Goal: Transaction & Acquisition: Book appointment/travel/reservation

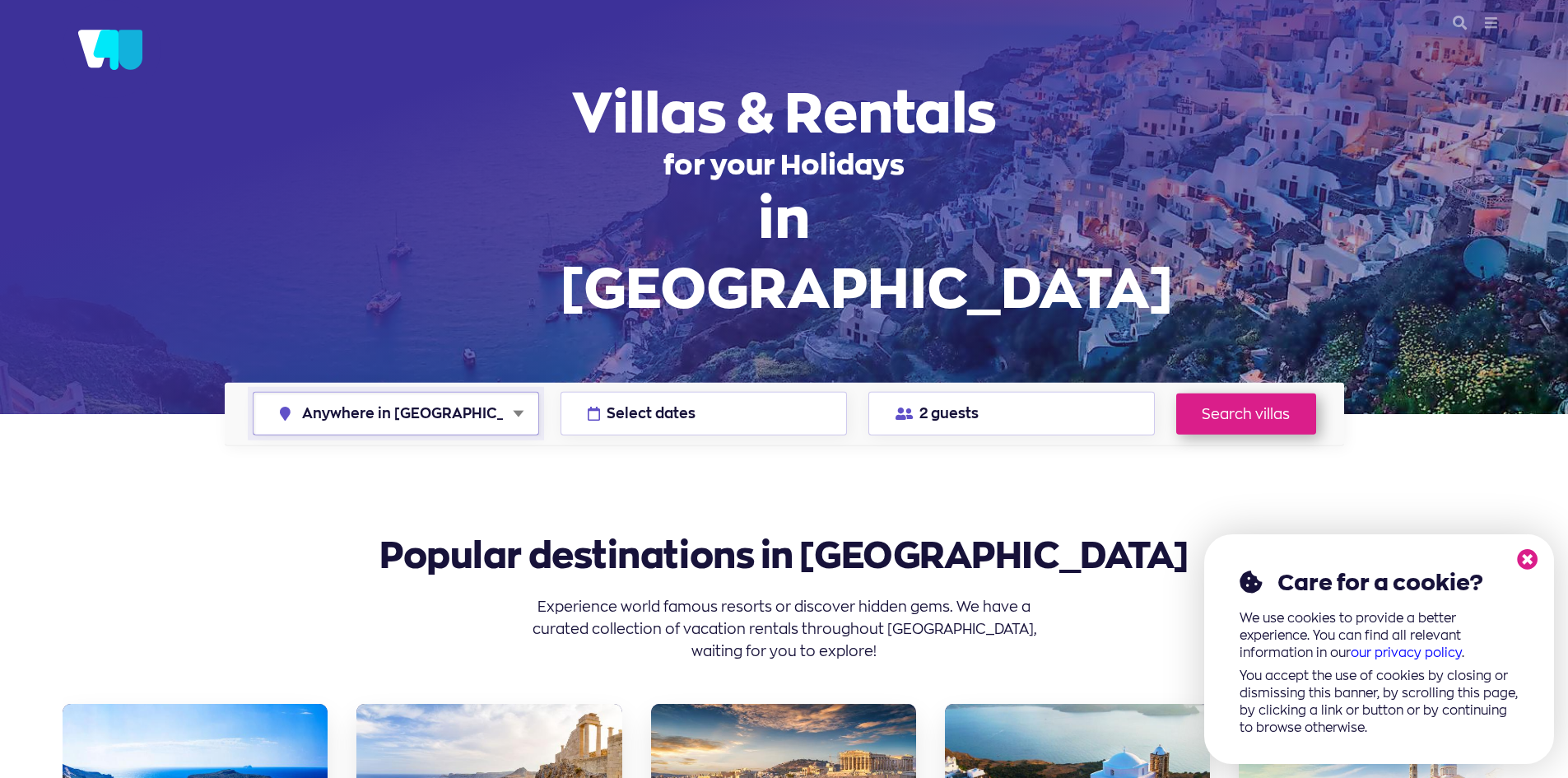
drag, startPoint x: 520, startPoint y: 414, endPoint x: 515, endPoint y: 425, distance: 12.1
click at [520, 414] on select "Anywhere in Greece Athens Chalkidiki Corfu Crete Kefalonia Milos Mykonos Naxos …" at bounding box center [396, 413] width 284 height 42
select select "crete"
click at [253, 392] on select "Anywhere in Greece Athens Chalkidiki Corfu Crete Kefalonia Milos Mykonos Naxos …" at bounding box center [396, 413] width 284 height 42
click at [981, 417] on button "2 guests" at bounding box center [1011, 413] width 286 height 44
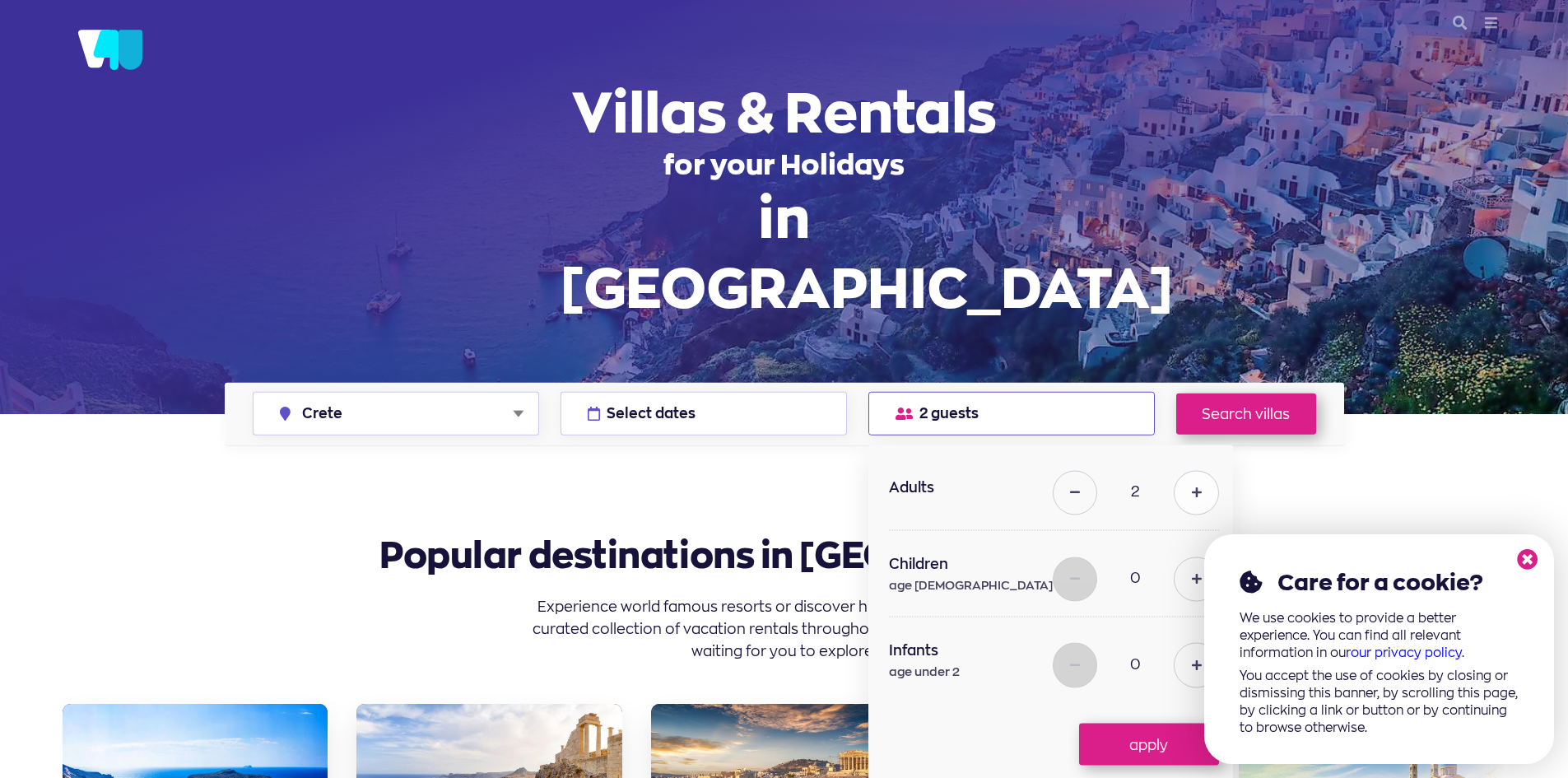
click at [1191, 497] on icon at bounding box center [1196, 493] width 9 height 11
type input "6"
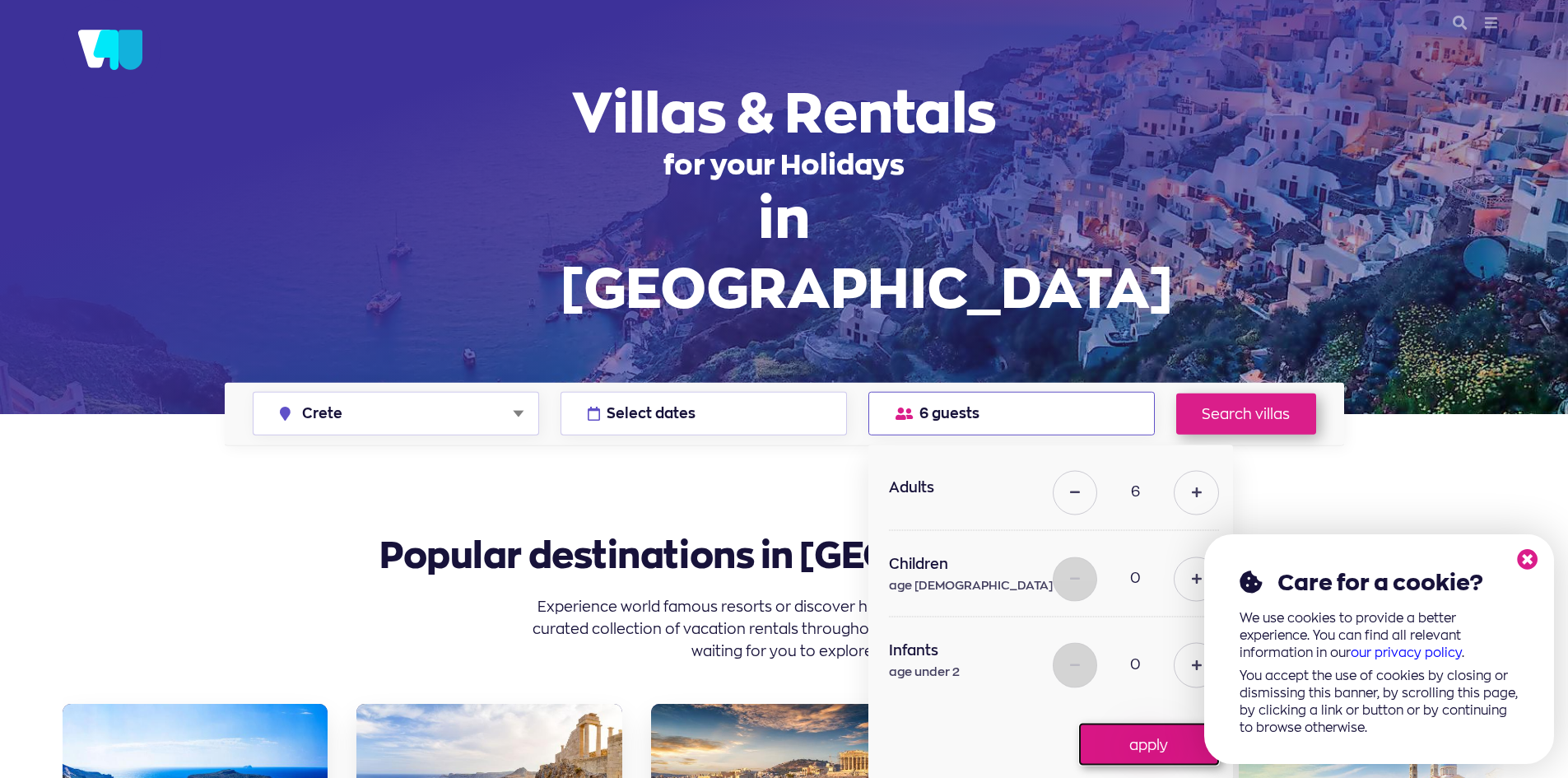
click at [1134, 743] on button "apply" at bounding box center [1149, 744] width 140 height 41
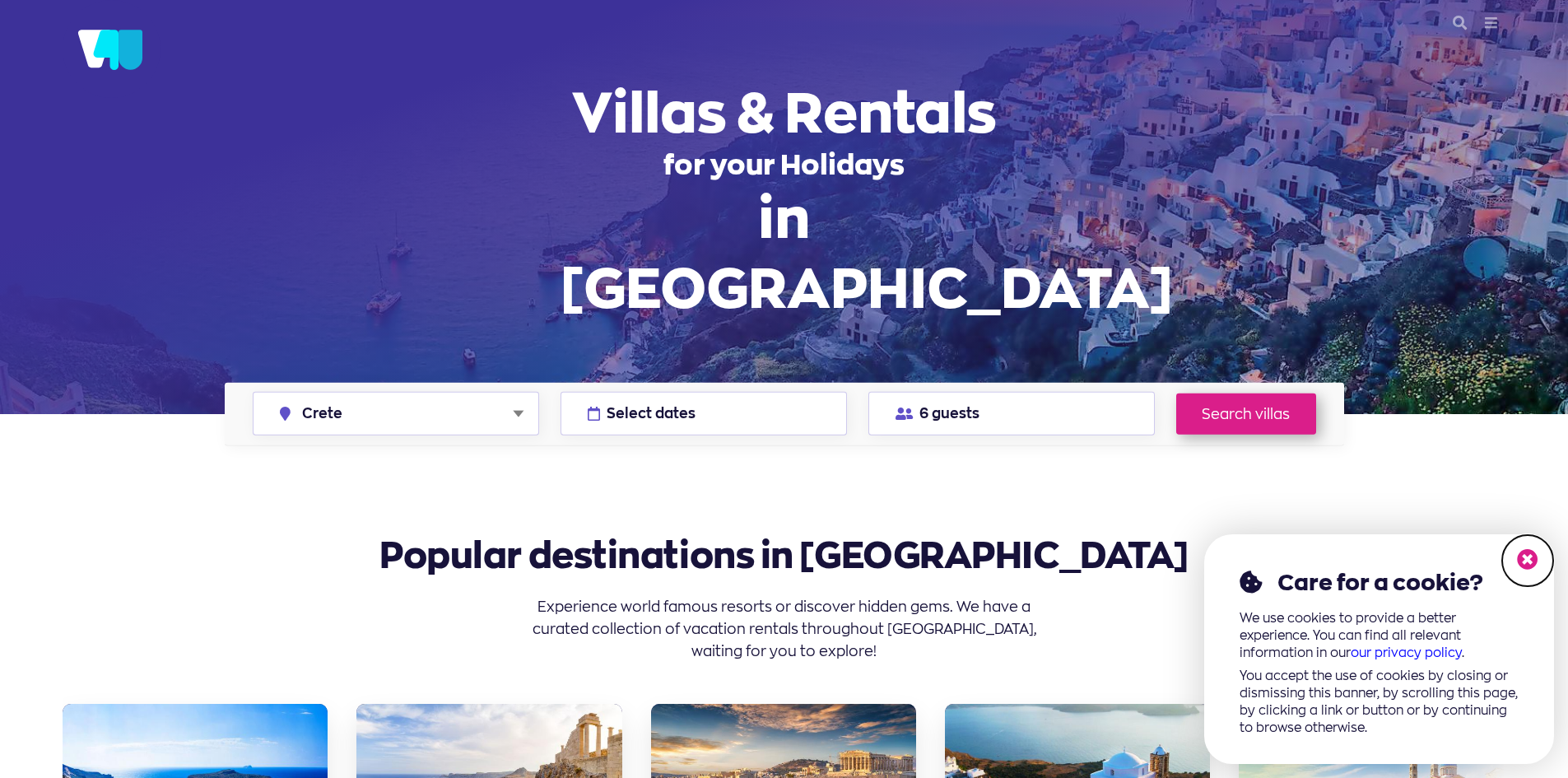
click at [1531, 558] on icon at bounding box center [1527, 560] width 22 height 22
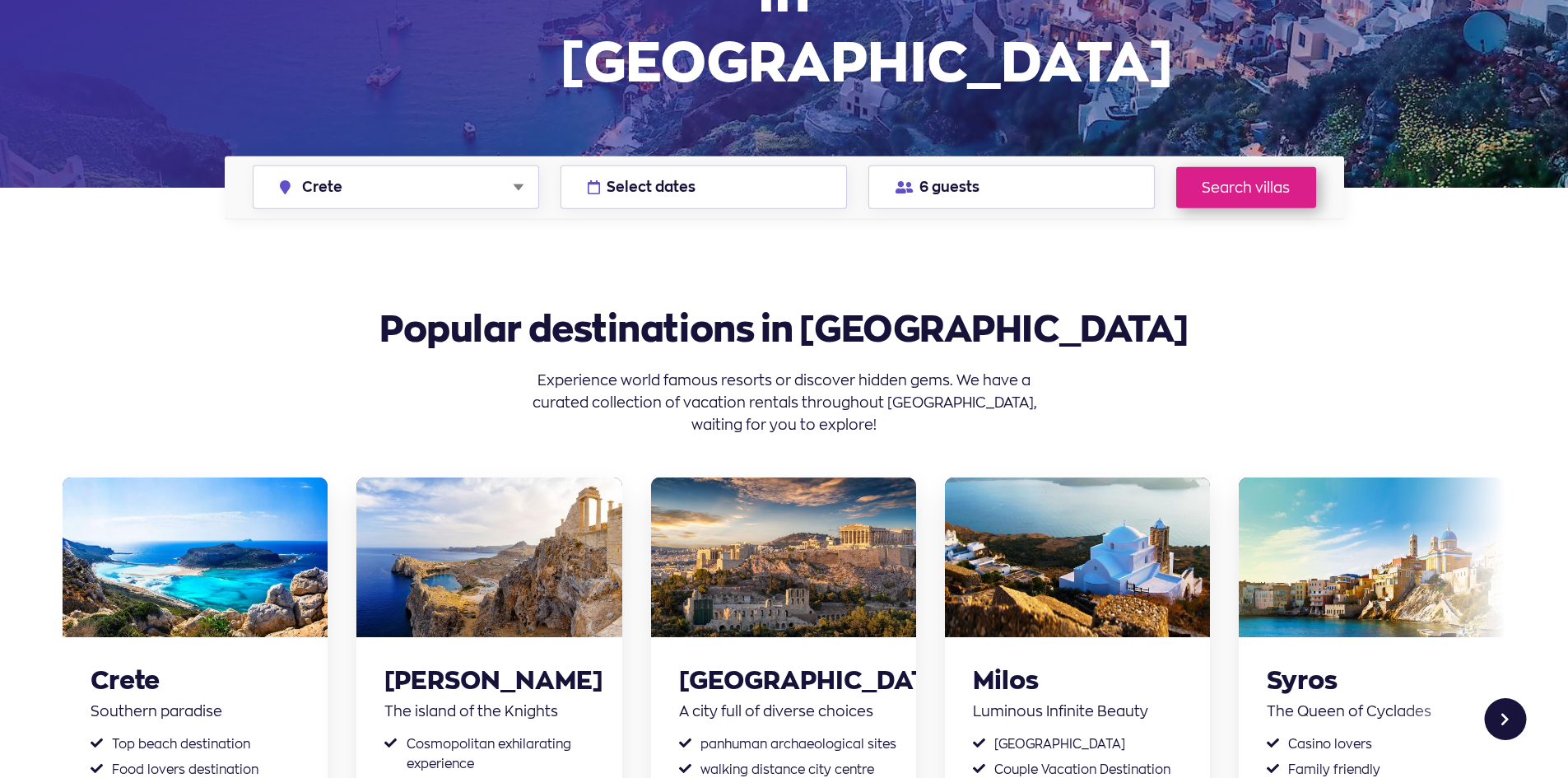
scroll to position [247, 0]
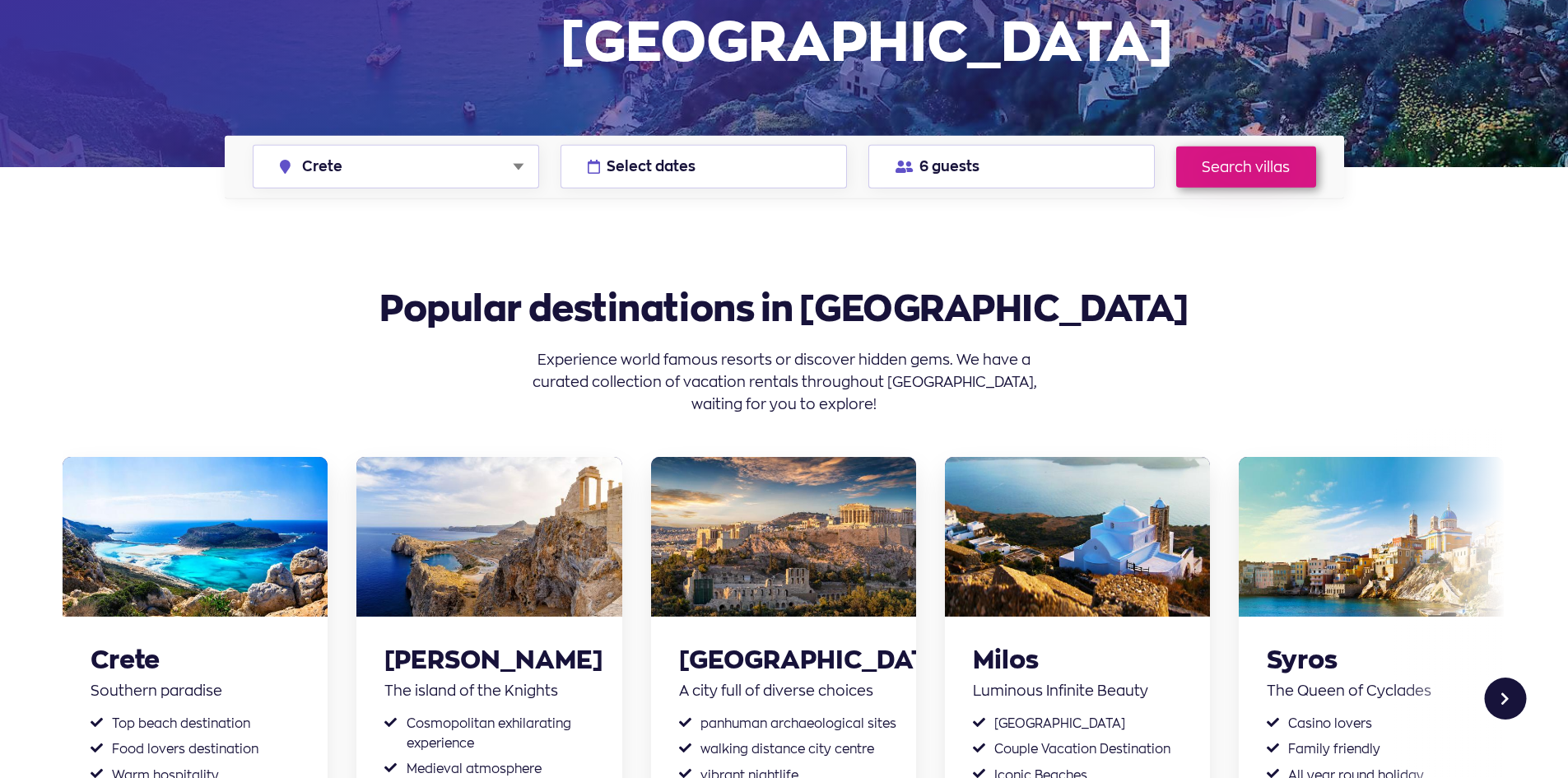
click at [1228, 160] on link "Search villas" at bounding box center [1246, 166] width 140 height 41
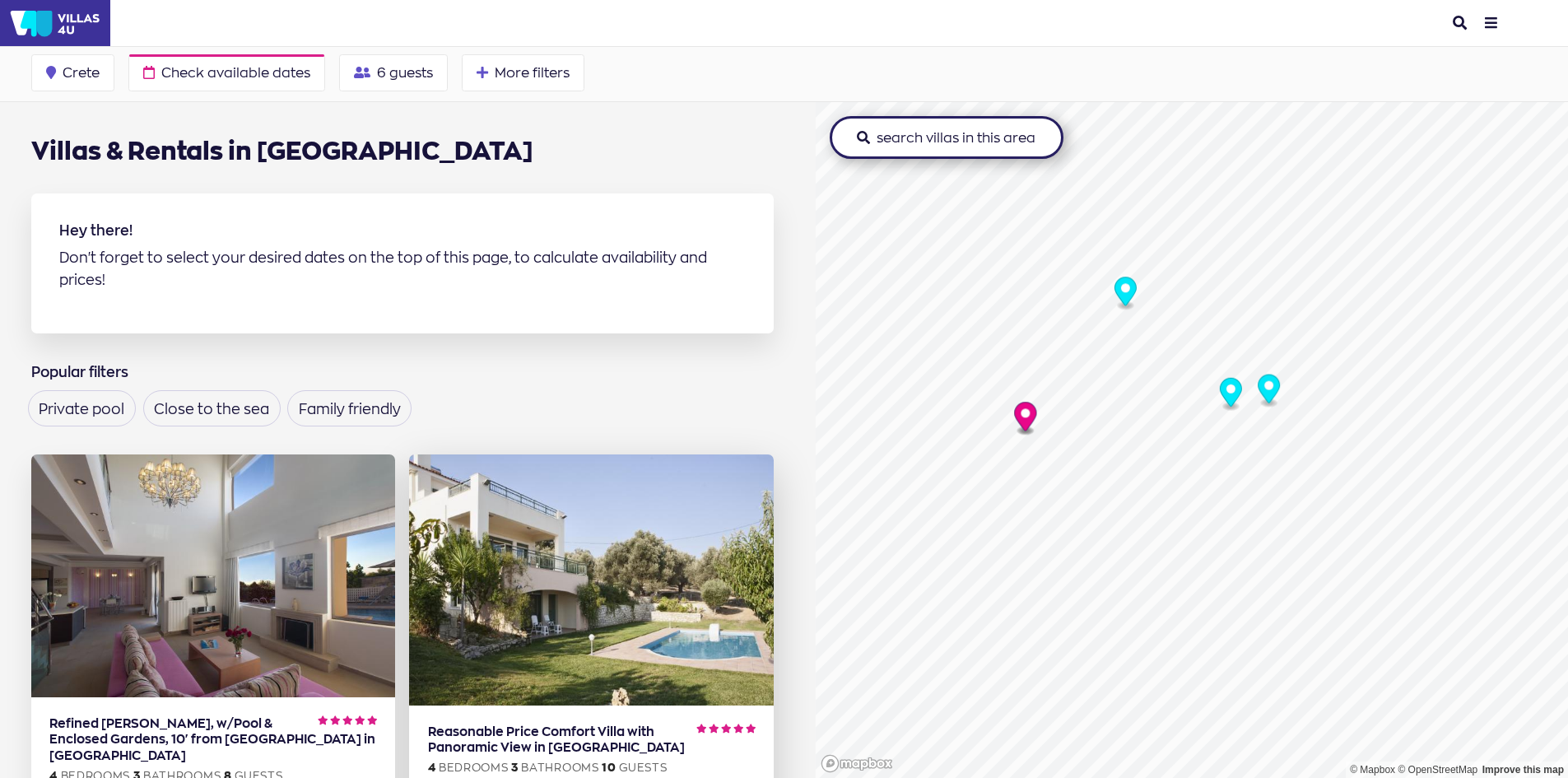
click at [1015, 411] on circle "Map marker" at bounding box center [1020, 411] width 9 height 9
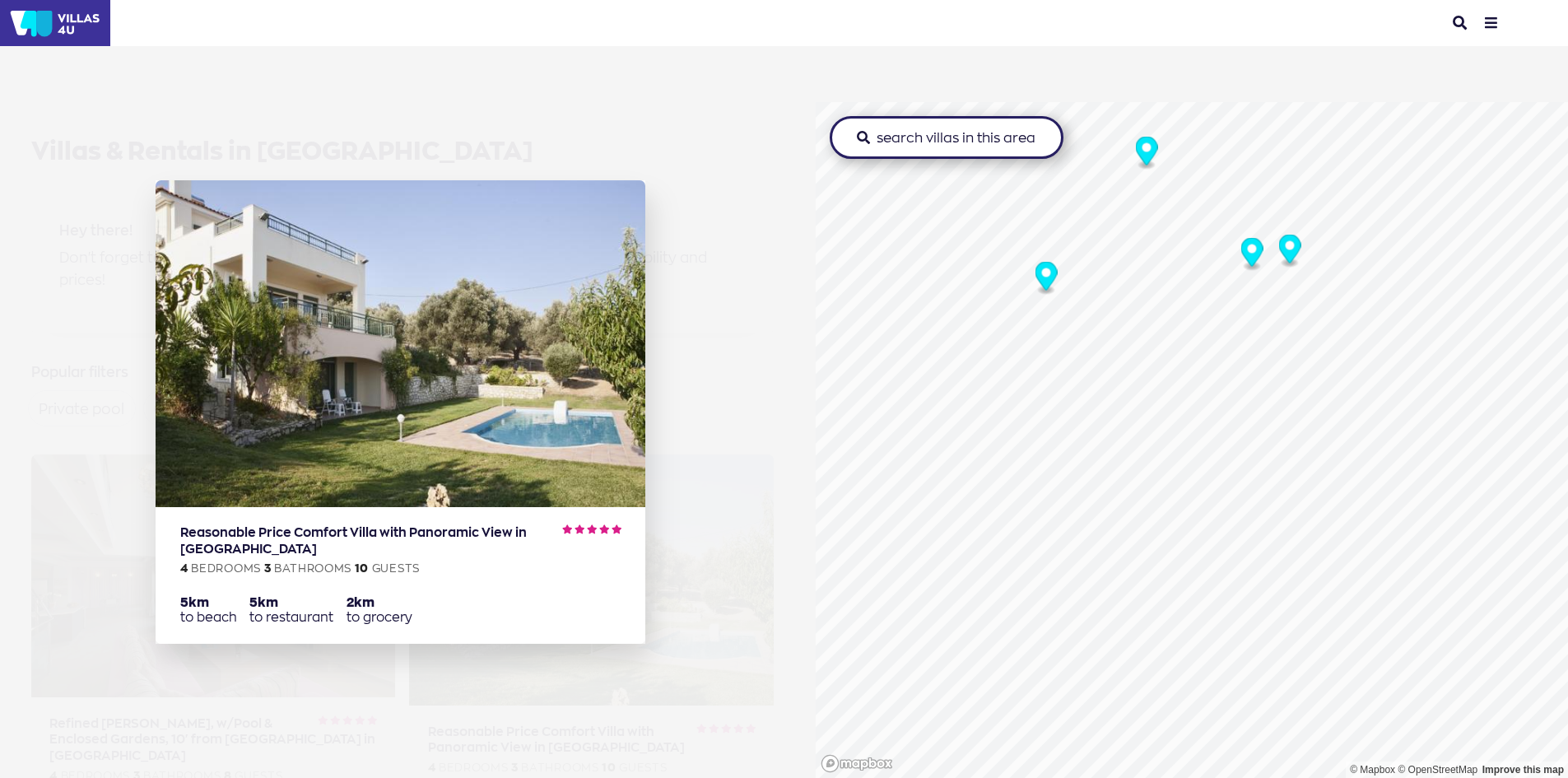
click at [1247, 247] on circle "Map marker" at bounding box center [1251, 249] width 9 height 9
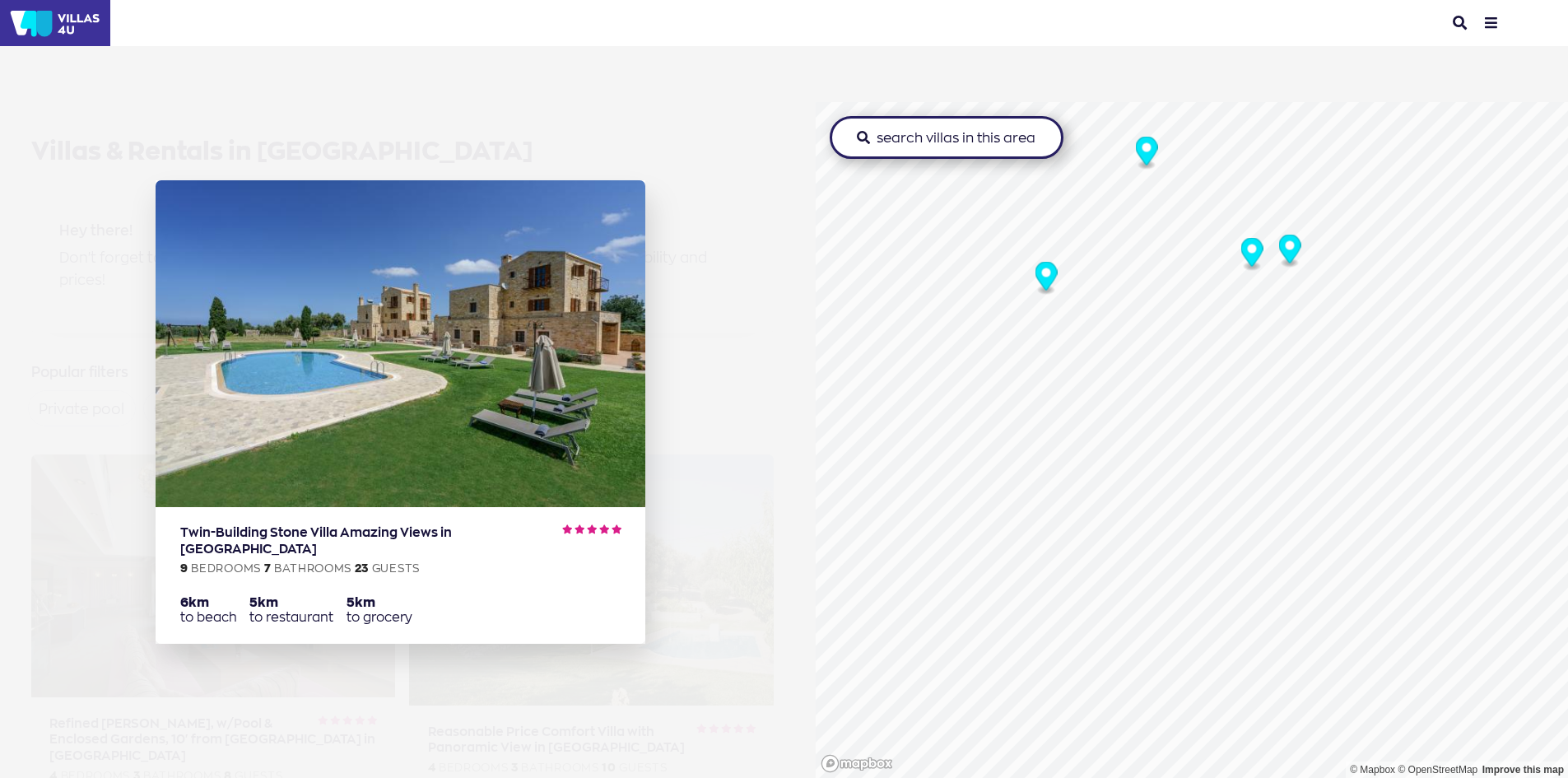
click at [1285, 255] on icon "Map marker" at bounding box center [1290, 248] width 22 height 28
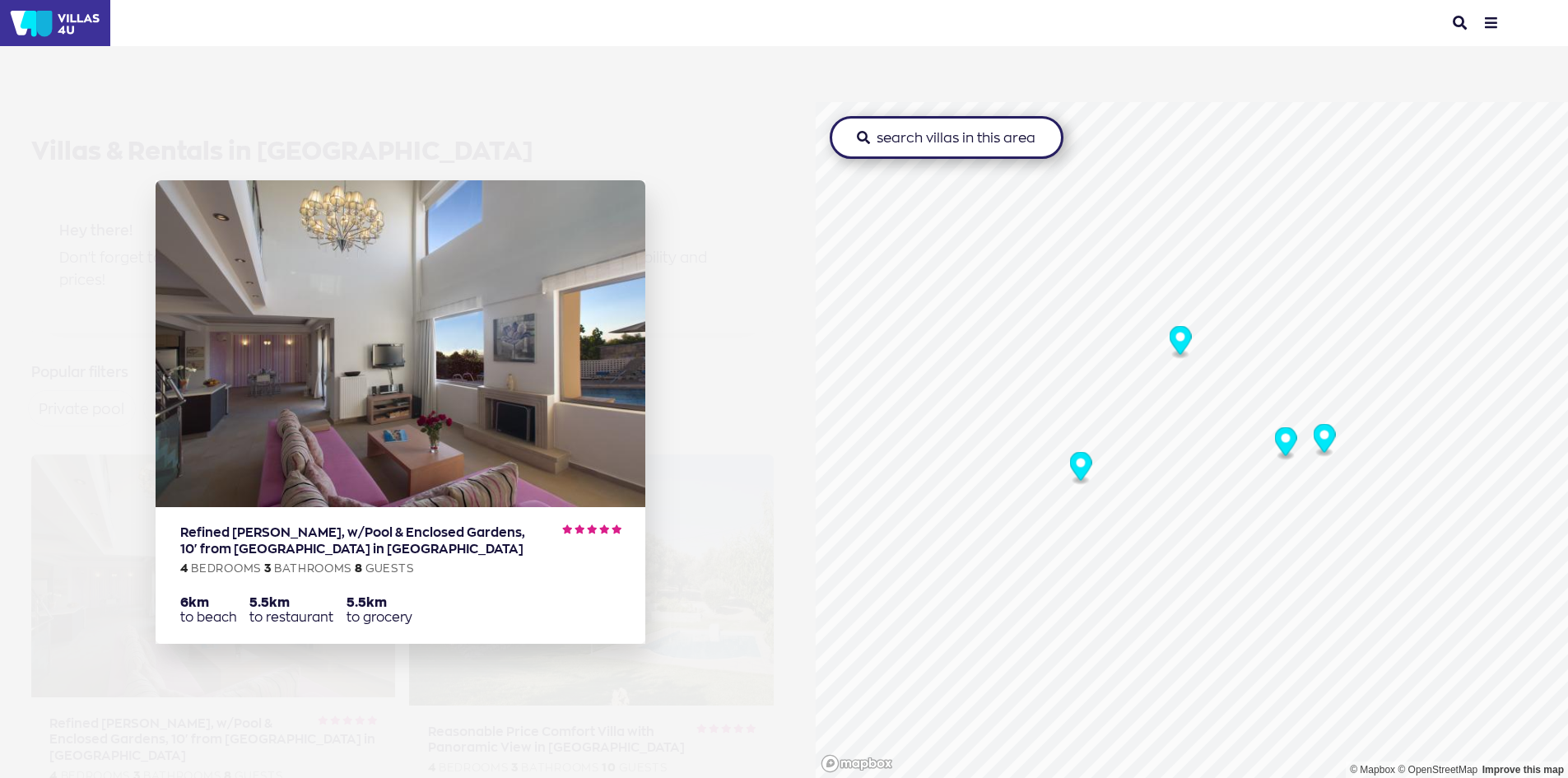
click at [1172, 342] on icon "Map marker" at bounding box center [1180, 340] width 22 height 28
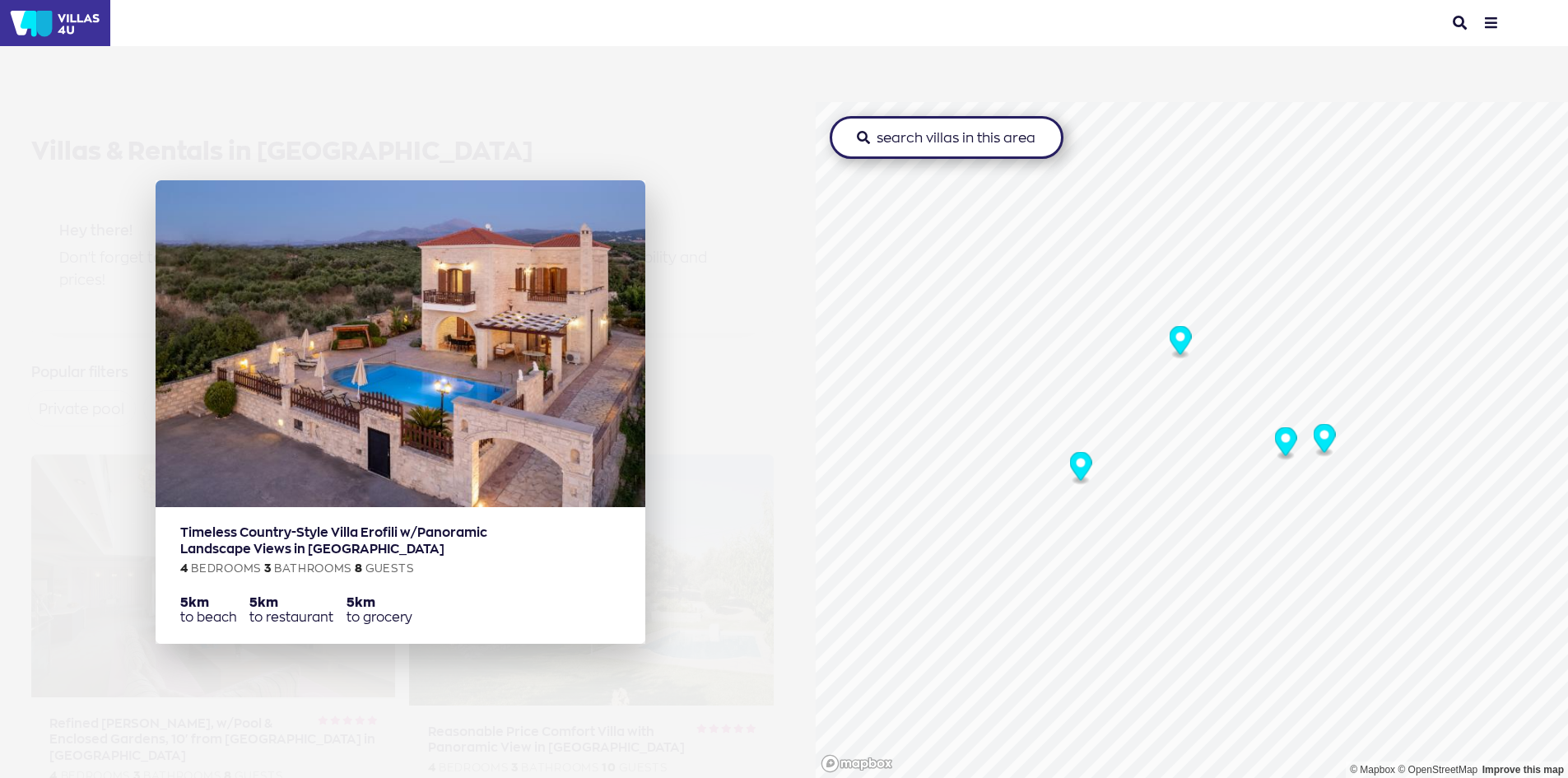
click at [515, 376] on img at bounding box center [400, 343] width 490 height 327
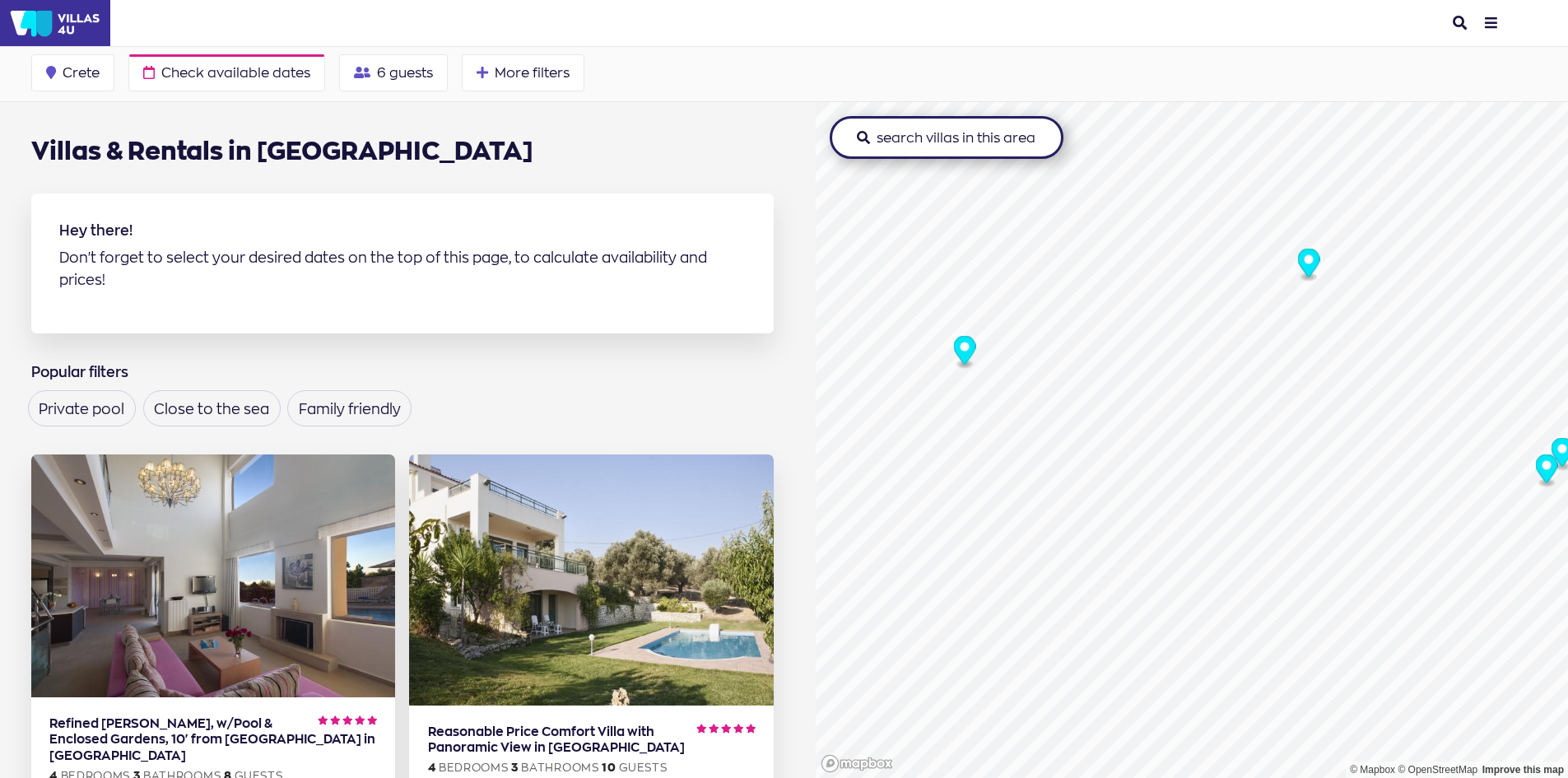
click at [959, 350] on circle "Map marker" at bounding box center [964, 347] width 9 height 9
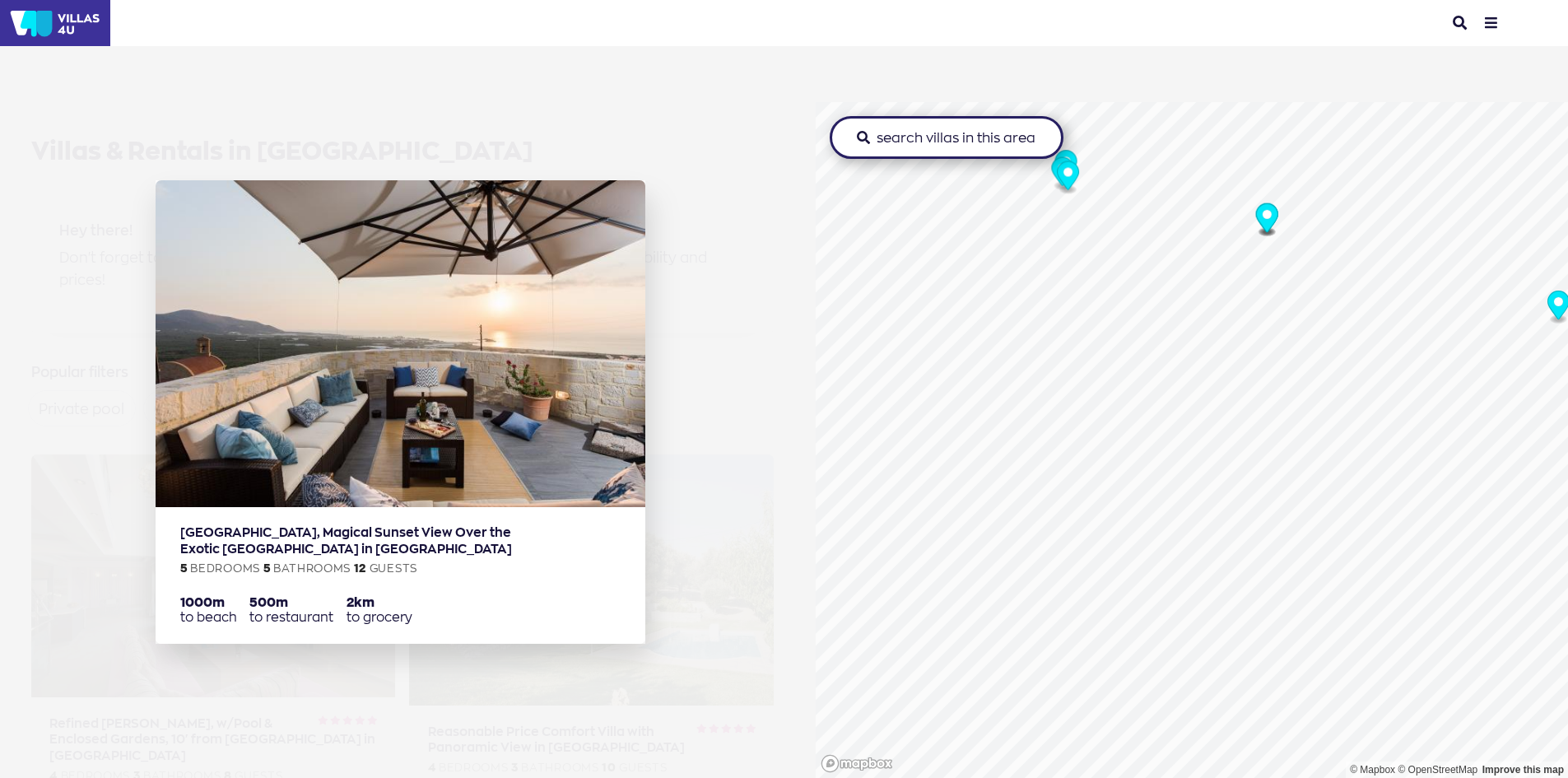
click at [1261, 218] on circle "Map marker" at bounding box center [1265, 214] width 9 height 9
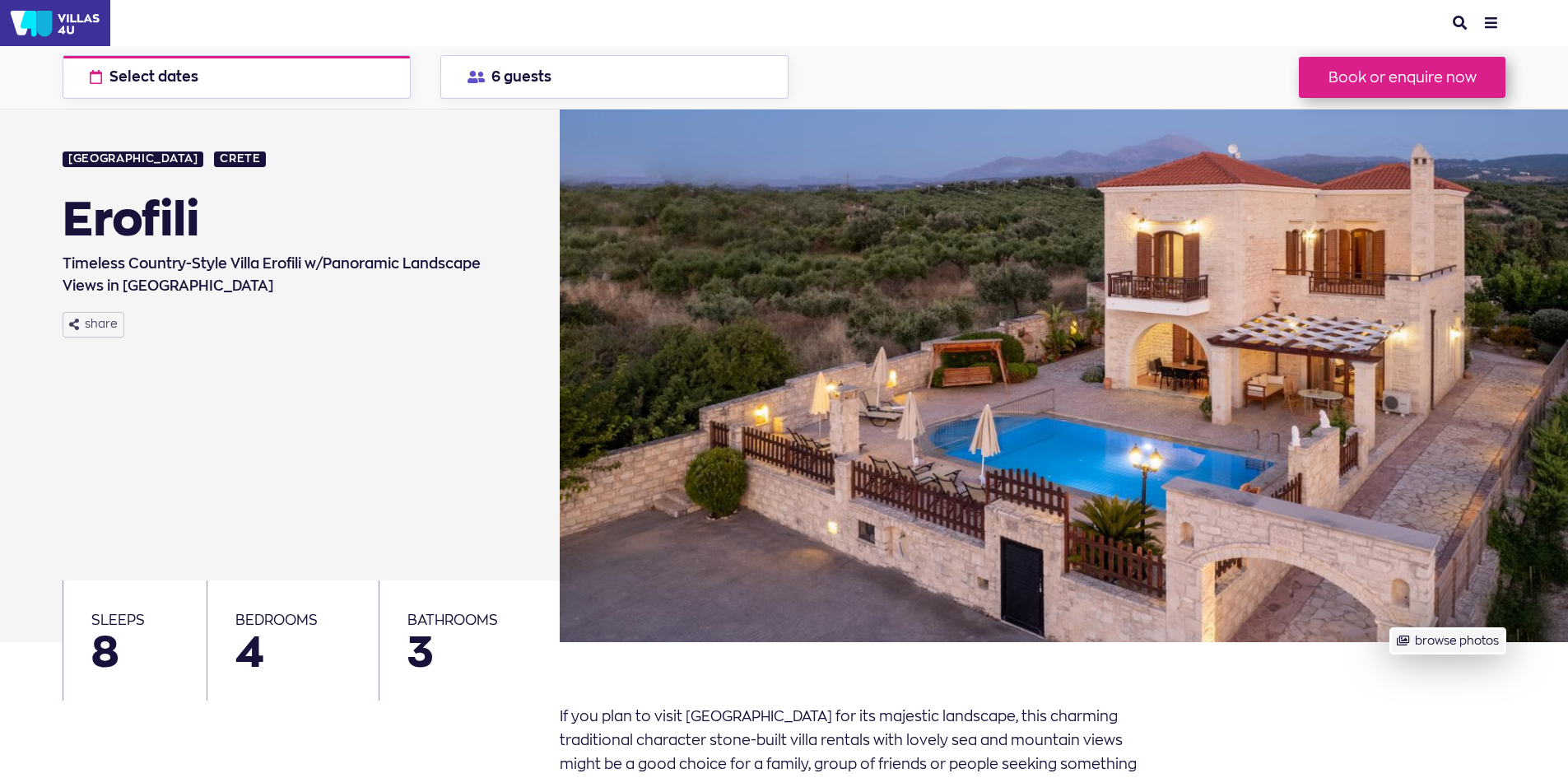
drag, startPoint x: 1184, startPoint y: 445, endPoint x: 1010, endPoint y: 500, distance: 182.5
click at [1390, 628] on button "browse photos" at bounding box center [1446, 641] width 115 height 26
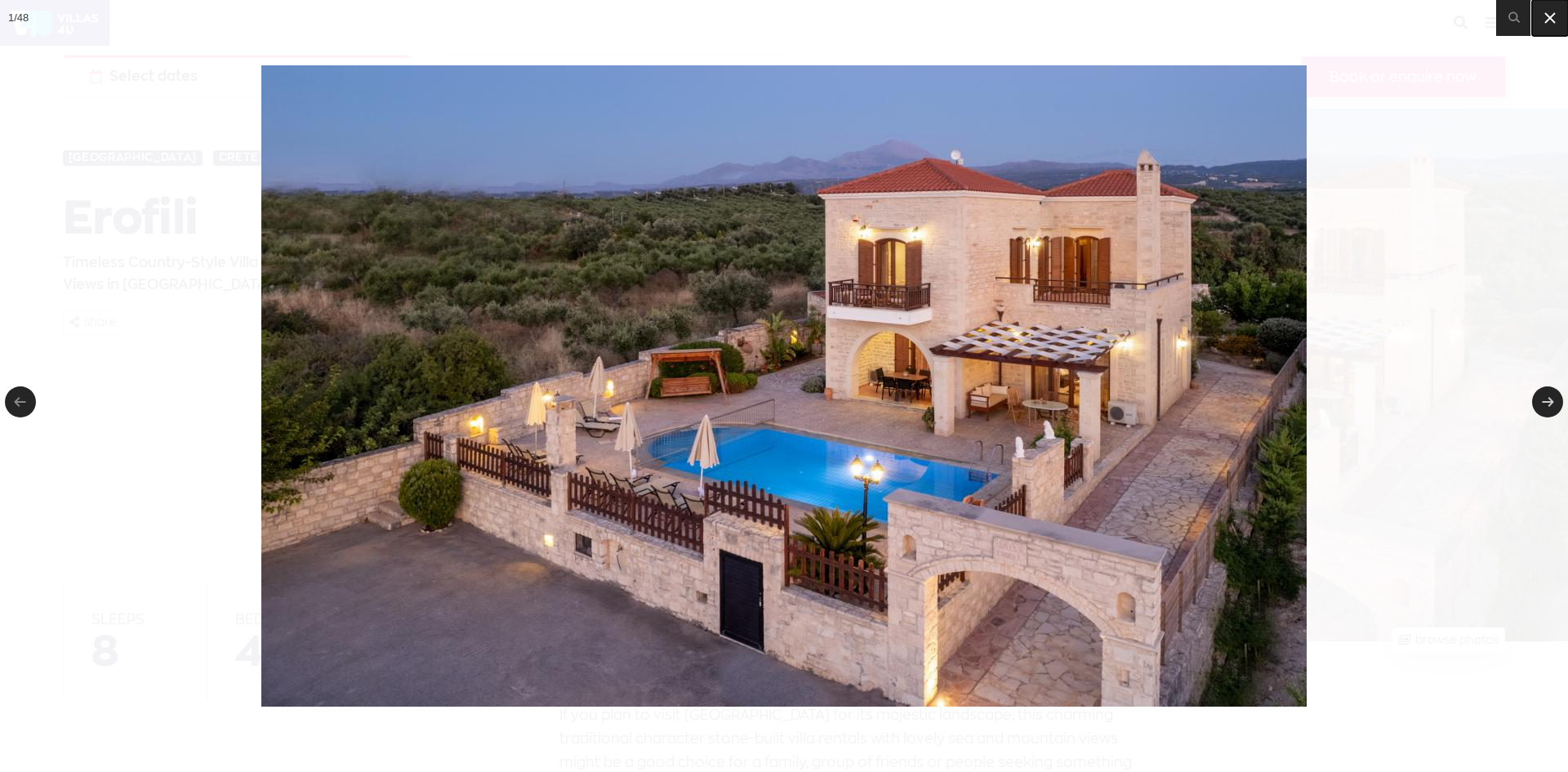
click at [1555, 13] on icon at bounding box center [1549, 18] width 20 height 20
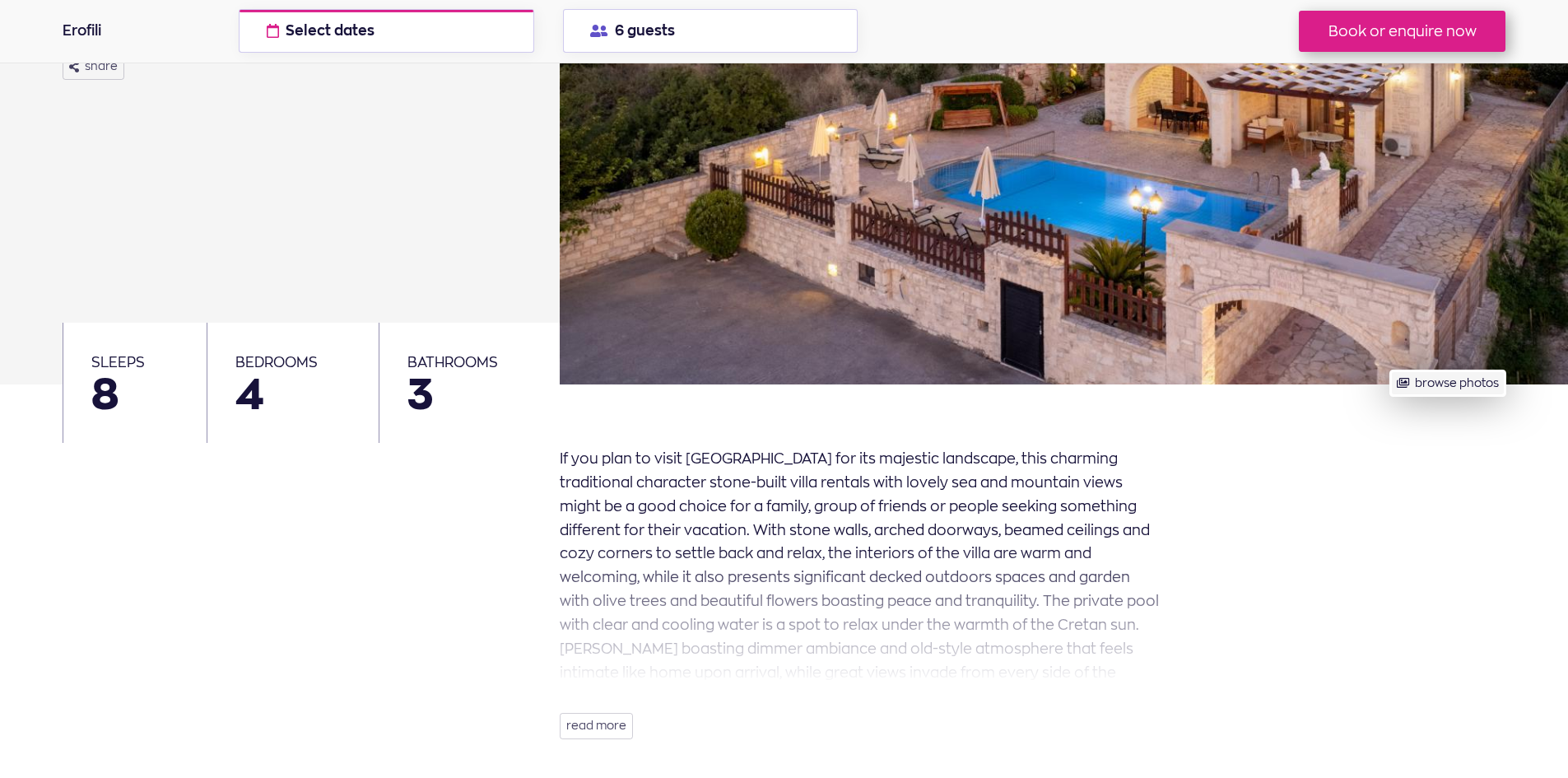
scroll to position [329, 0]
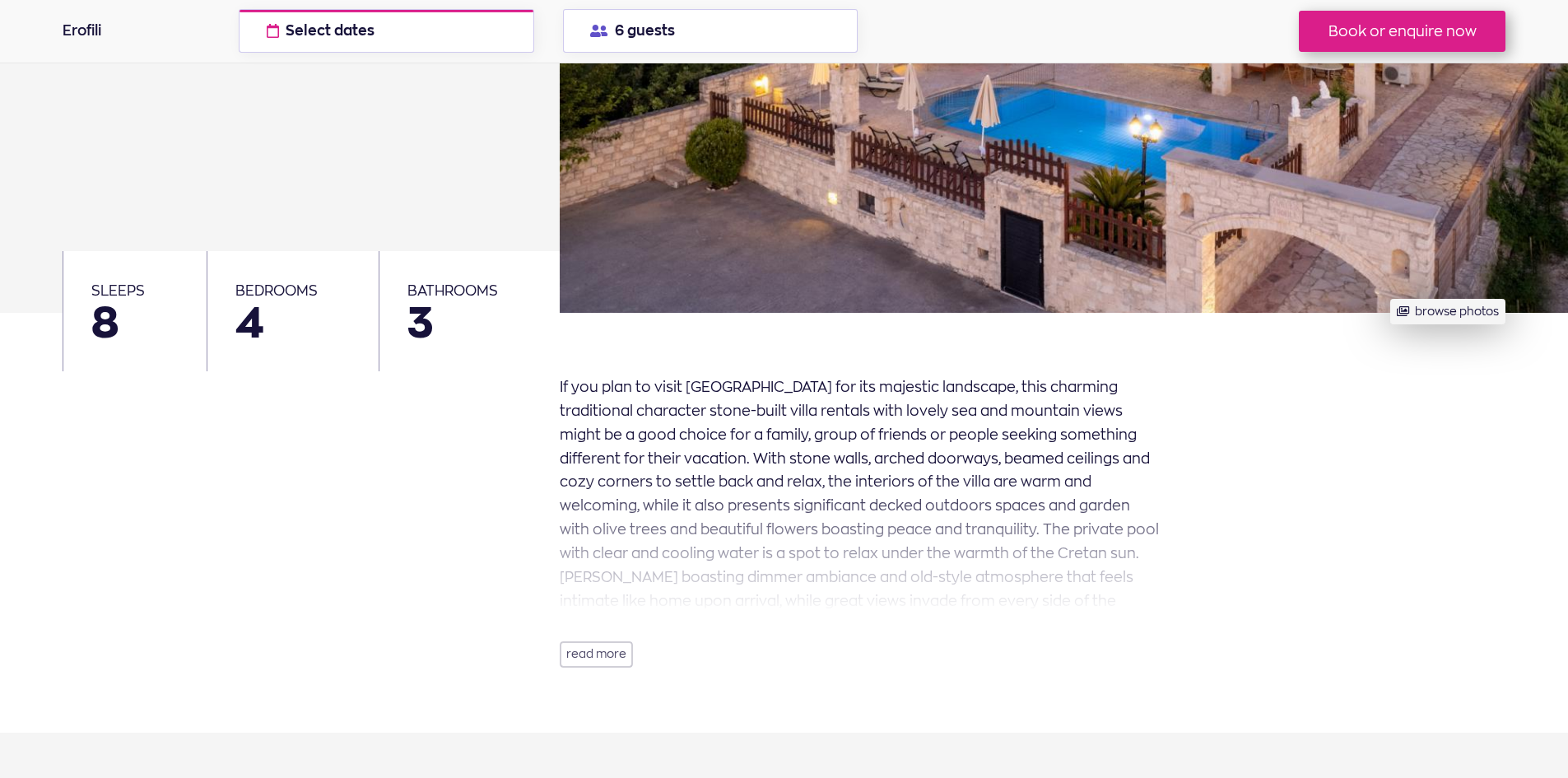
click at [612, 656] on button "read more" at bounding box center [596, 655] width 73 height 27
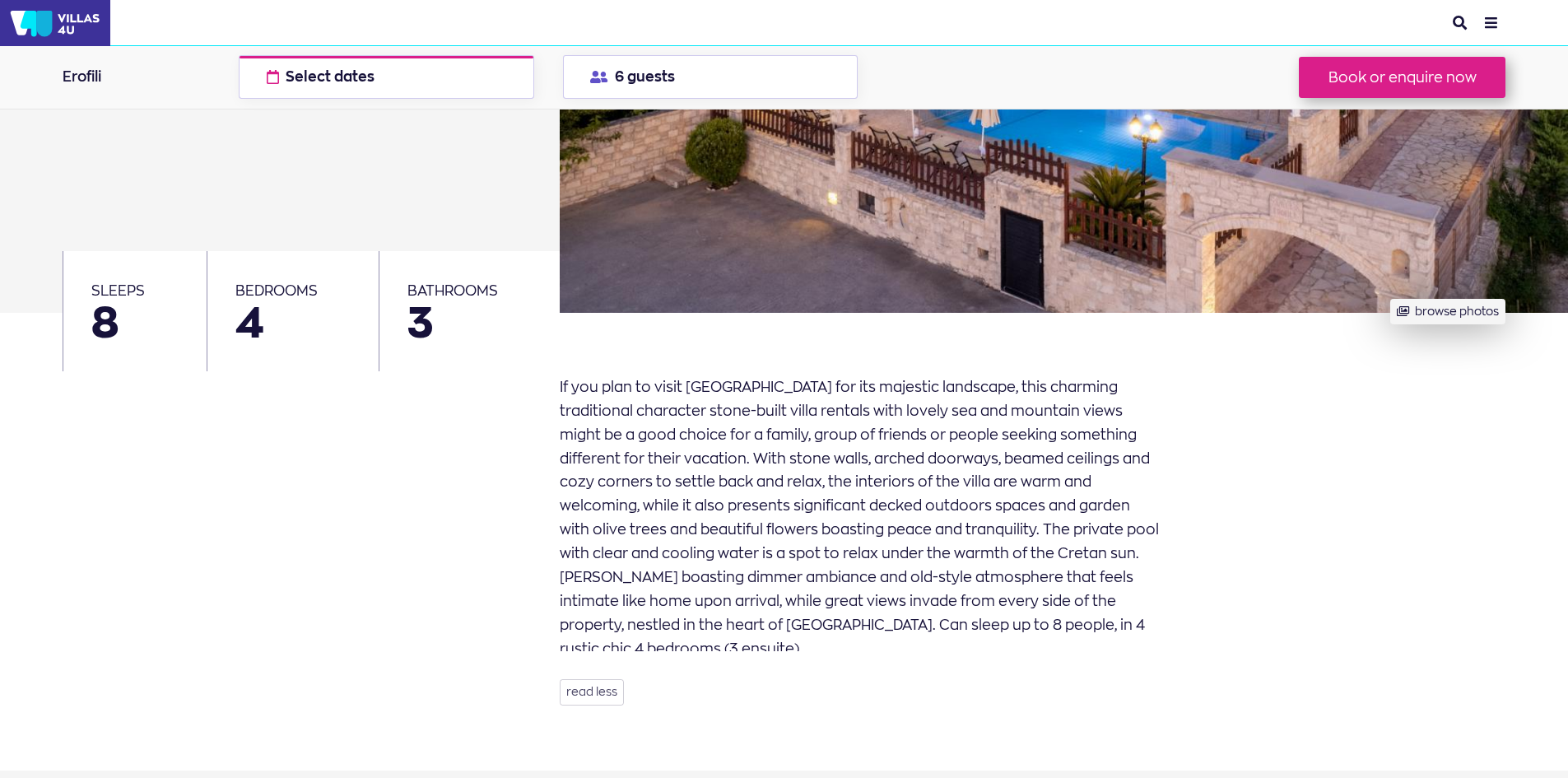
scroll to position [0, 0]
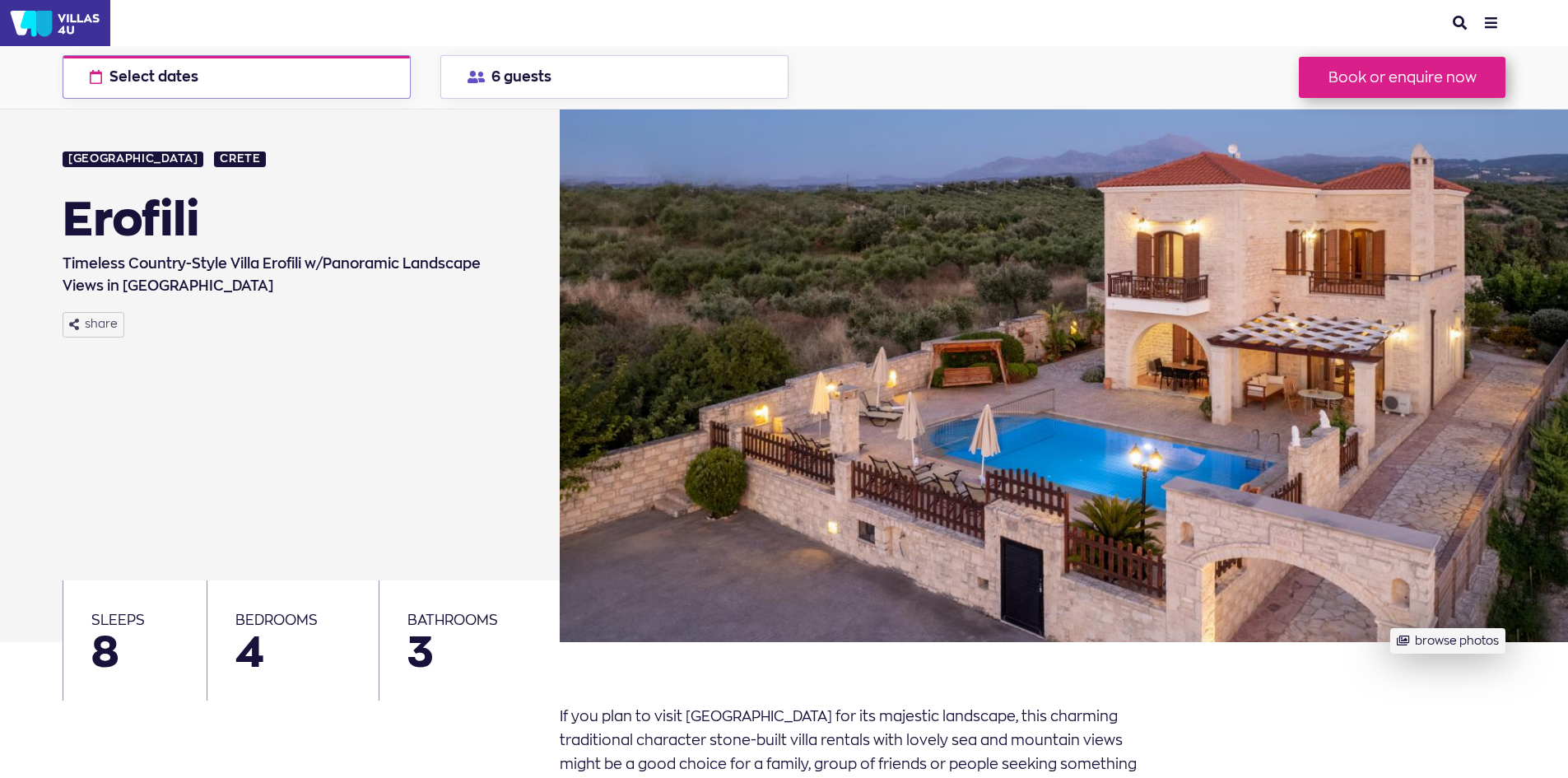
click at [241, 81] on button "Select dates check available dates" at bounding box center [237, 77] width 348 height 44
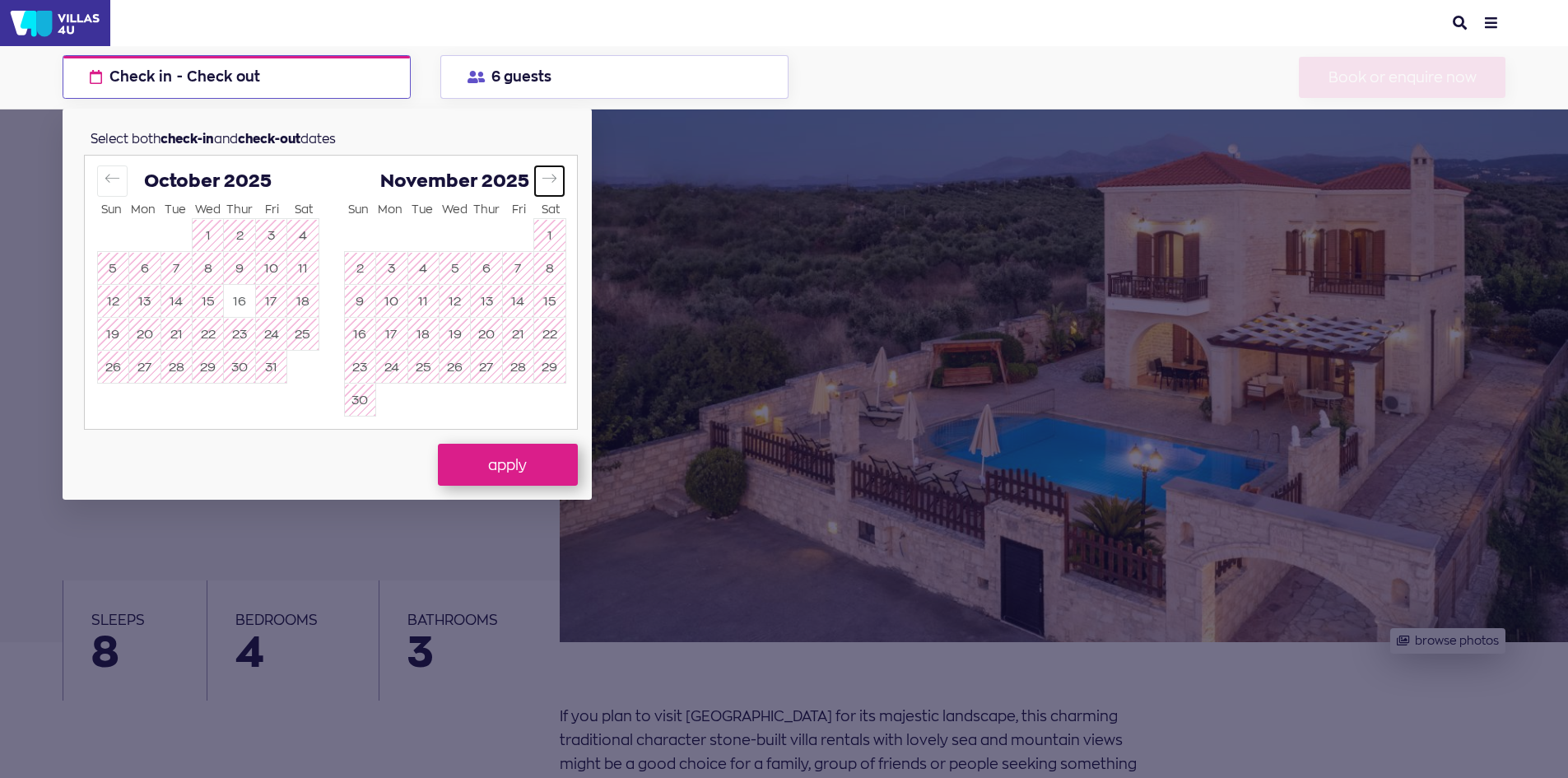
click at [555, 181] on icon "Move forward to switch to the next month." at bounding box center [549, 179] width 16 height 16
click at [555, 183] on icon "Move forward to switch to the next month." at bounding box center [549, 179] width 16 height 16
click at [554, 185] on icon "Move forward to switch to the next month." at bounding box center [549, 179] width 16 height 16
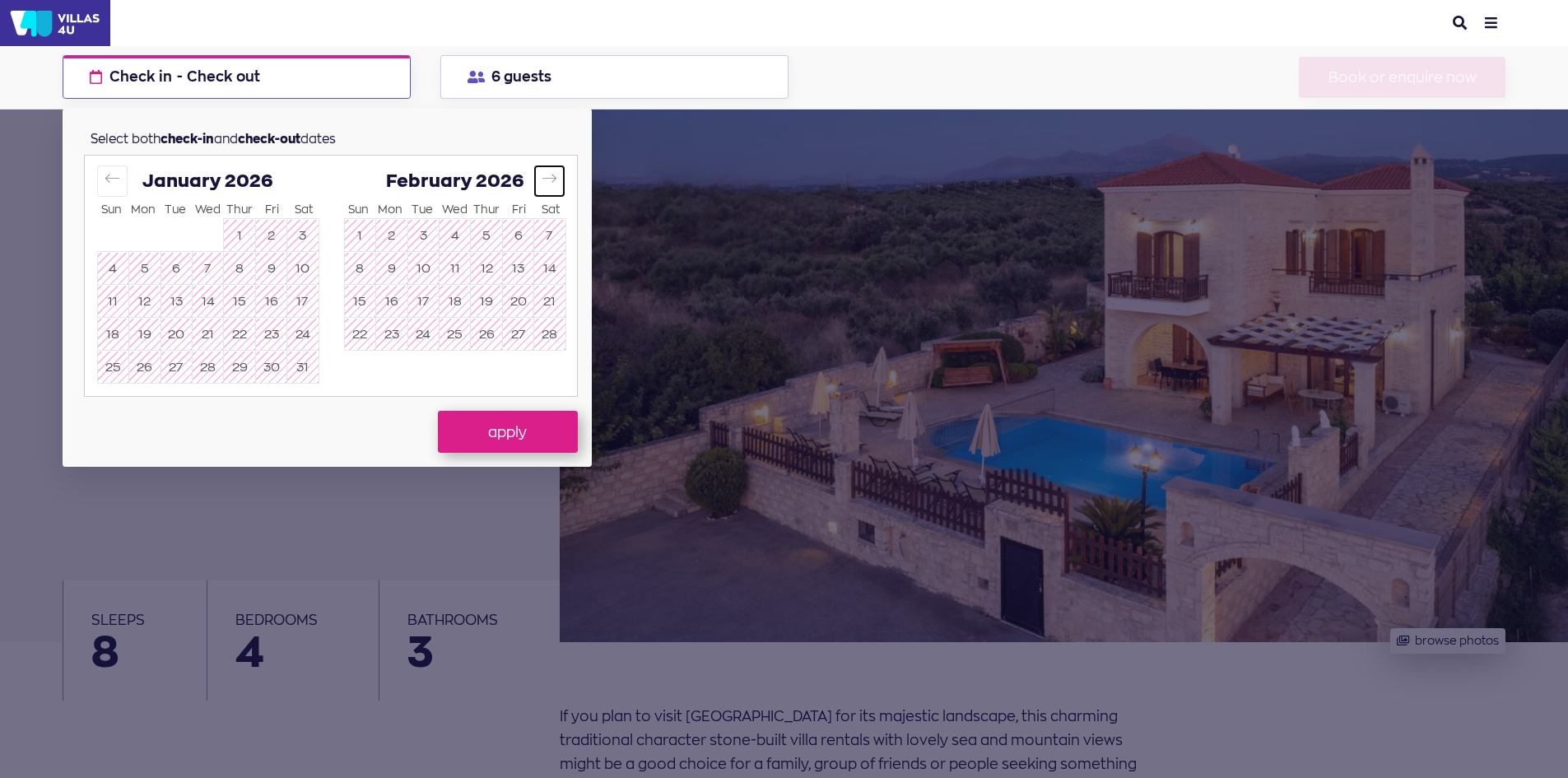
click at [556, 187] on button "Move forward to switch to the next month." at bounding box center [549, 180] width 30 height 30
click at [557, 188] on button "Move forward to switch to the next month." at bounding box center [549, 180] width 30 height 30
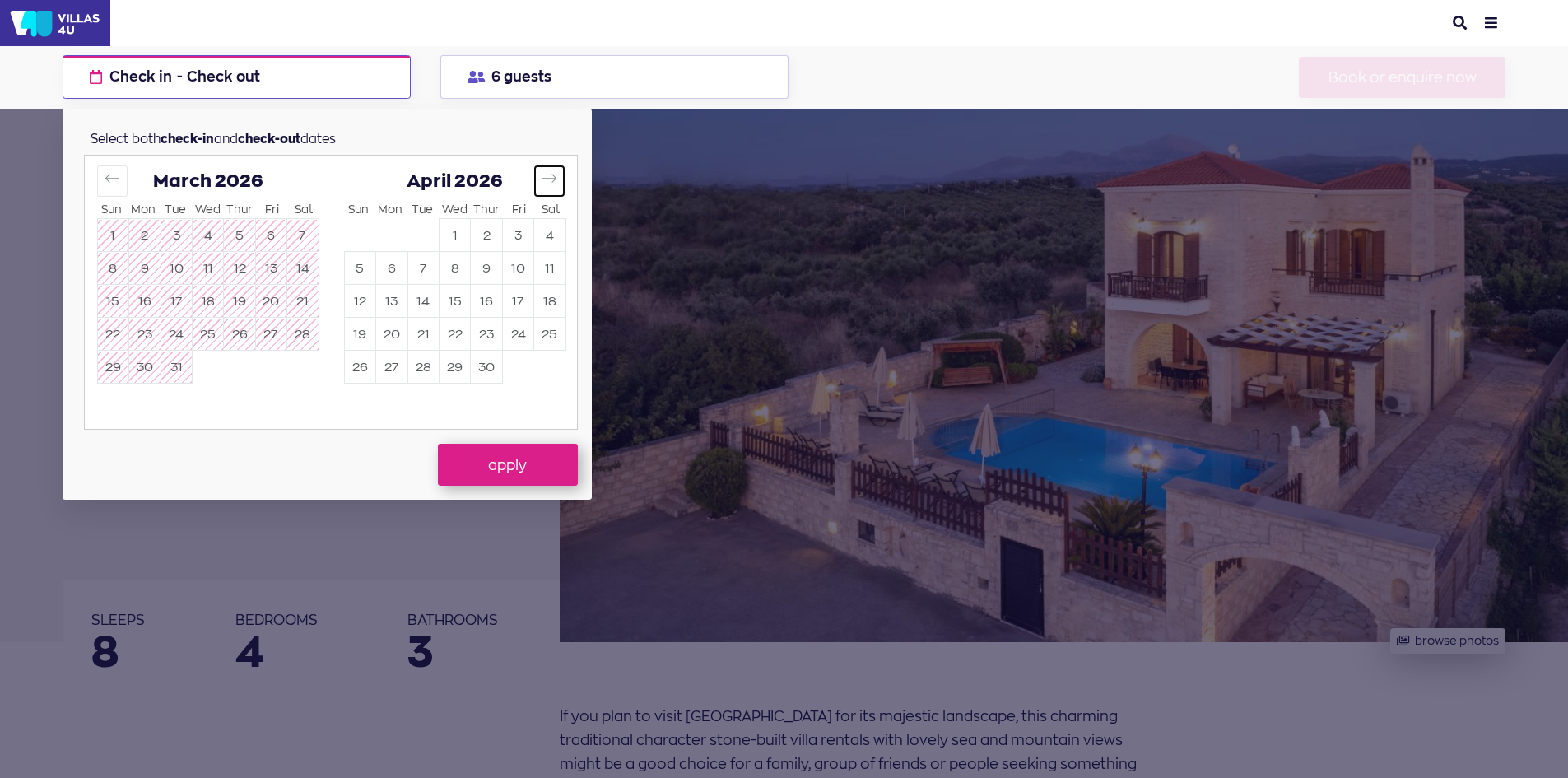
click at [549, 181] on icon "Move forward to switch to the next month." at bounding box center [549, 179] width 16 height 16
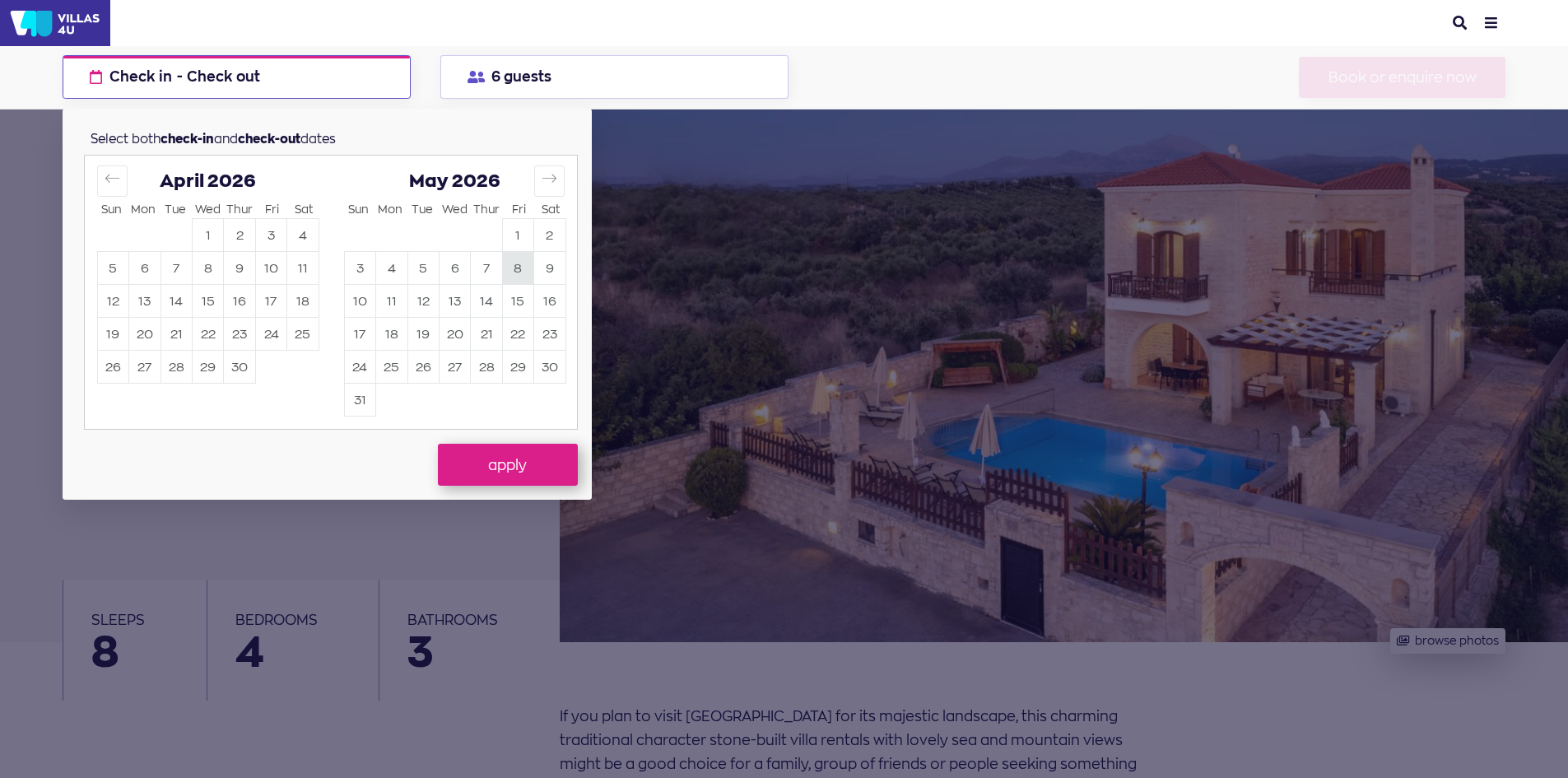
click at [517, 268] on button "8" at bounding box center [517, 268] width 30 height 32
click at [275, 301] on button "15" at bounding box center [271, 301] width 30 height 32
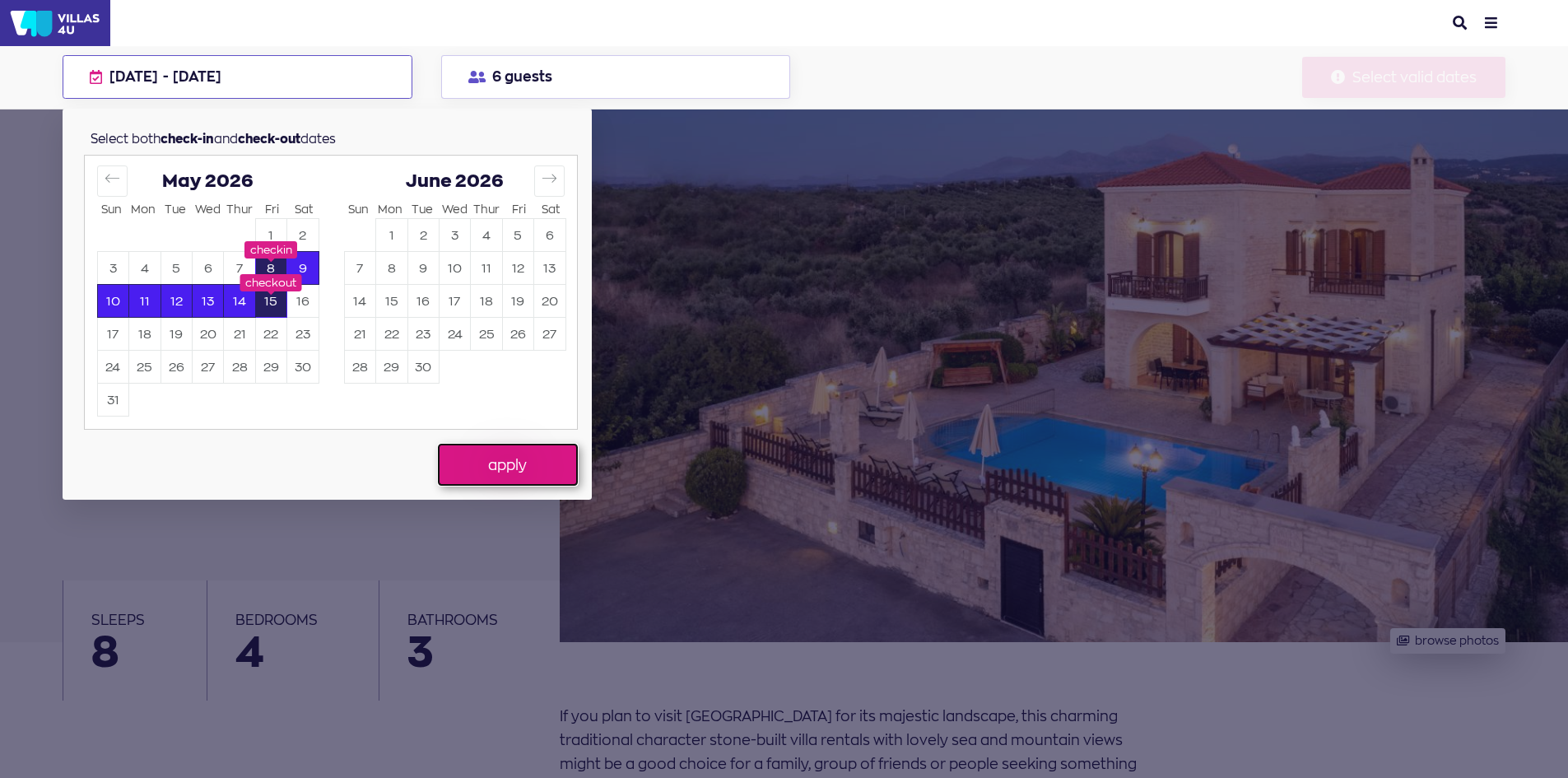
click at [514, 463] on button "apply" at bounding box center [508, 465] width 140 height 41
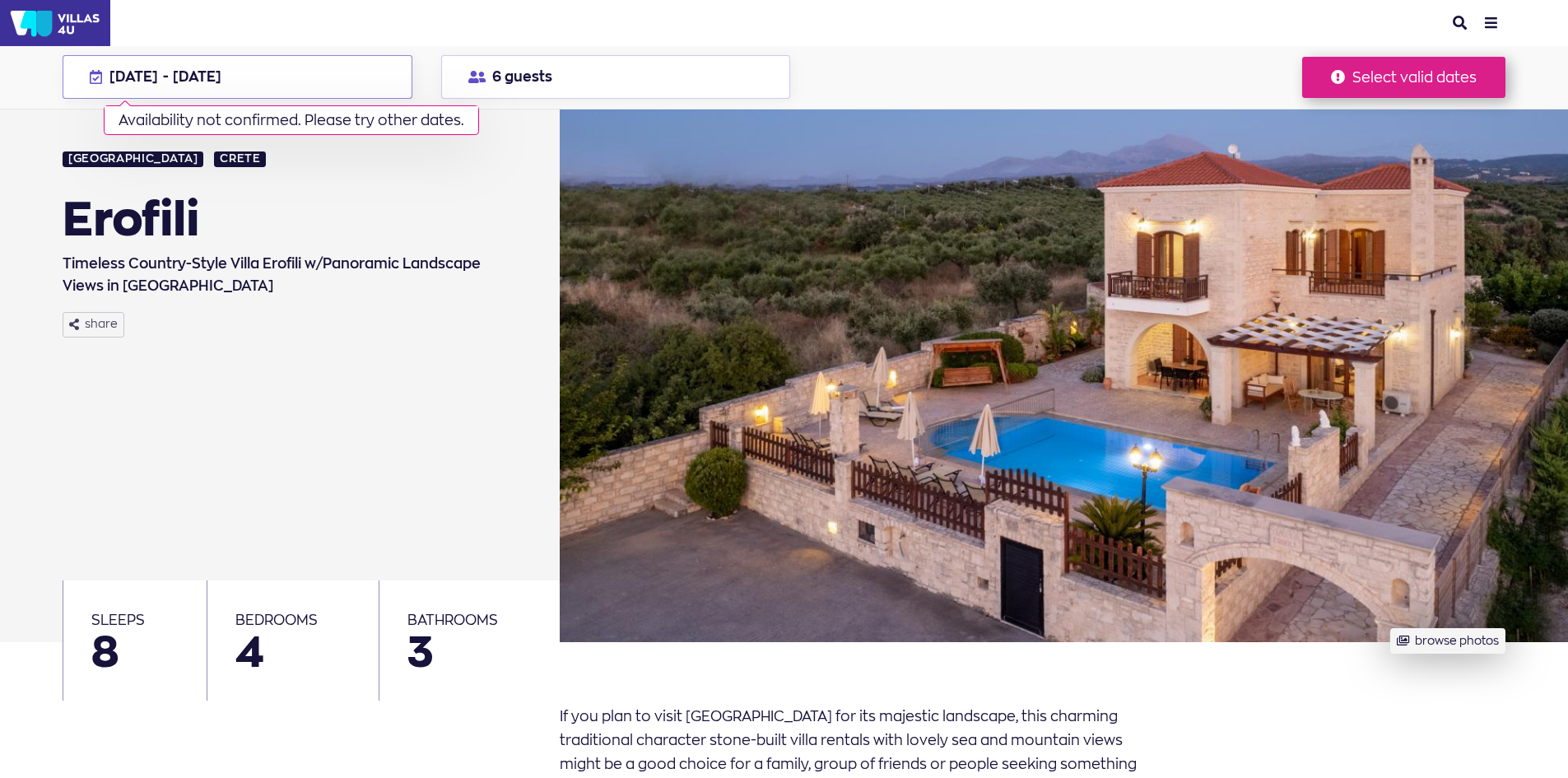
click at [333, 77] on button "08 May - 15 May 2026 Availability not confirmed. Please try other dates." at bounding box center [237, 77] width 349 height 44
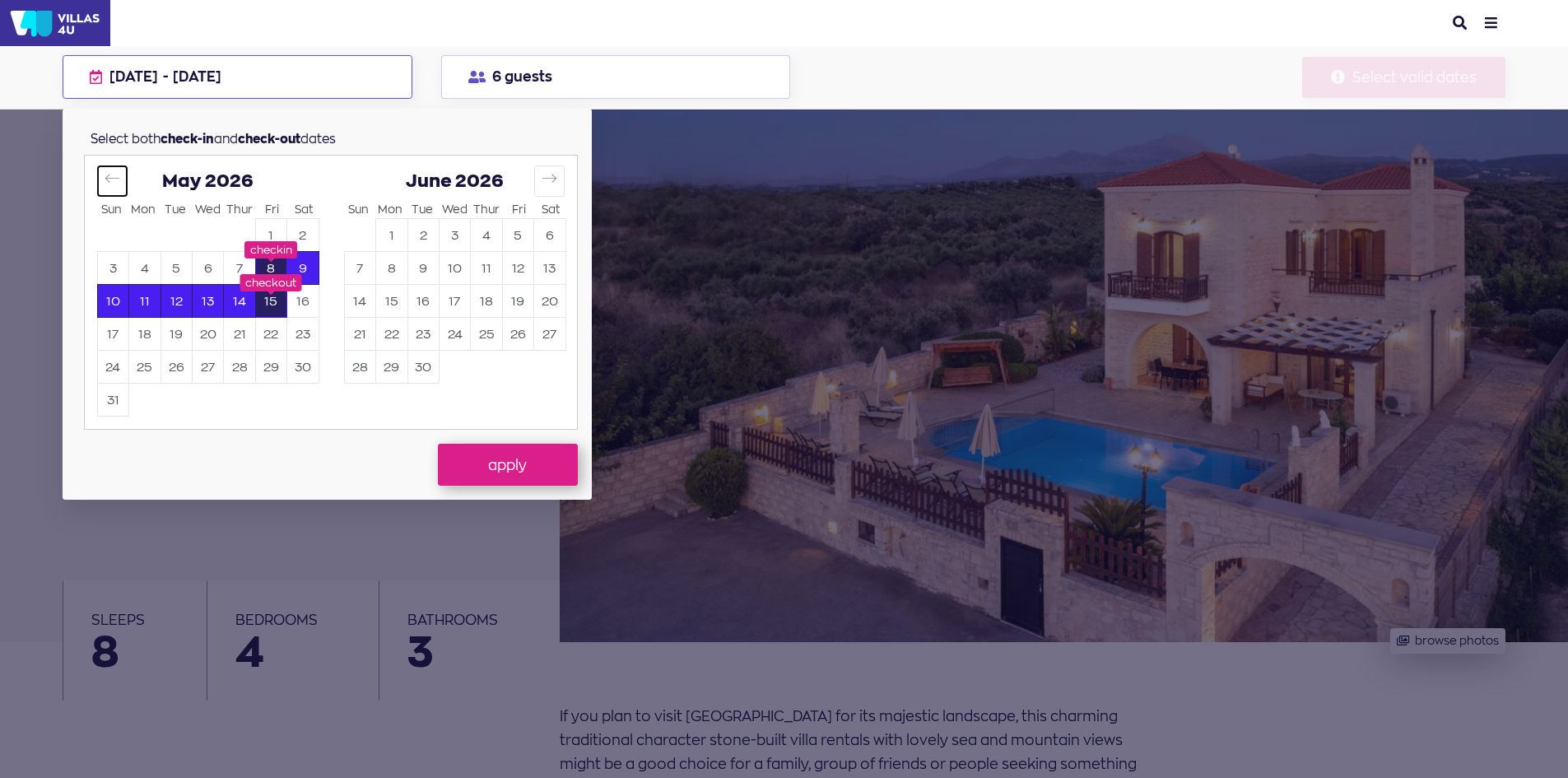
click at [114, 175] on icon "Move backward to switch to the previous month." at bounding box center [112, 179] width 16 height 16
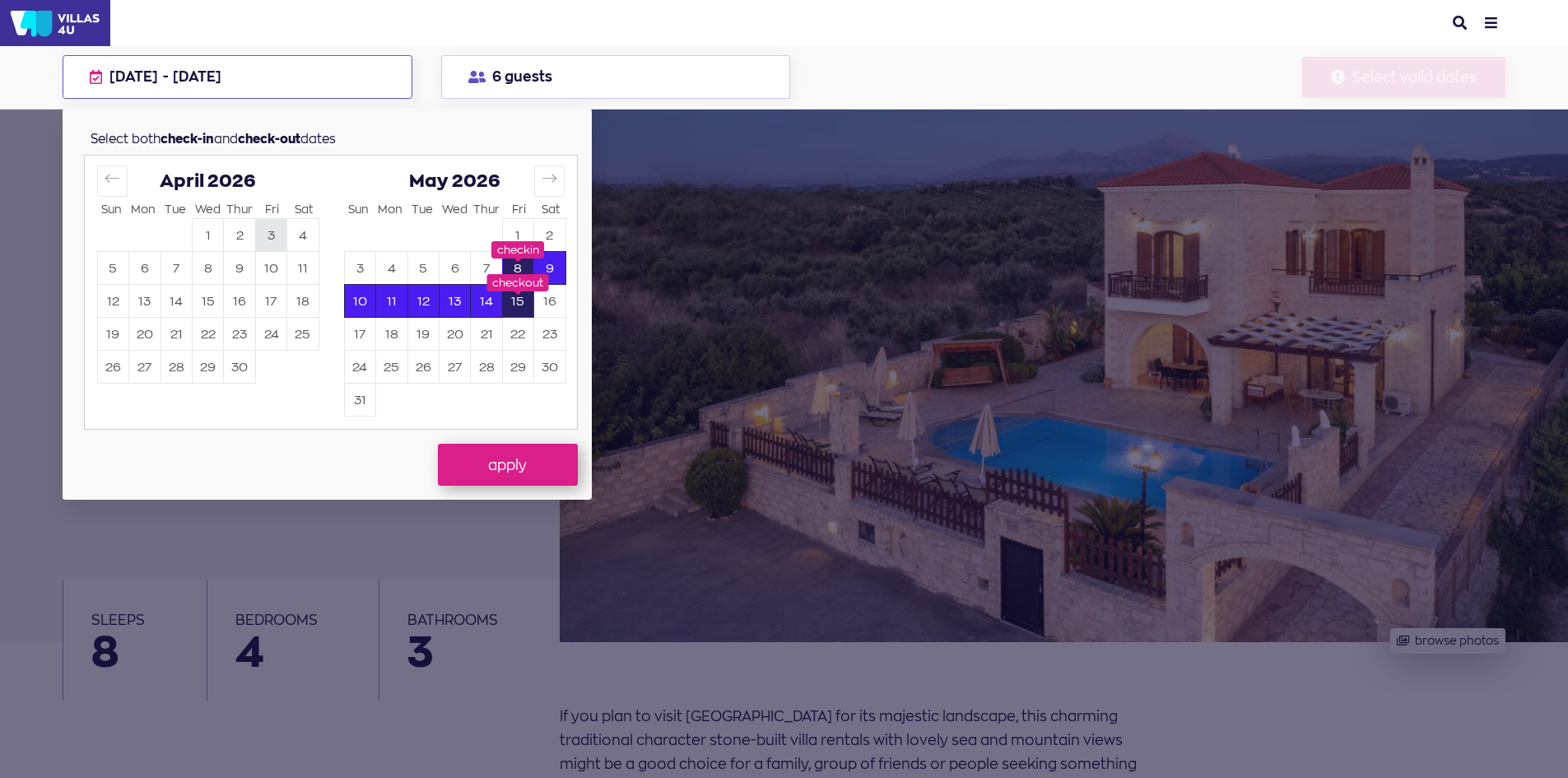
click at [269, 237] on button "3" at bounding box center [271, 235] width 30 height 32
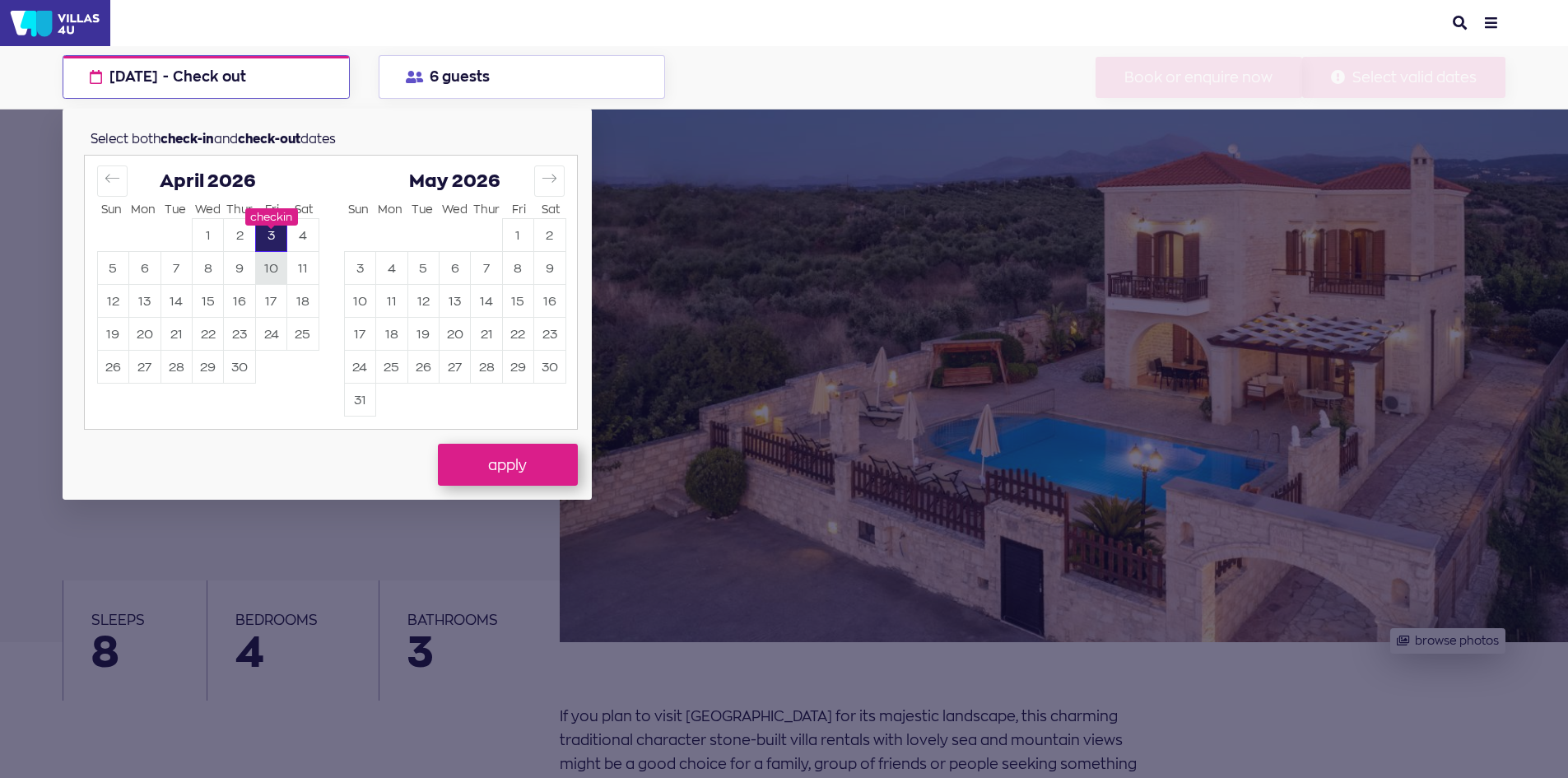
drag, startPoint x: 274, startPoint y: 260, endPoint x: 273, endPoint y: 273, distance: 13.0
click at [273, 261] on button "10" at bounding box center [271, 268] width 30 height 32
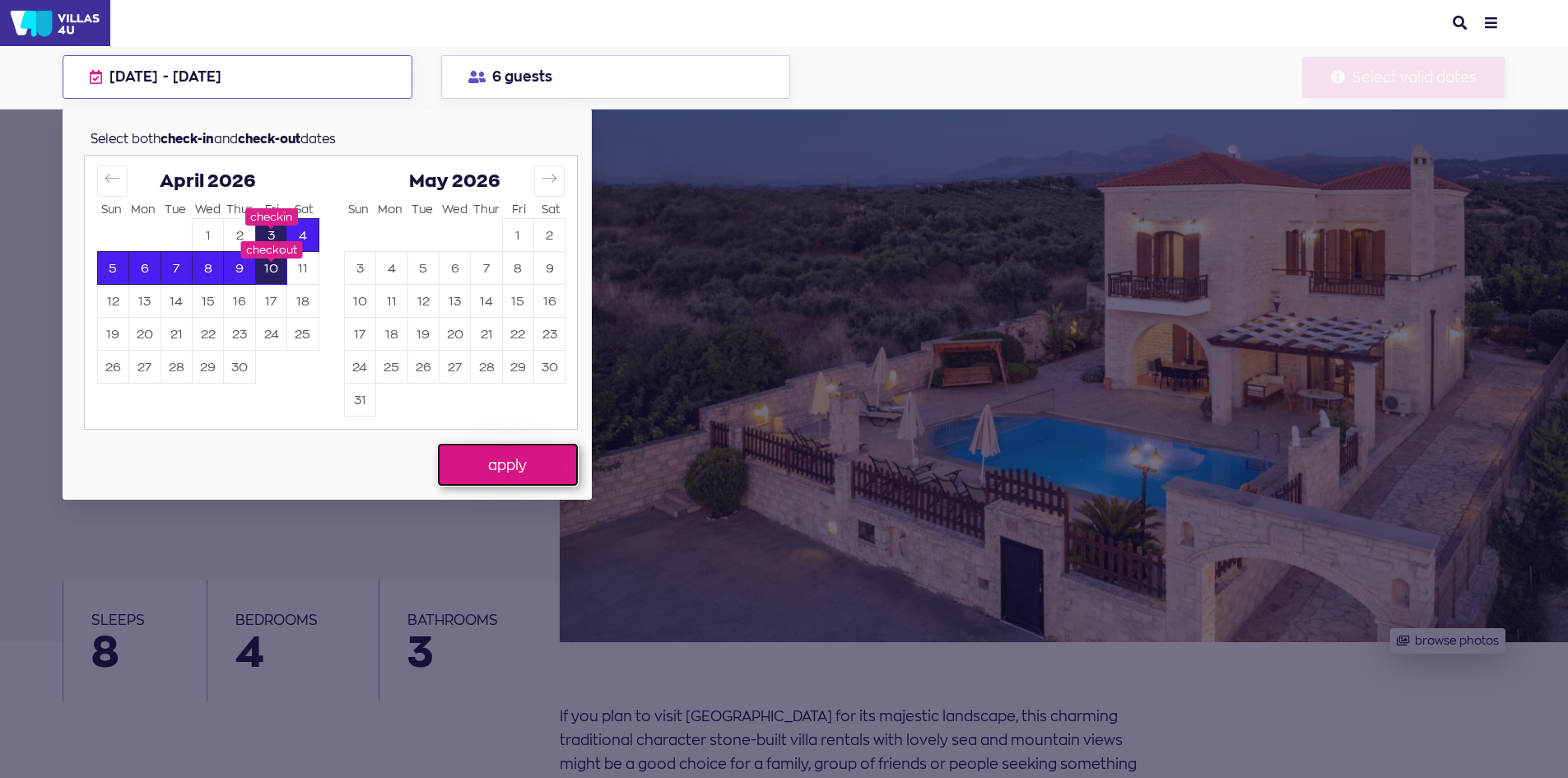
click at [530, 465] on button "apply" at bounding box center [508, 465] width 140 height 41
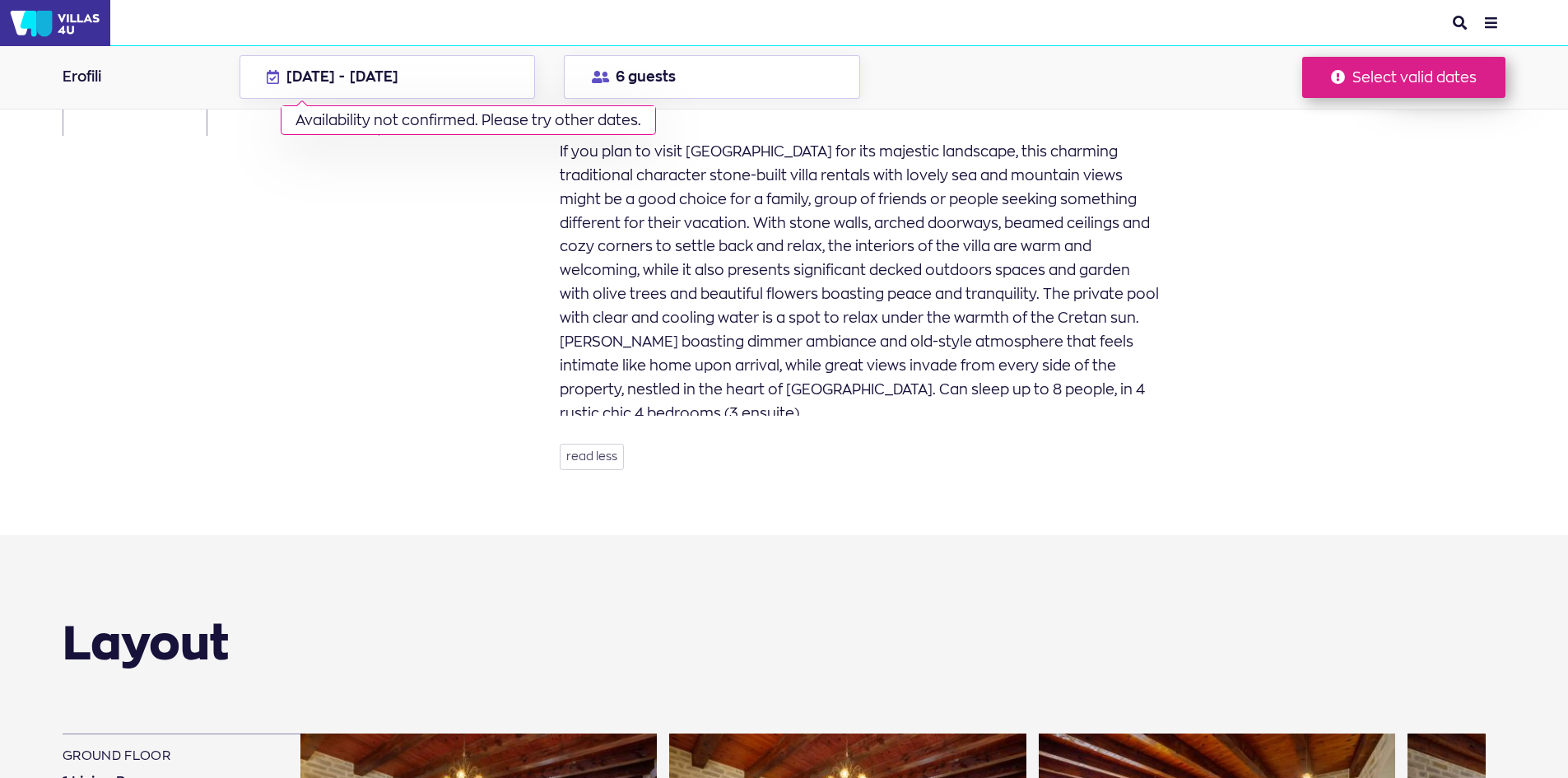
scroll to position [329, 0]
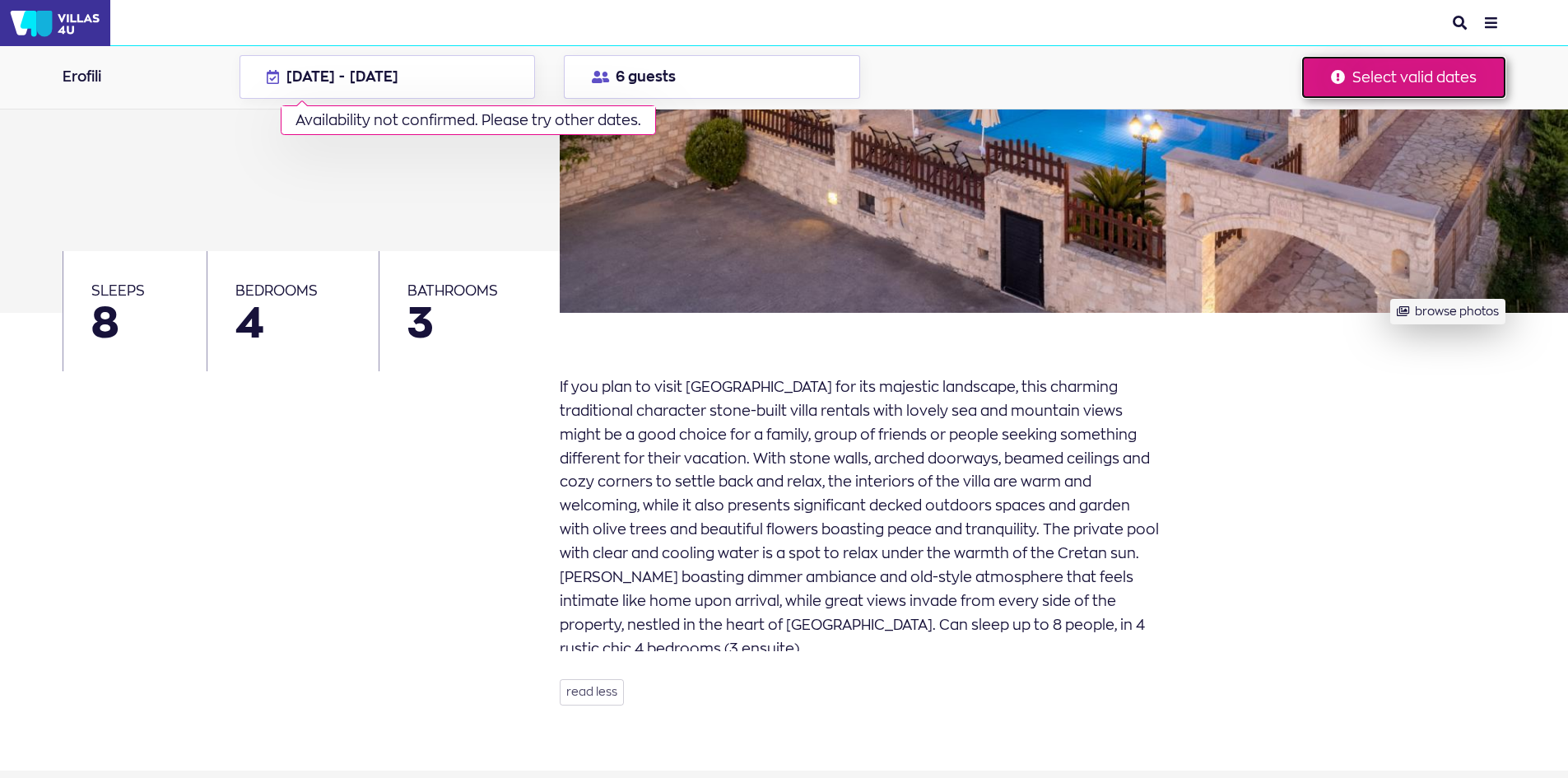
click at [1379, 81] on button "Select valid dates" at bounding box center [1403, 78] width 203 height 41
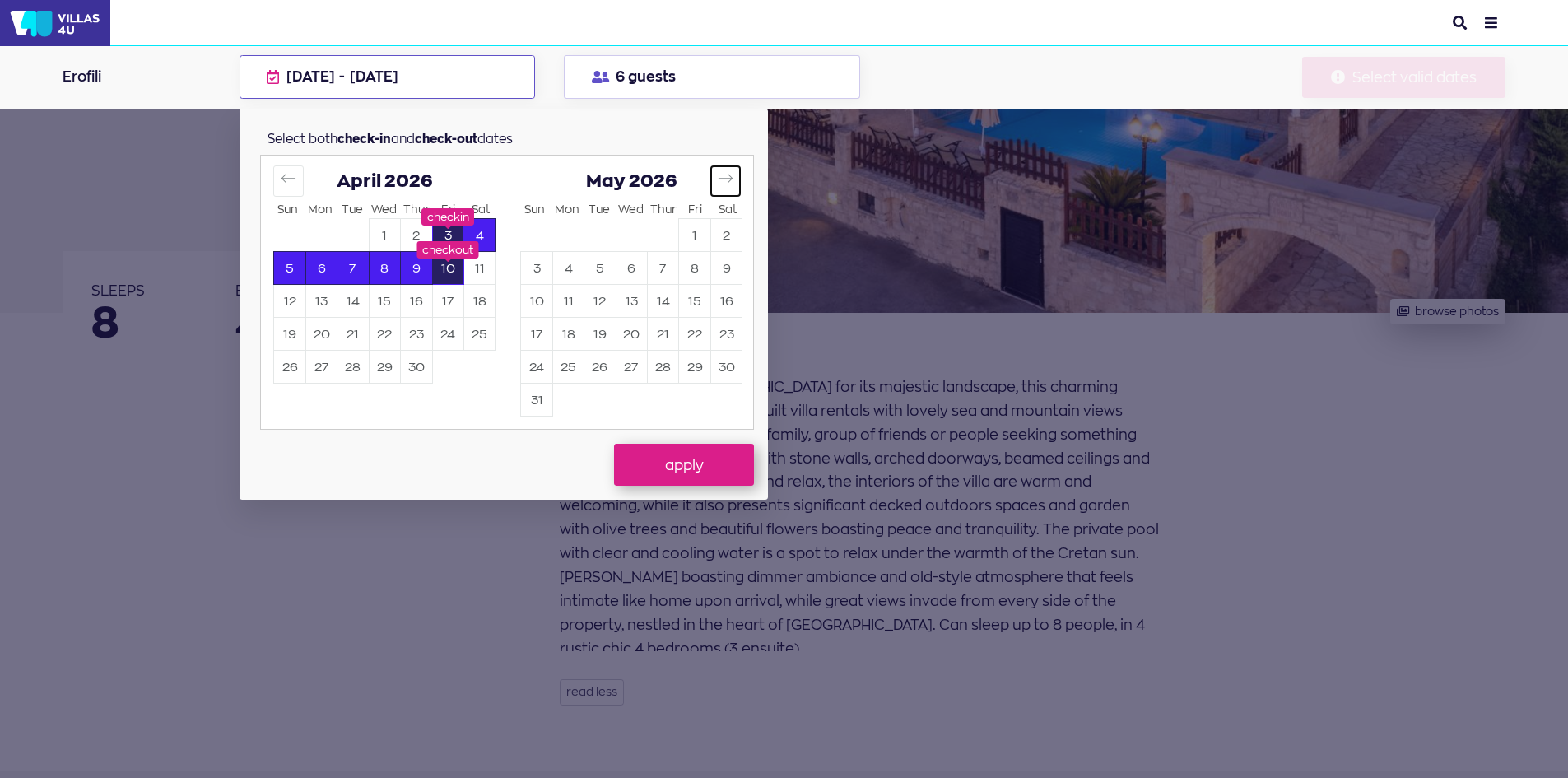
click at [727, 175] on icon "Move forward to switch to the next month." at bounding box center [725, 179] width 16 height 16
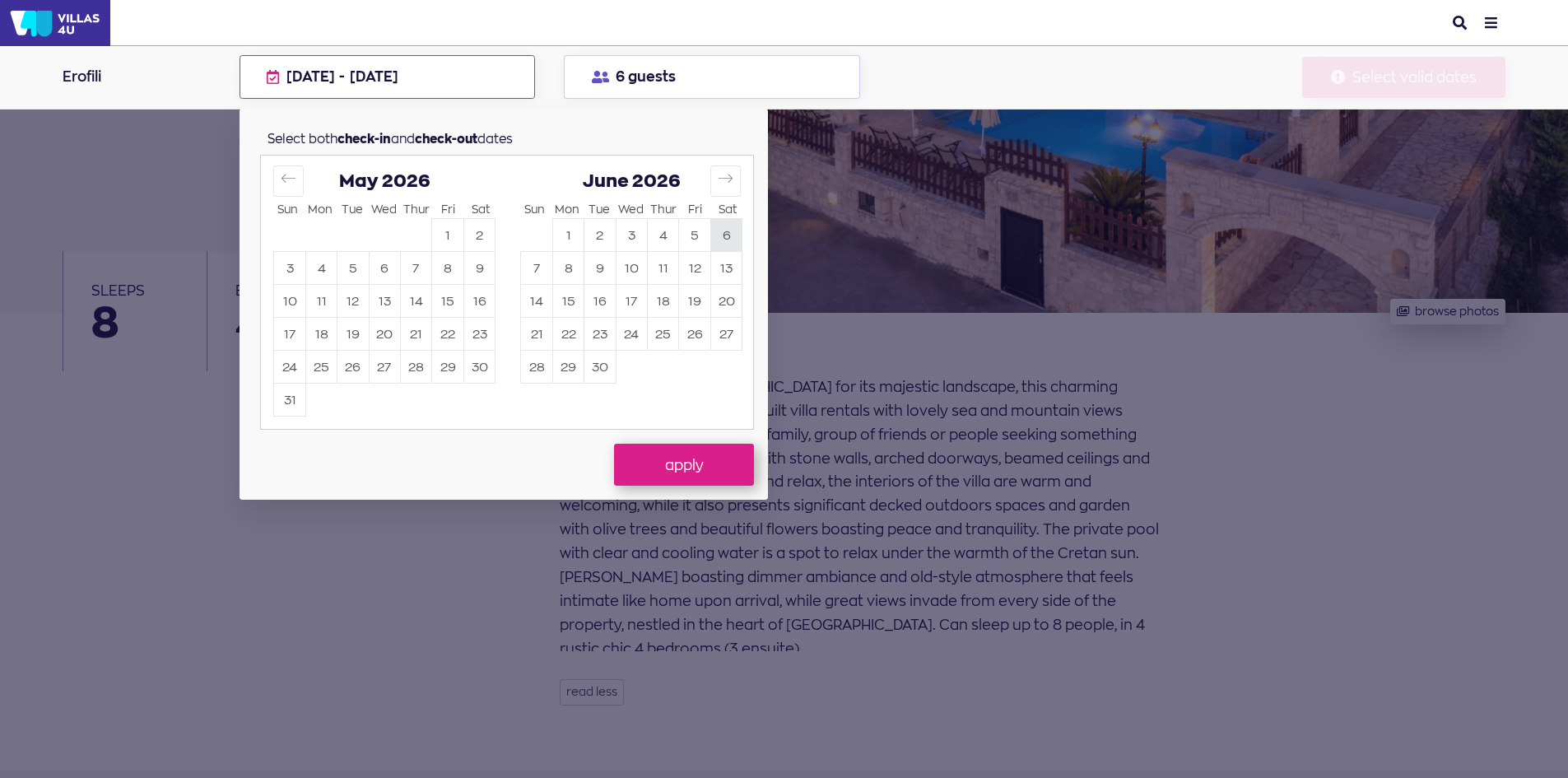
click at [726, 239] on button "6" at bounding box center [726, 235] width 30 height 32
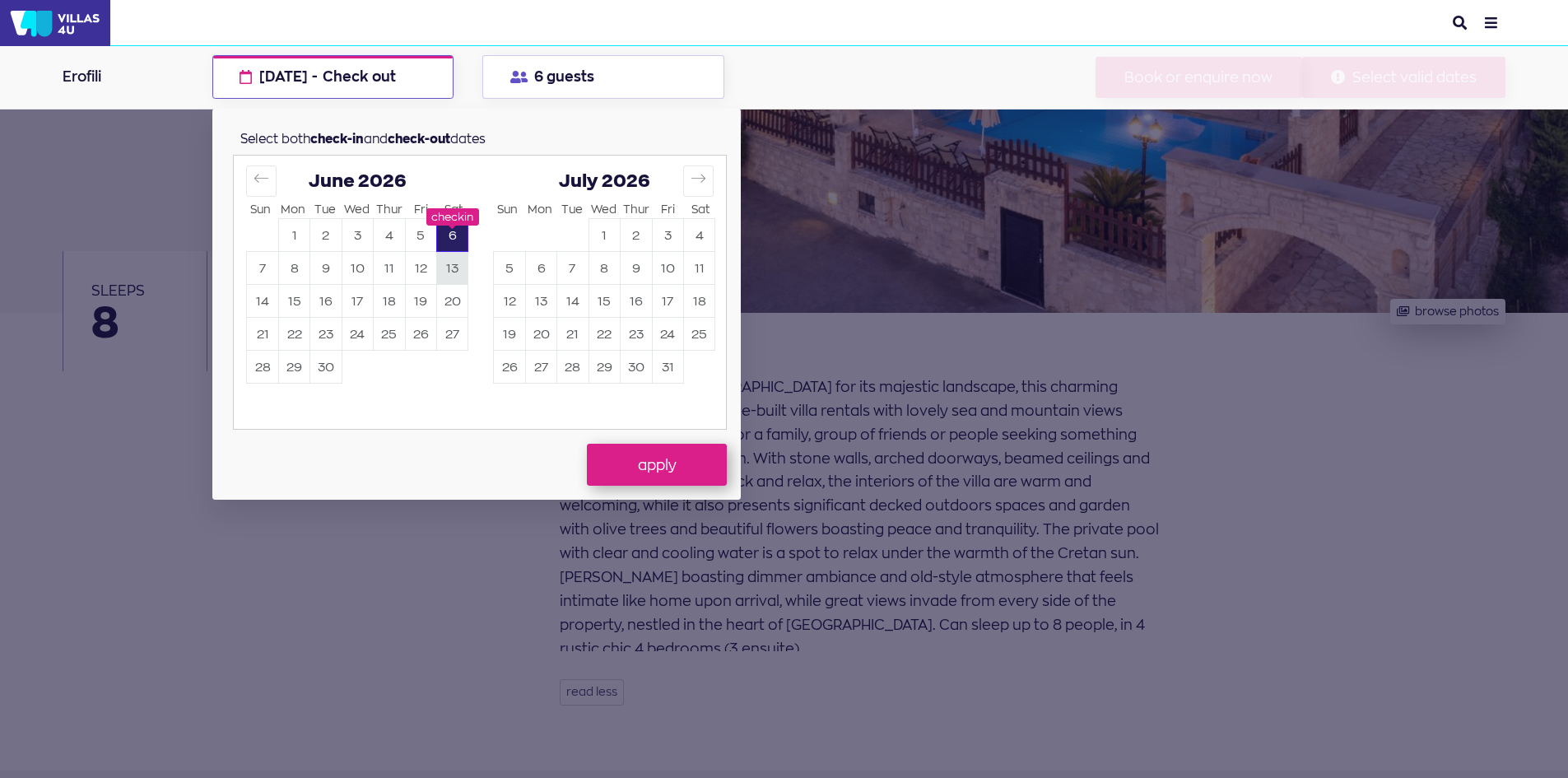
click at [455, 269] on button "13" at bounding box center [452, 268] width 30 height 32
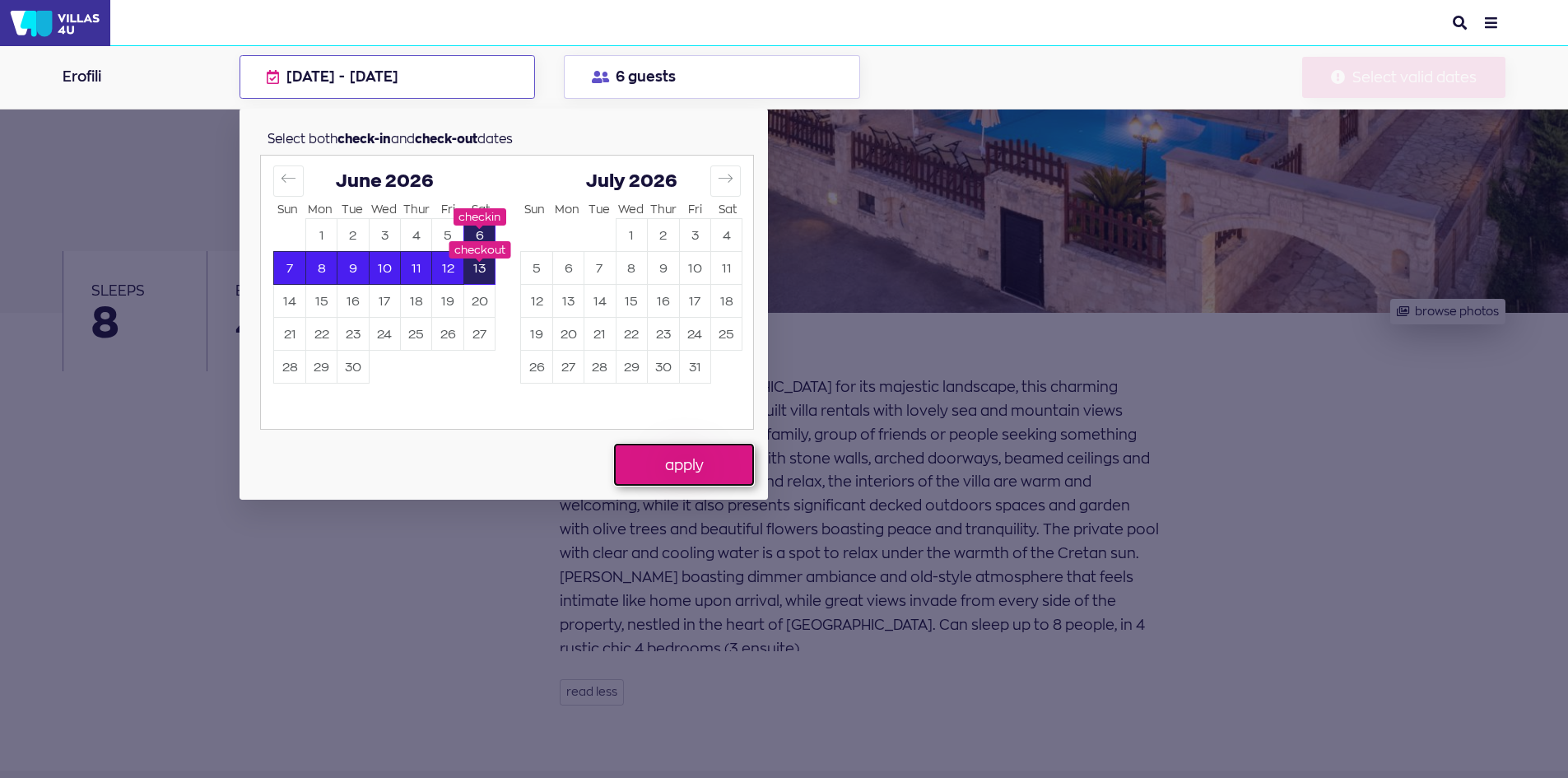
click at [690, 467] on button "apply" at bounding box center [684, 465] width 140 height 41
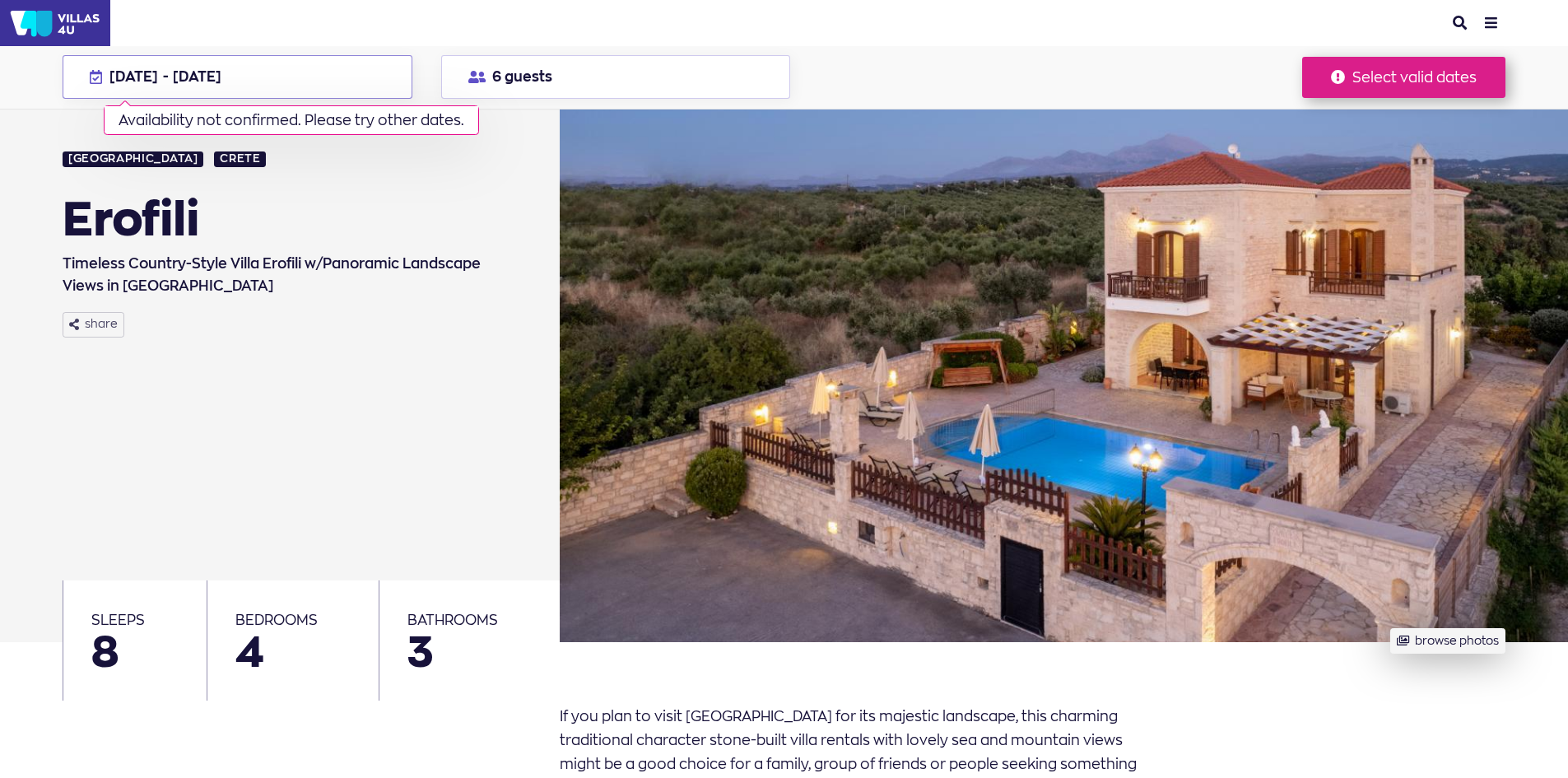
click at [373, 122] on div "Availability not confirmed. Please try other dates." at bounding box center [290, 120] width 375 height 29
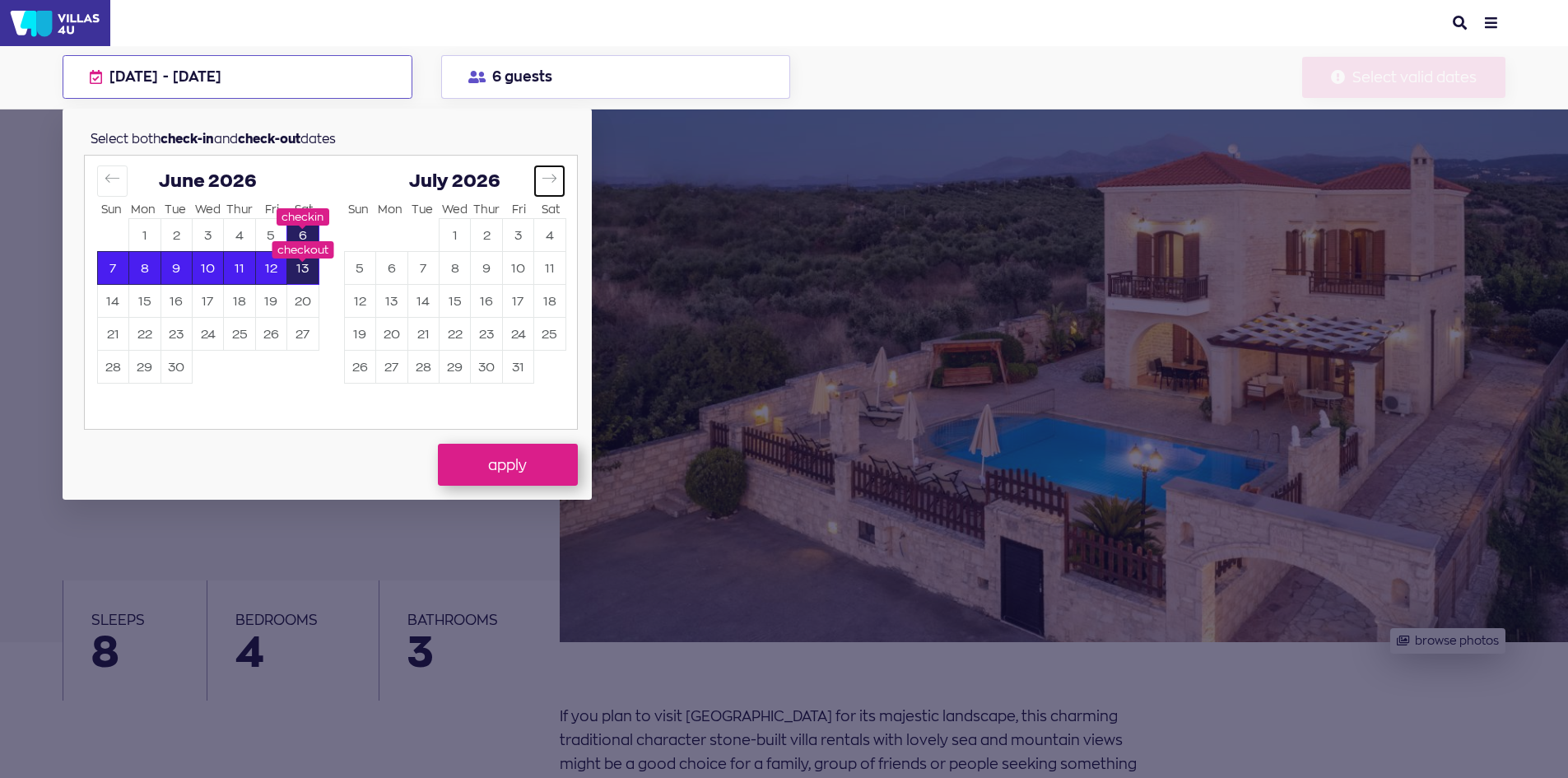
click at [552, 179] on icon "Move forward to switch to the next month." at bounding box center [549, 179] width 14 height 9
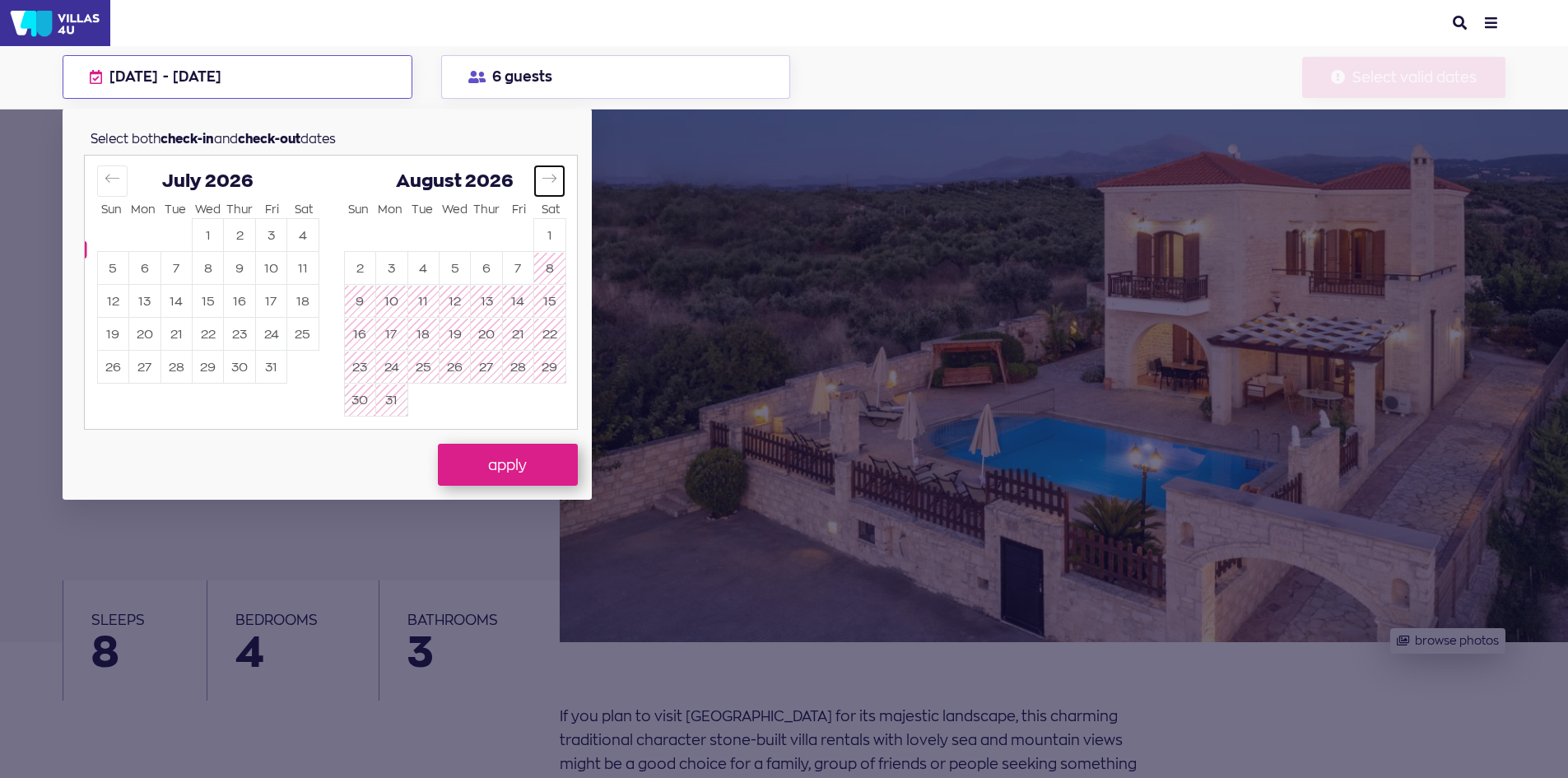
click at [553, 176] on icon "Move forward to switch to the next month." at bounding box center [549, 179] width 16 height 16
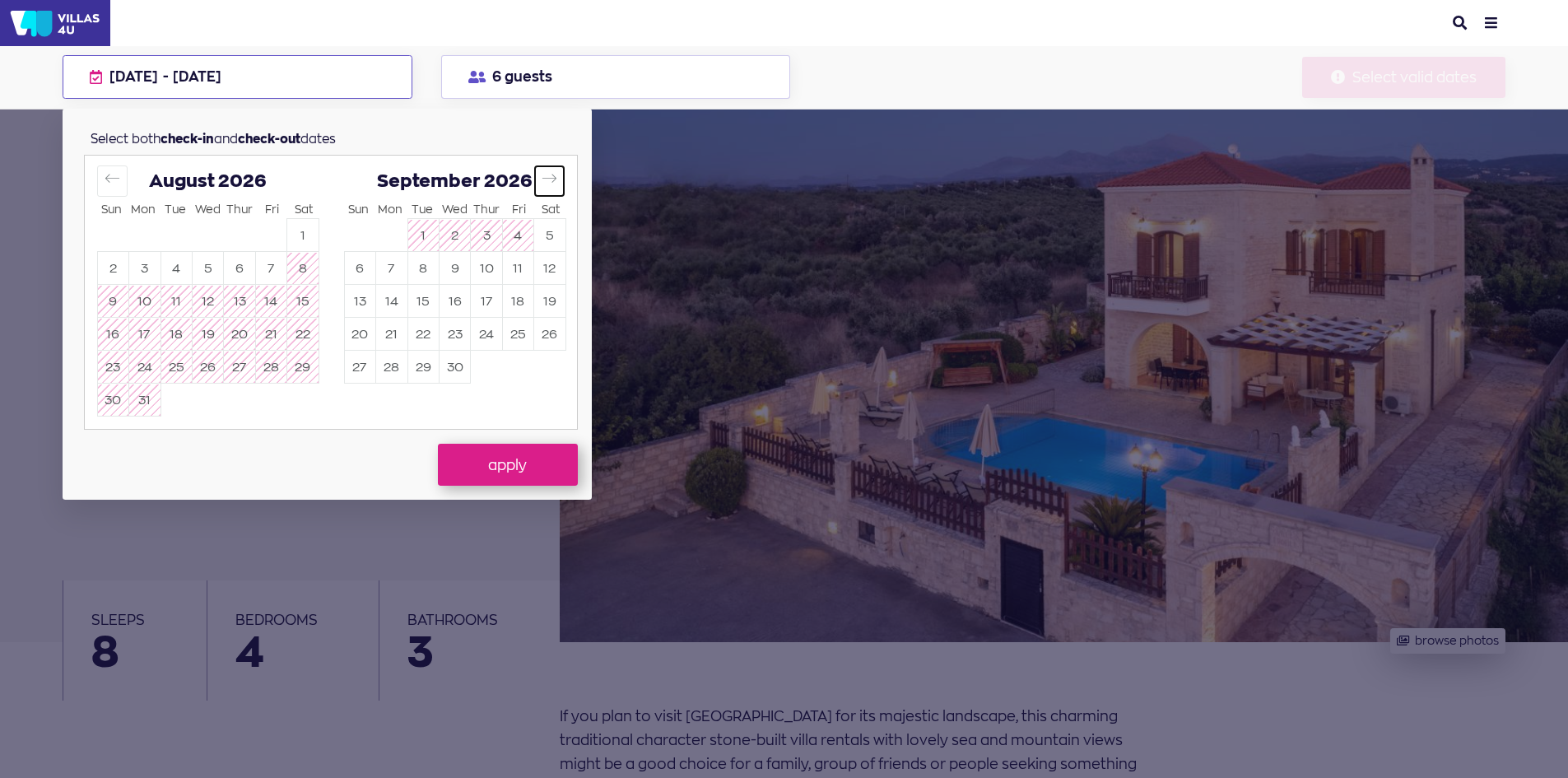
click at [553, 176] on icon "Move forward to switch to the next month." at bounding box center [549, 179] width 16 height 16
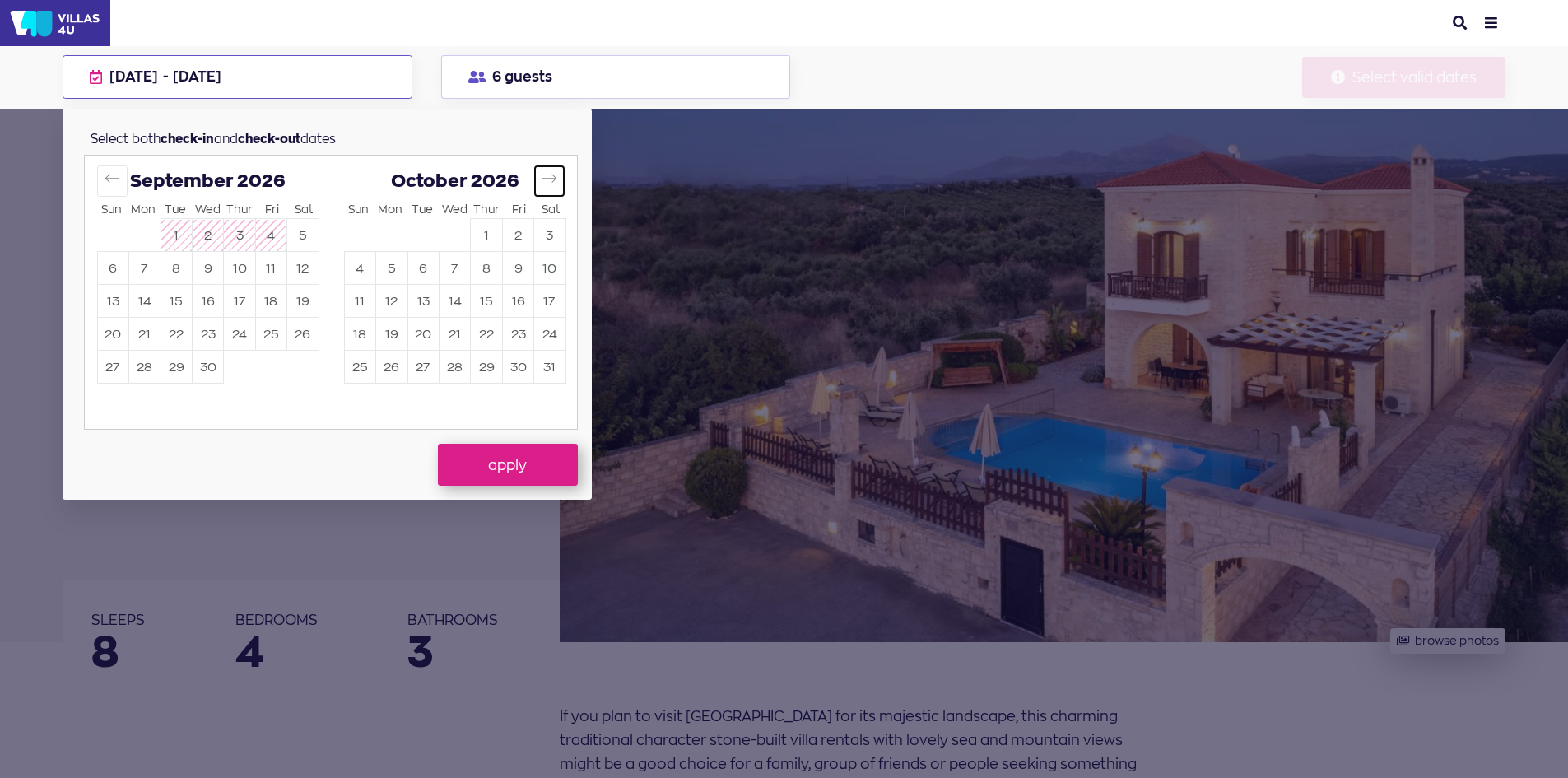
click at [553, 176] on icon "Move forward to switch to the next month." at bounding box center [549, 179] width 14 height 9
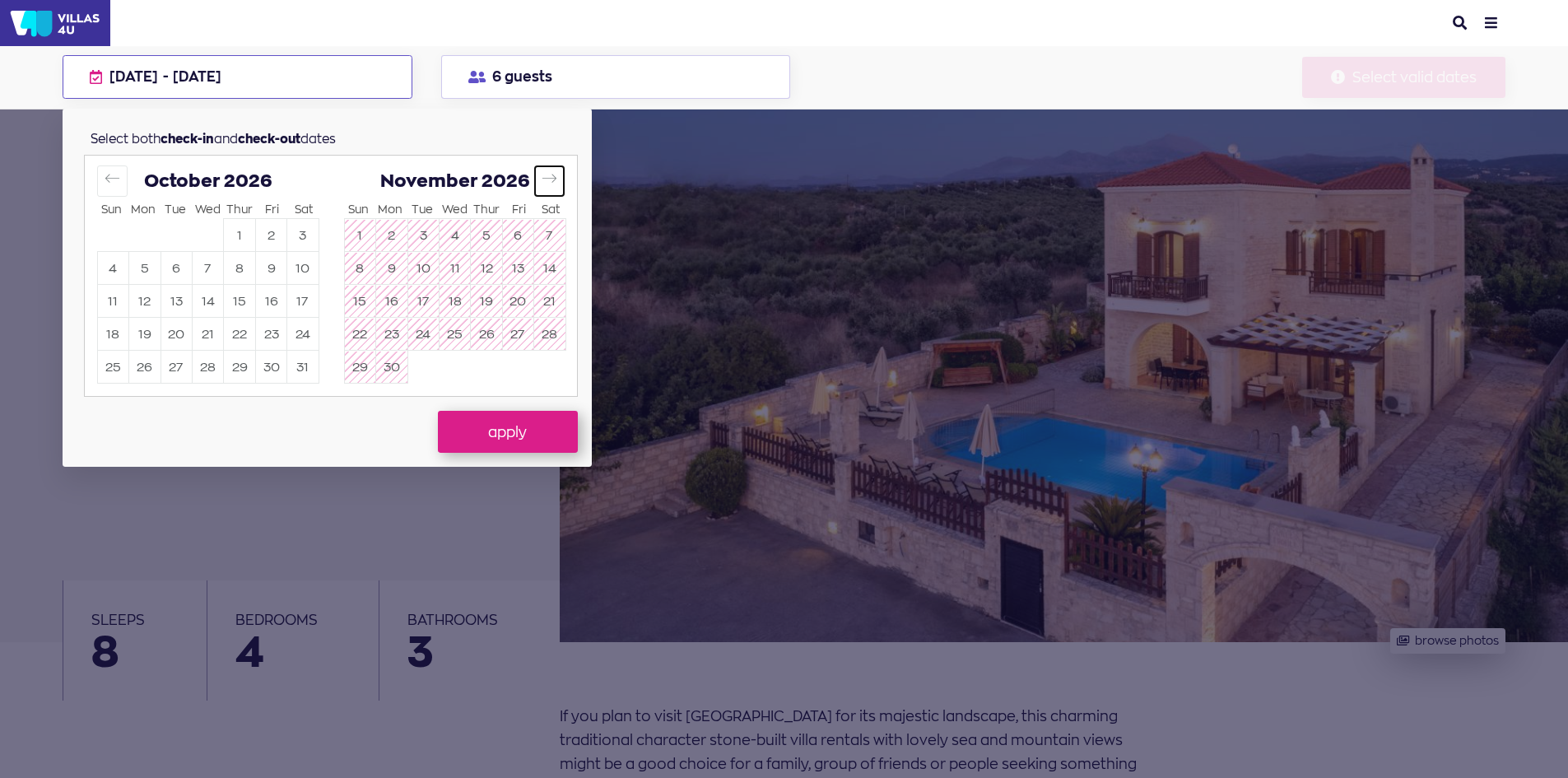
click at [553, 176] on icon "Move forward to switch to the next month." at bounding box center [549, 179] width 14 height 9
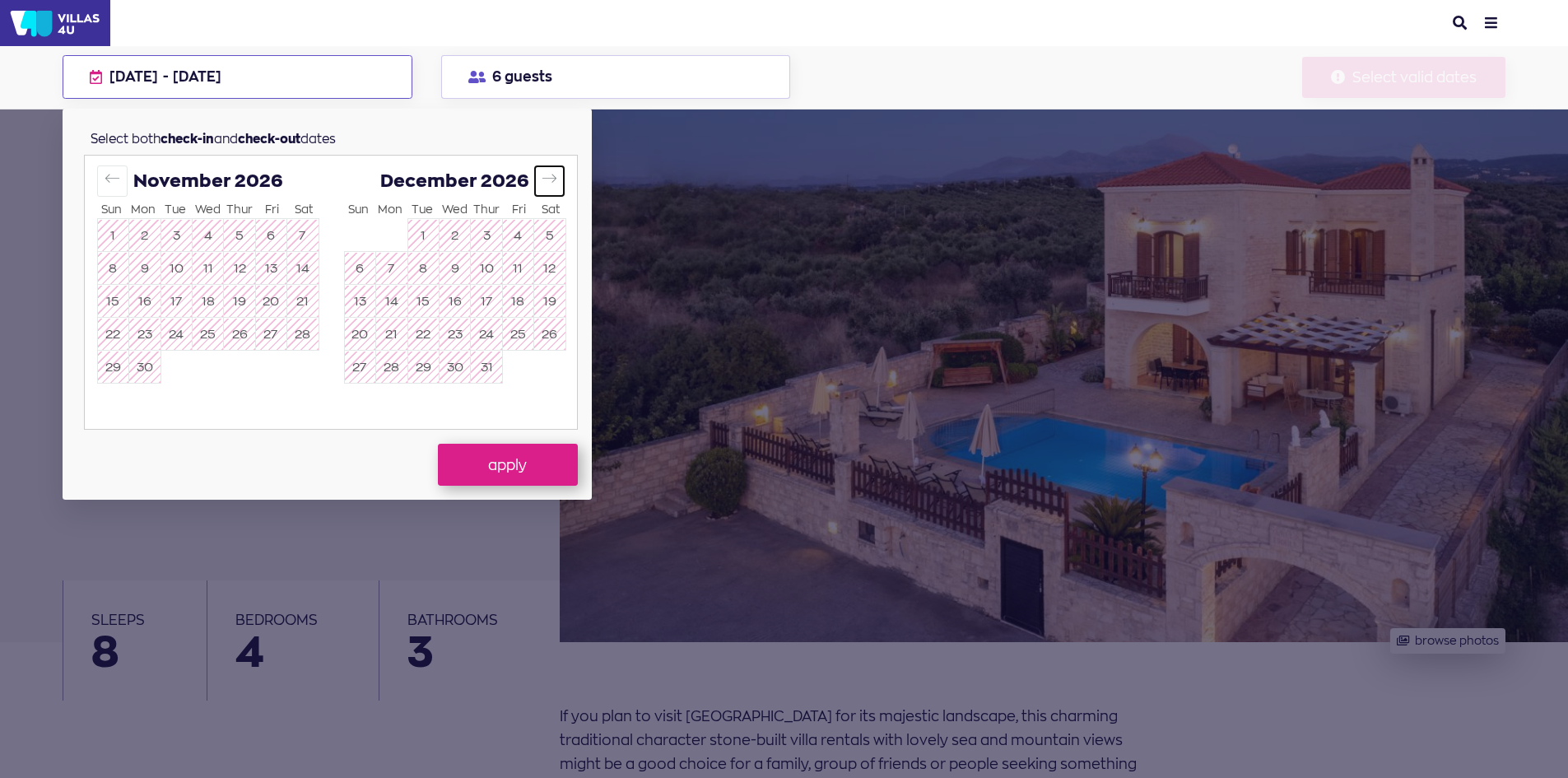
click at [553, 176] on icon "Move forward to switch to the next month." at bounding box center [549, 179] width 14 height 9
click at [555, 177] on icon "Move forward to switch to the next month." at bounding box center [549, 179] width 16 height 16
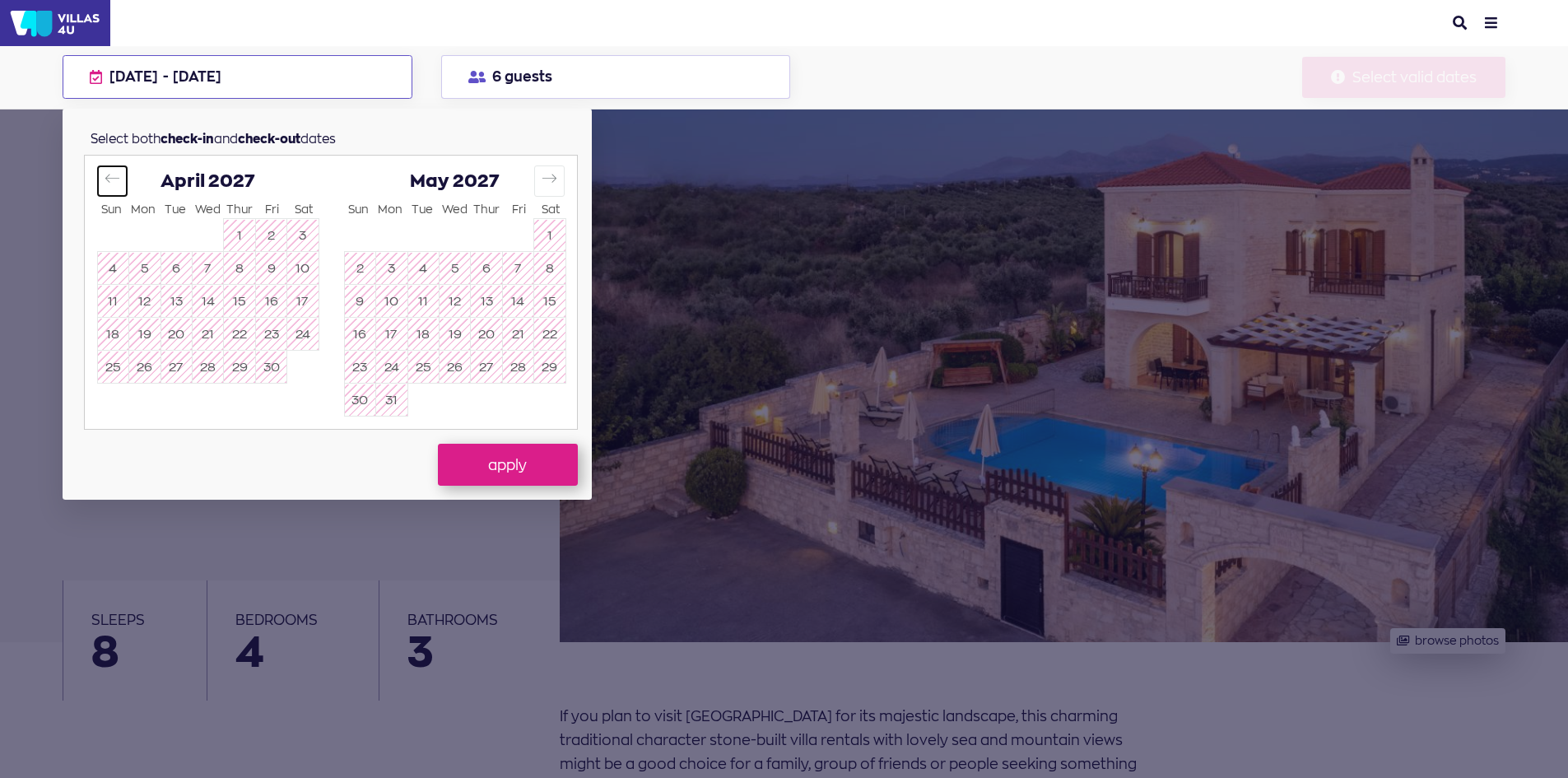
click at [119, 172] on icon "Move backward to switch to the previous month." at bounding box center [112, 179] width 16 height 16
click at [119, 173] on icon "Move backward to switch to the previous month." at bounding box center [112, 179] width 16 height 16
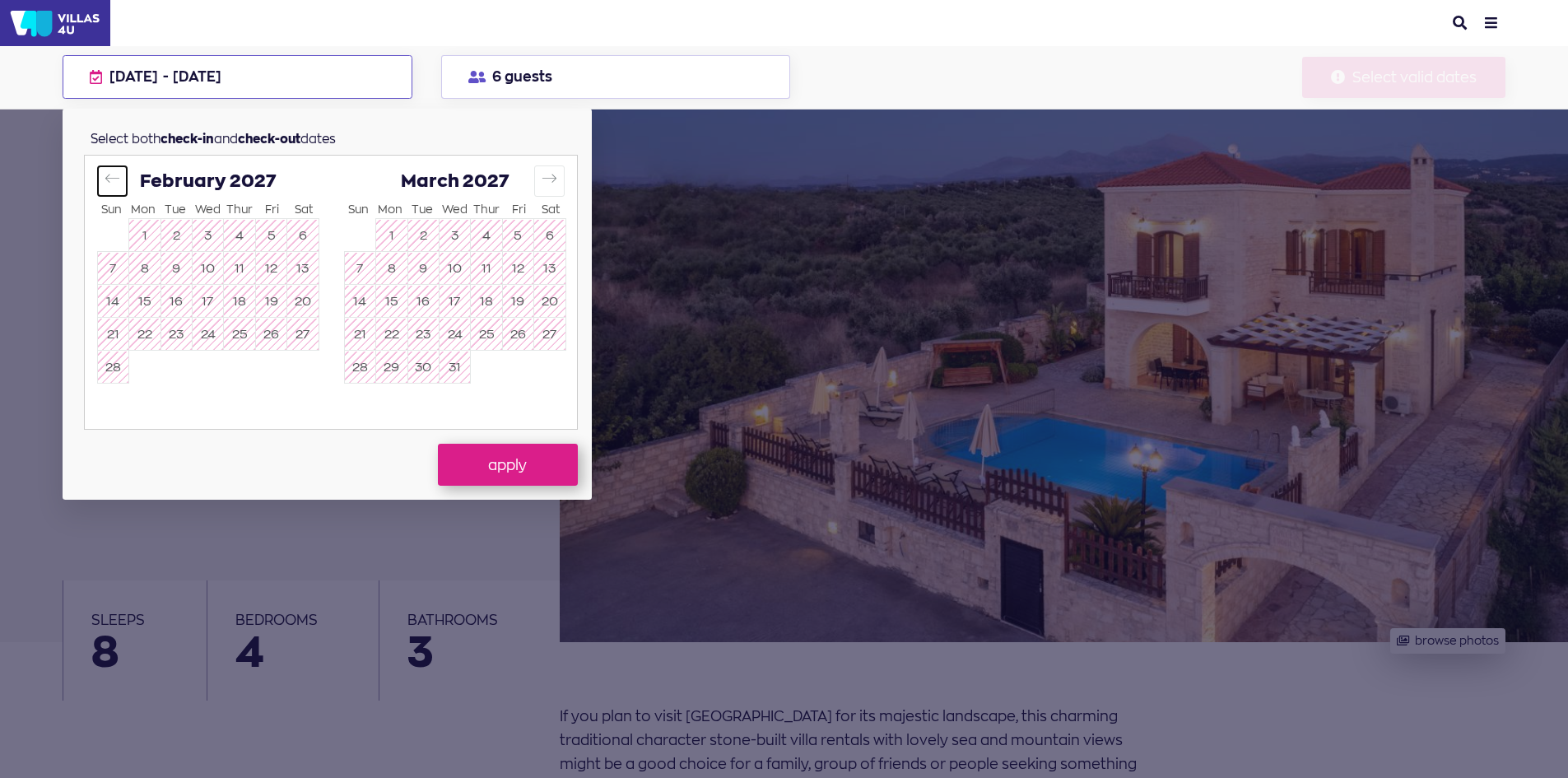
click at [119, 173] on icon "Move backward to switch to the previous month." at bounding box center [112, 179] width 16 height 16
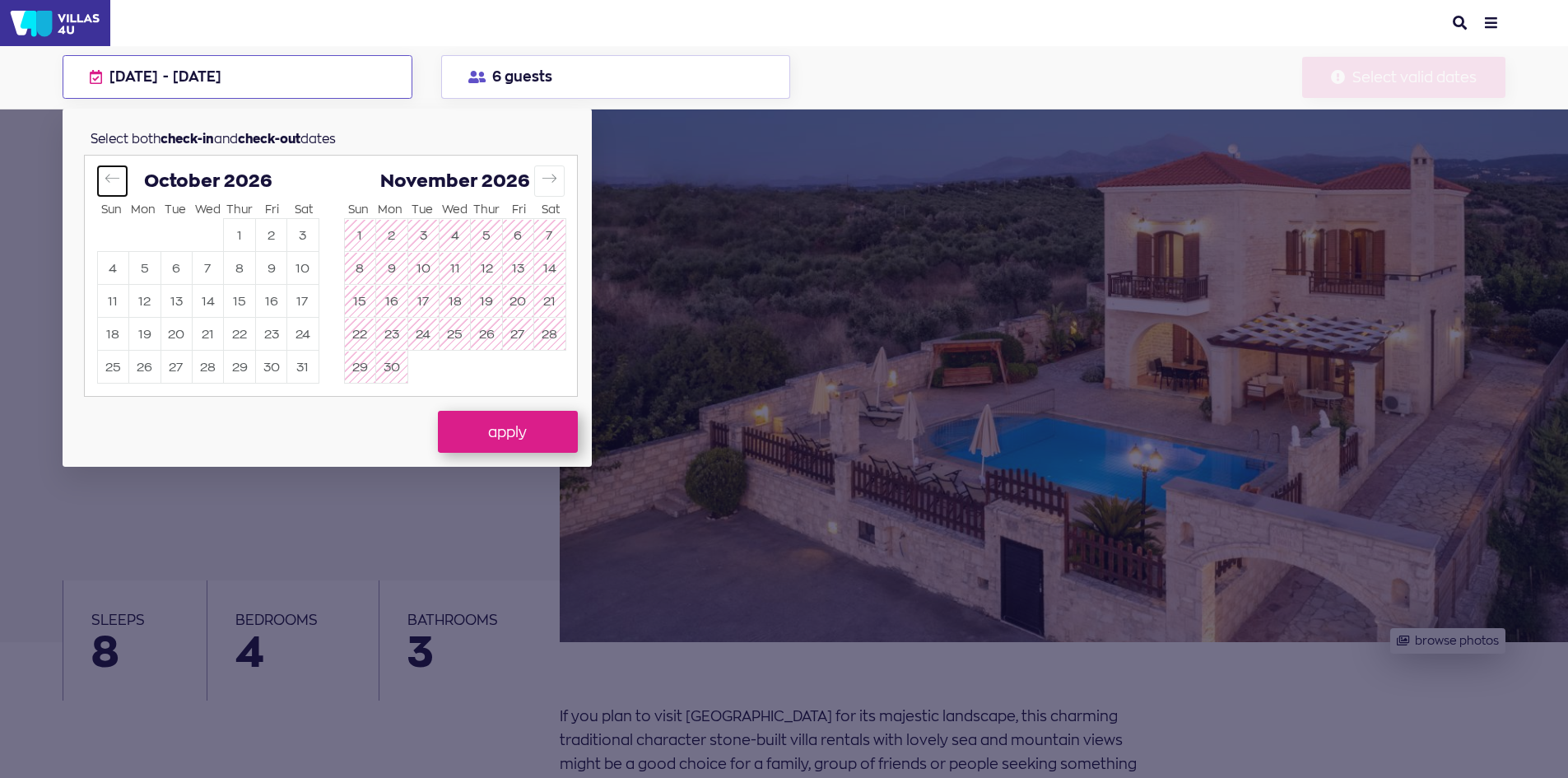
click at [119, 173] on icon "Move backward to switch to the previous month." at bounding box center [112, 179] width 16 height 16
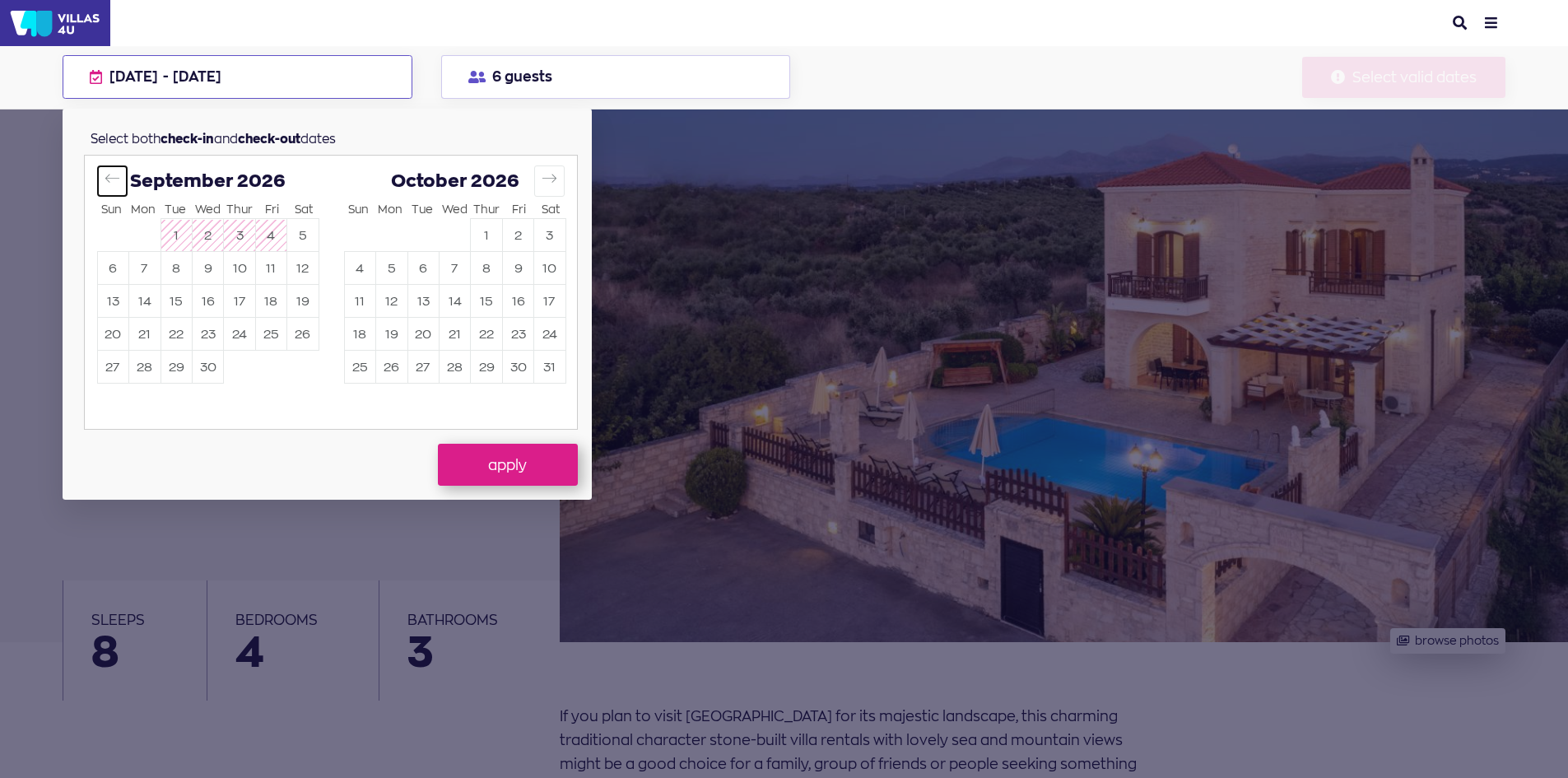
click at [119, 173] on icon "Move backward to switch to the previous month." at bounding box center [112, 179] width 16 height 16
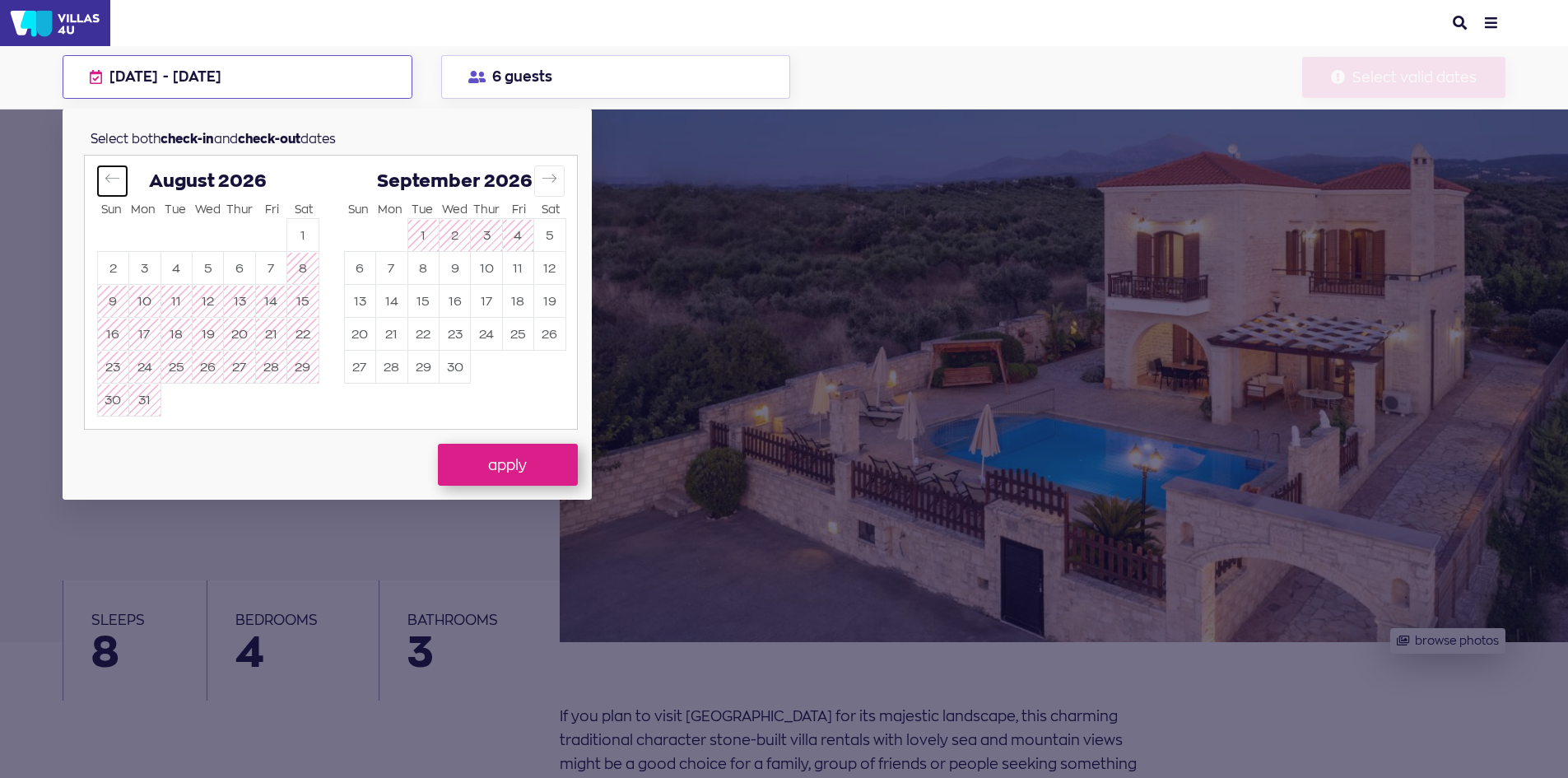
click at [119, 173] on icon "Move backward to switch to the previous month." at bounding box center [112, 179] width 16 height 16
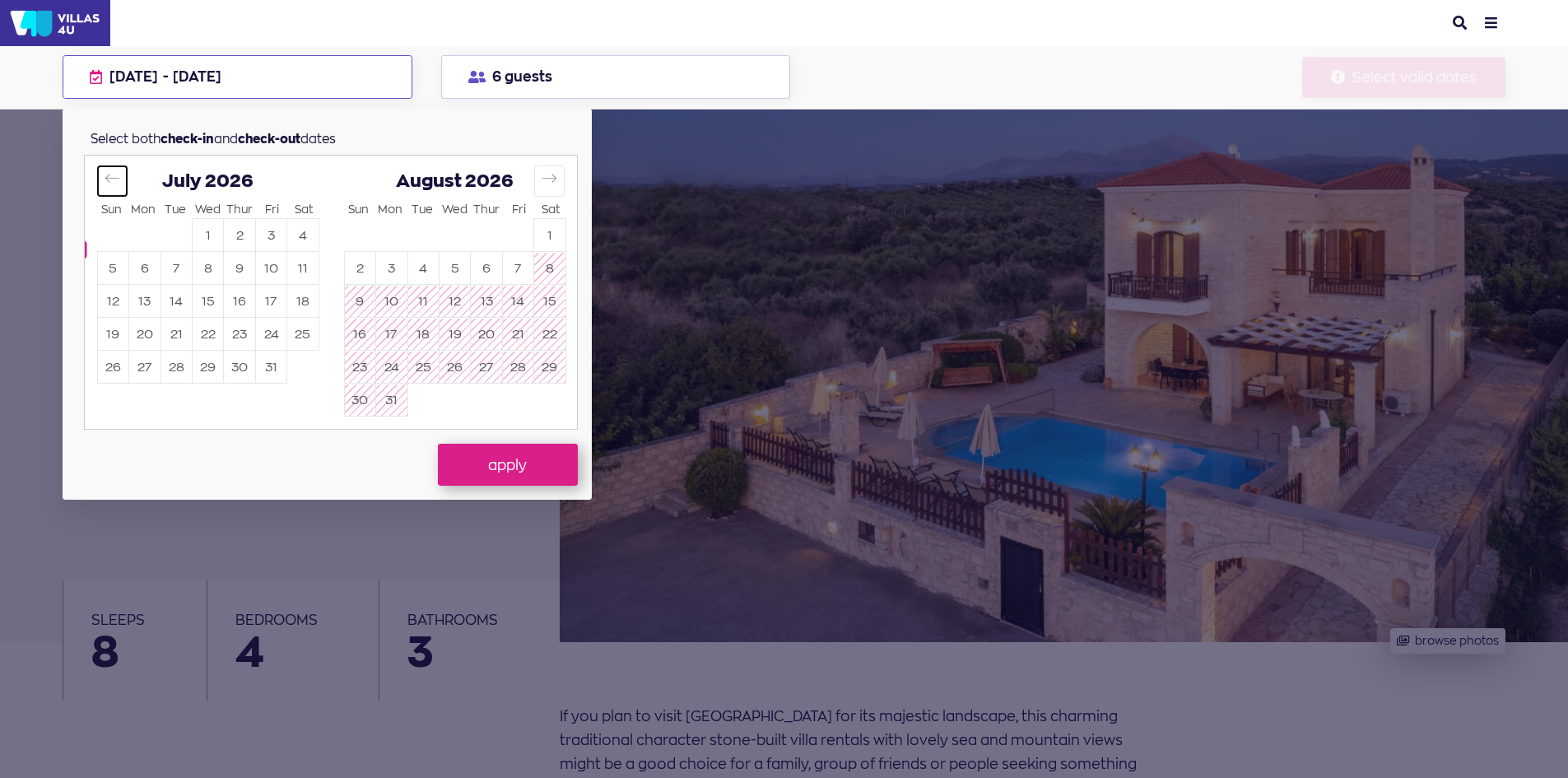
click at [119, 173] on icon "Move backward to switch to the previous month." at bounding box center [112, 179] width 16 height 16
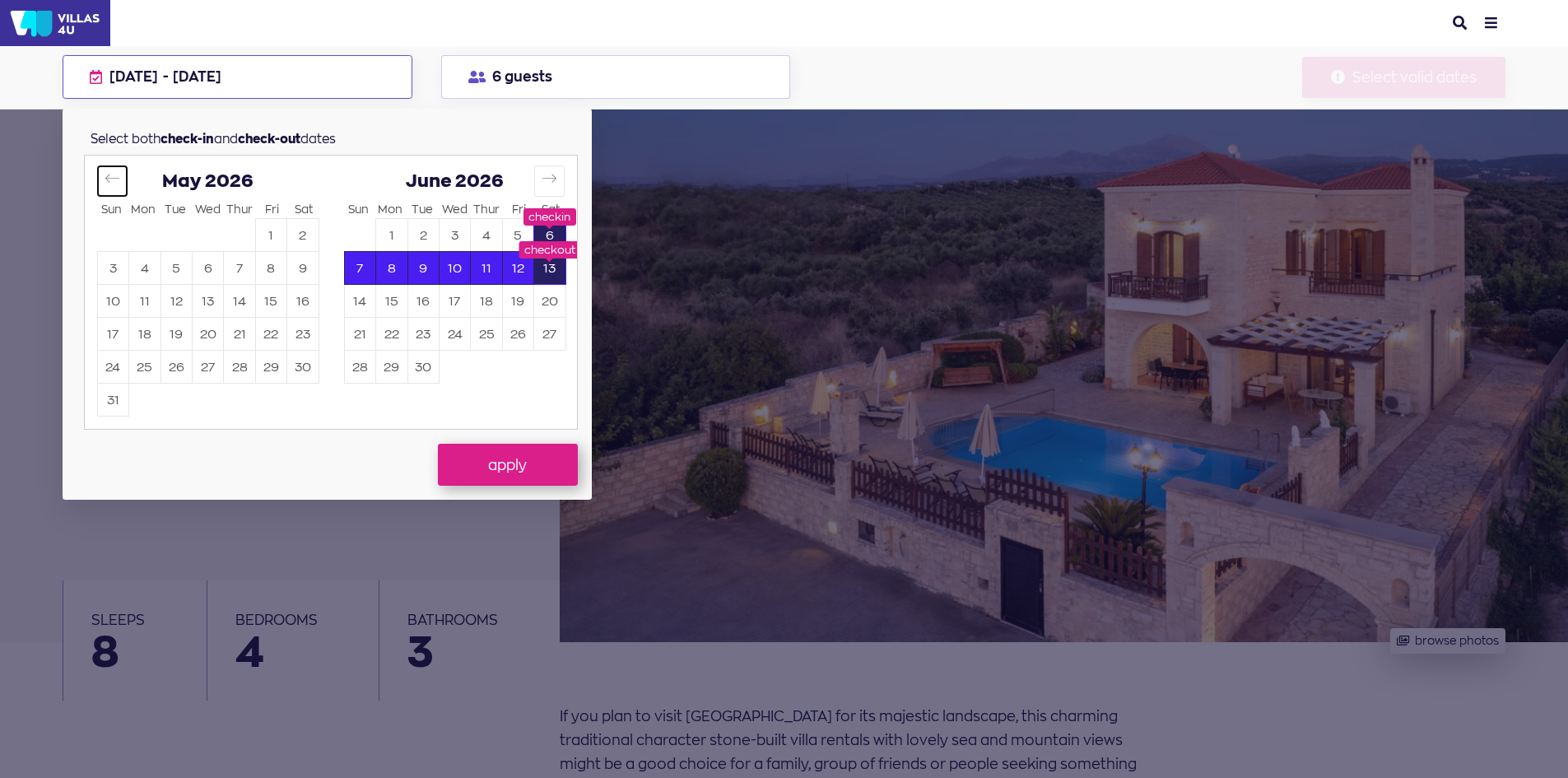
click at [119, 173] on icon "Move backward to switch to the previous month." at bounding box center [112, 179] width 16 height 16
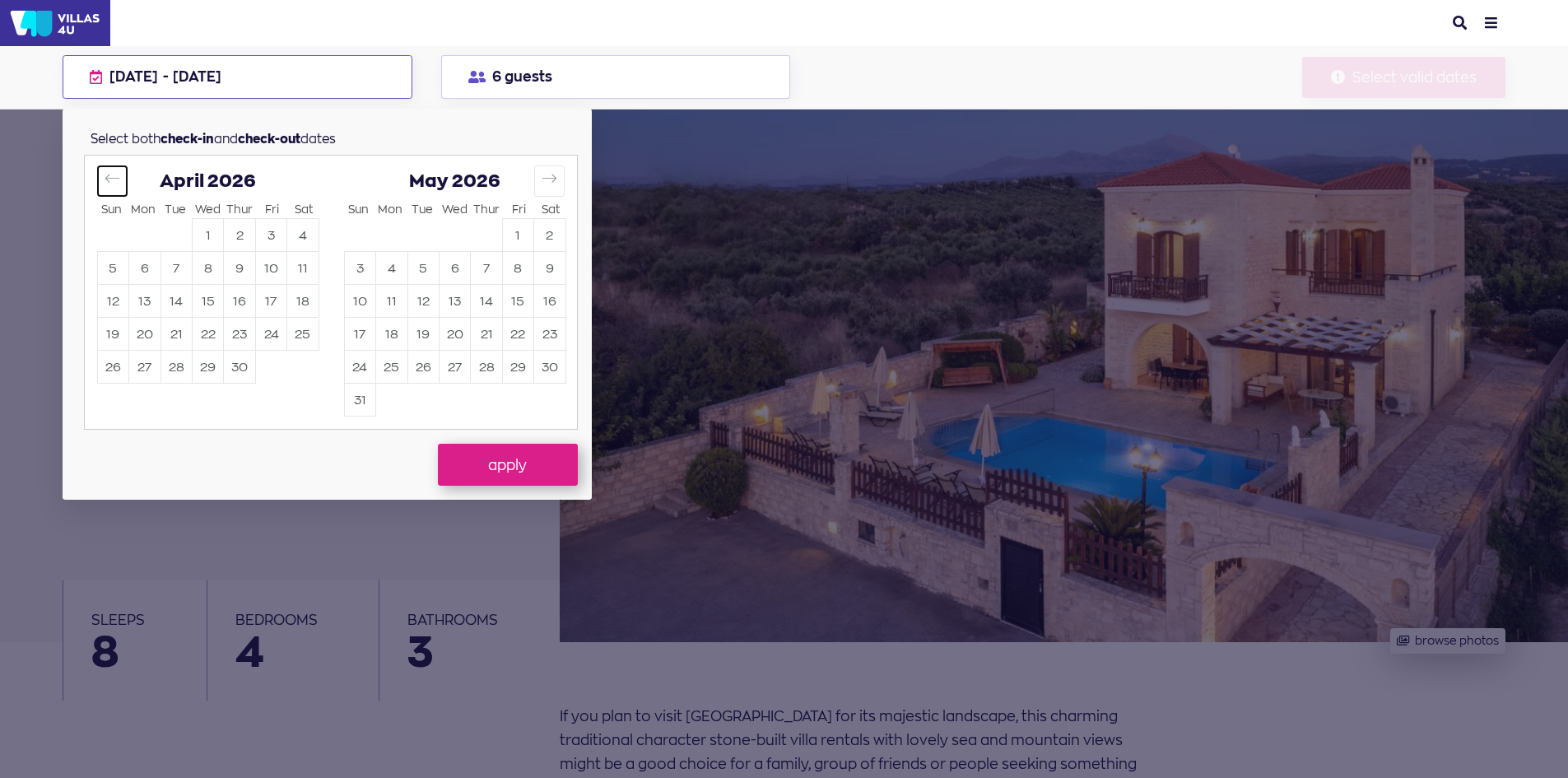
click at [119, 173] on icon "Move backward to switch to the previous month." at bounding box center [112, 179] width 16 height 16
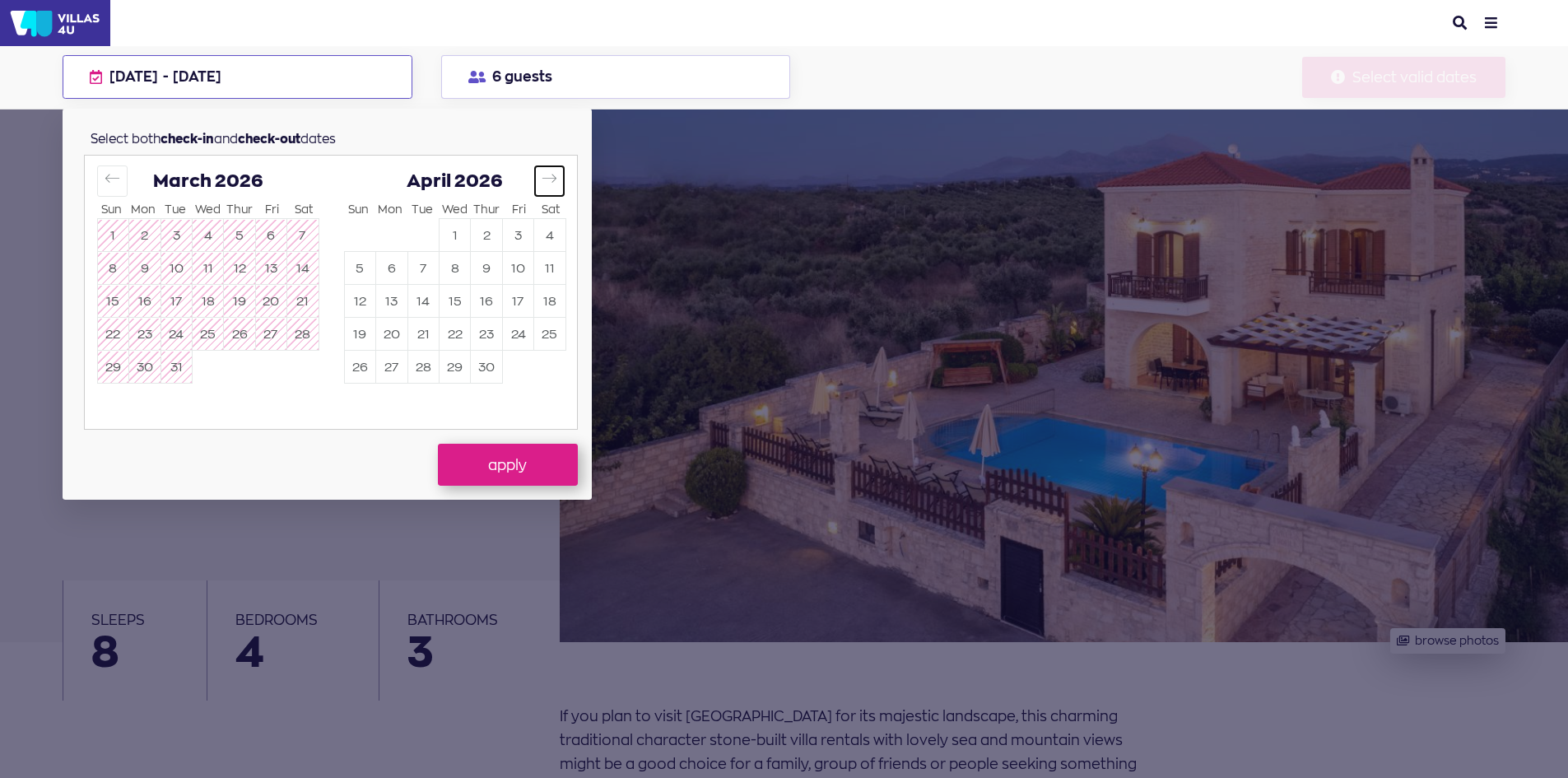
click at [545, 178] on icon "Move forward to switch to the next month." at bounding box center [549, 179] width 16 height 16
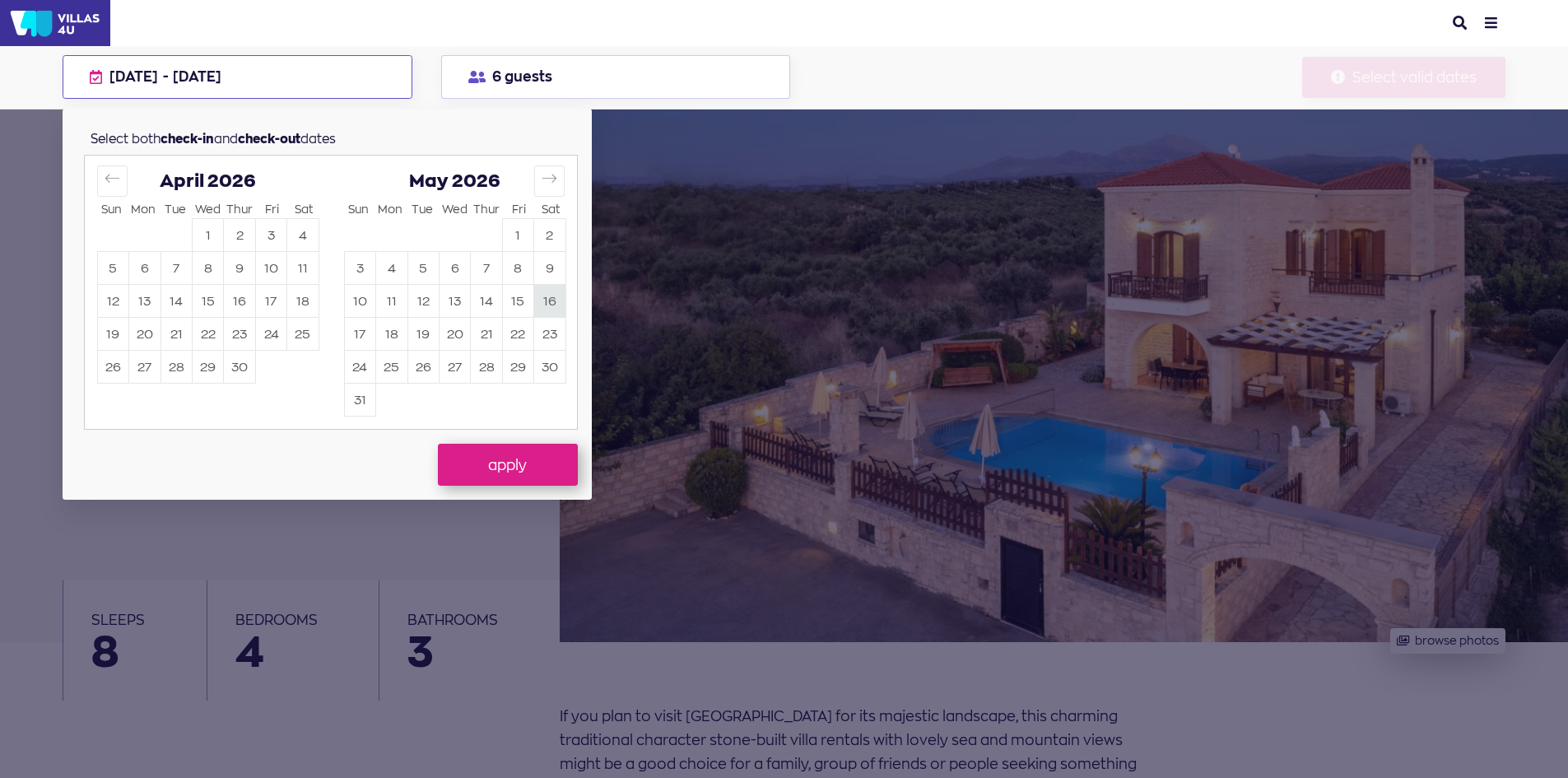
click at [553, 304] on button "16" at bounding box center [549, 301] width 30 height 32
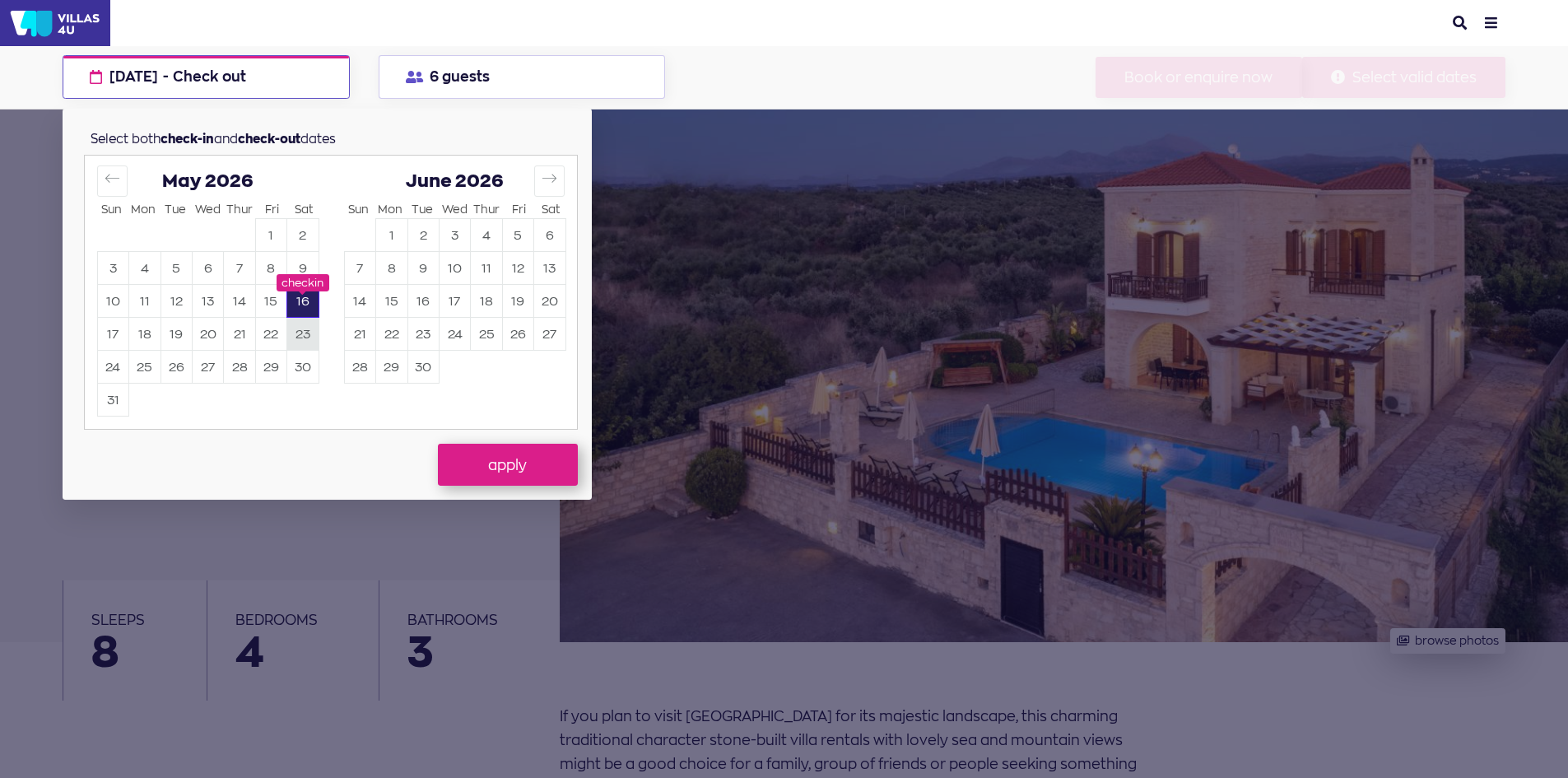
click at [299, 334] on button "23" at bounding box center [302, 334] width 30 height 32
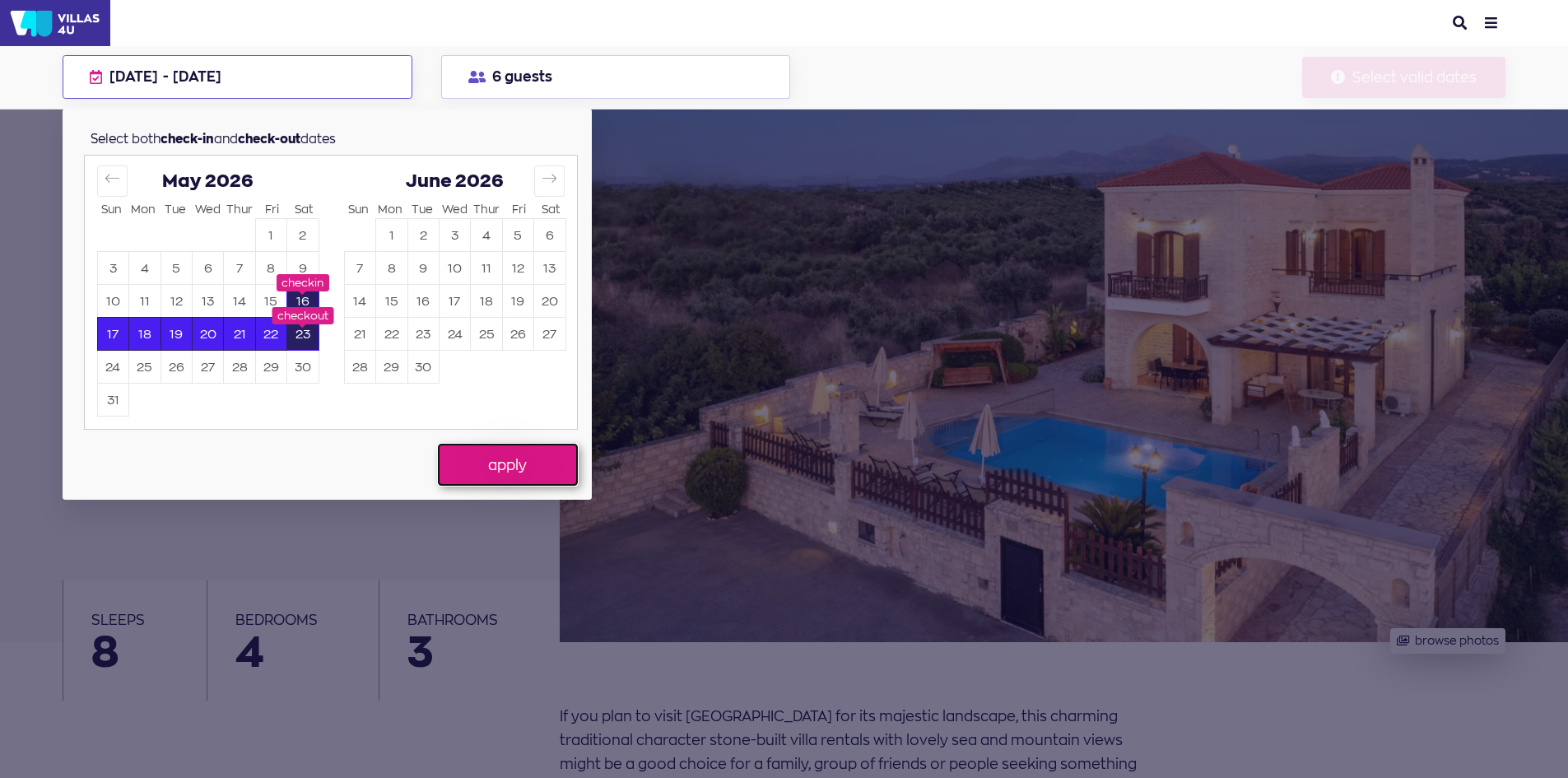
click at [501, 466] on button "apply" at bounding box center [508, 465] width 140 height 41
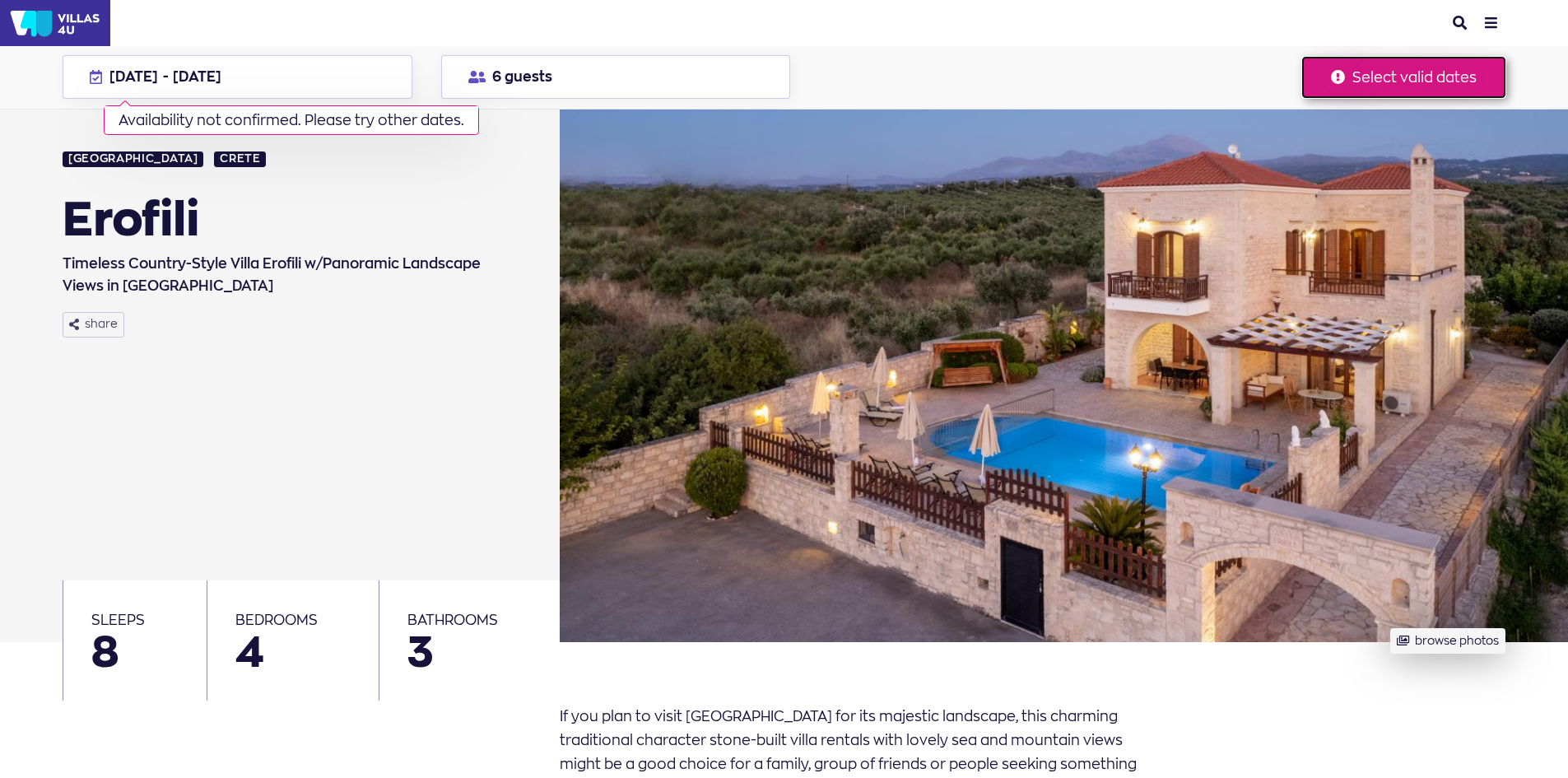
click at [1403, 73] on button "Select valid dates" at bounding box center [1403, 78] width 203 height 41
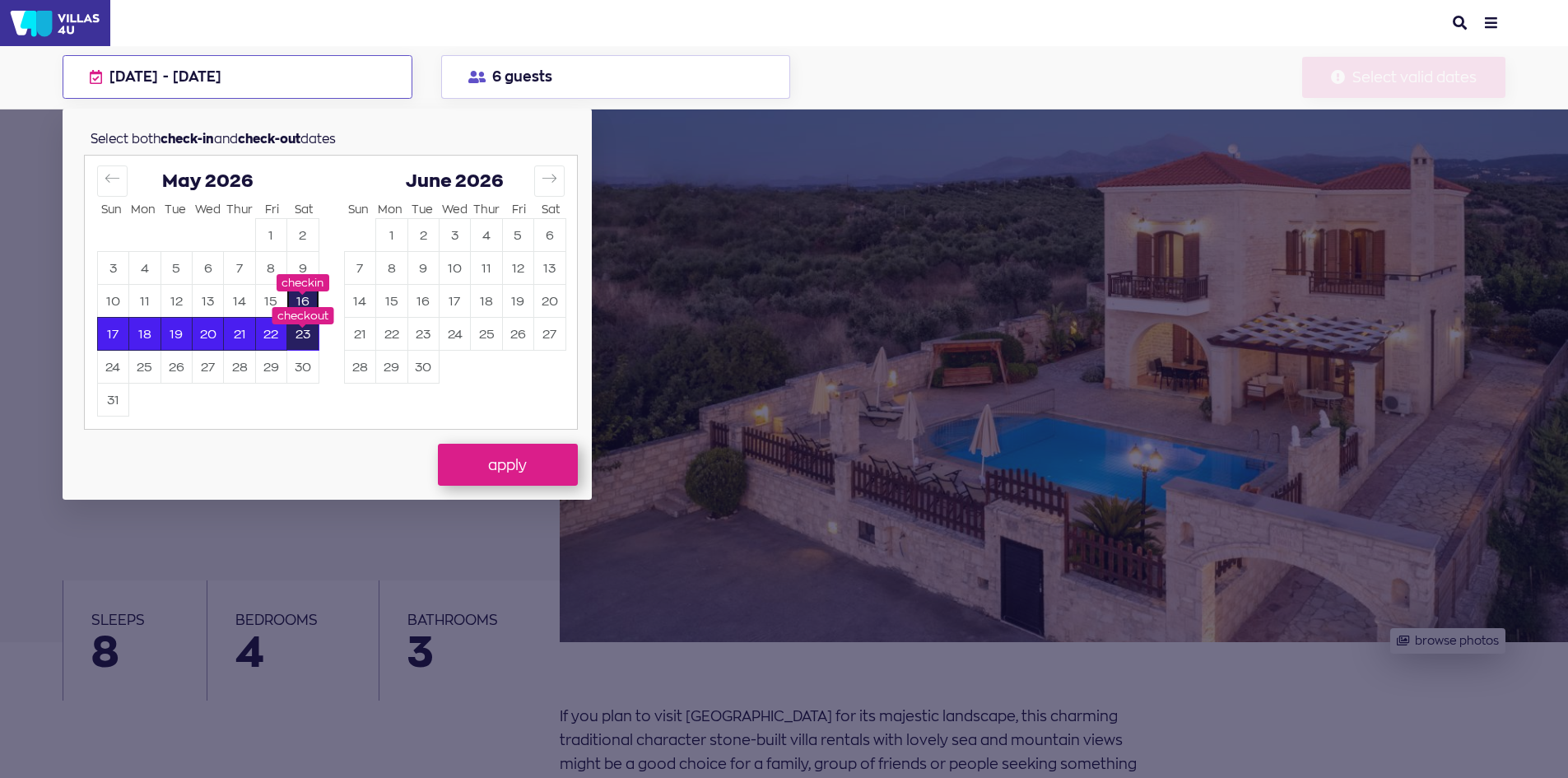
click at [297, 285] on td "16" at bounding box center [303, 301] width 31 height 33
click at [308, 313] on button "16" at bounding box center [302, 301] width 30 height 32
click at [535, 462] on button "apply" at bounding box center [508, 465] width 140 height 41
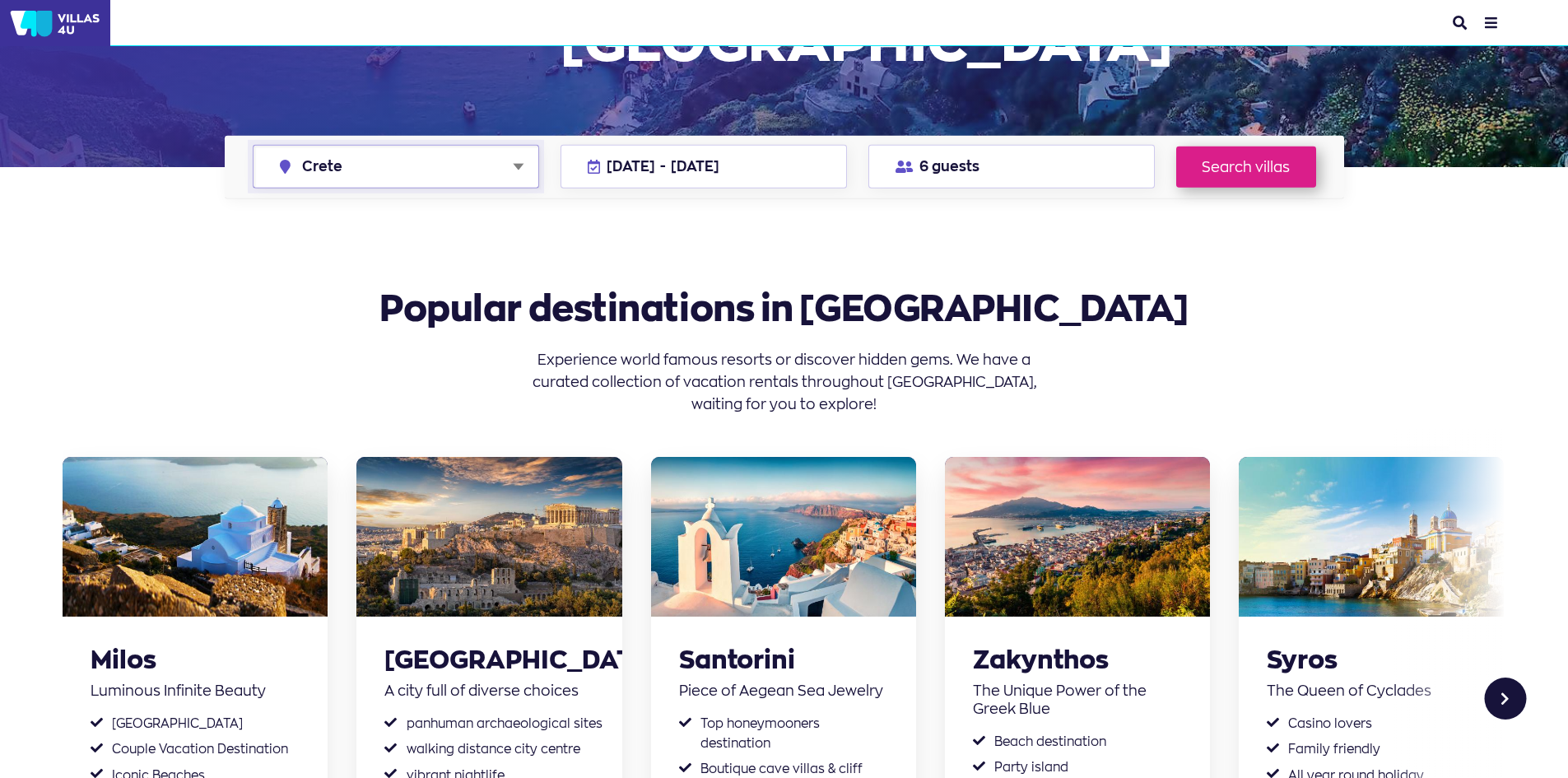
click at [522, 163] on select "Anywhere in Greece Athens Chalkidiki Corfu Crete Kefalonia Milos Mykonos Naxos …" at bounding box center [396, 166] width 284 height 42
select select "santorini"
click at [253, 146] on select "Anywhere in Greece Athens Chalkidiki Corfu Crete Kefalonia Milos Mykonos Naxos …" at bounding box center [396, 166] width 284 height 42
click at [1232, 164] on link "Search villas" at bounding box center [1246, 166] width 140 height 41
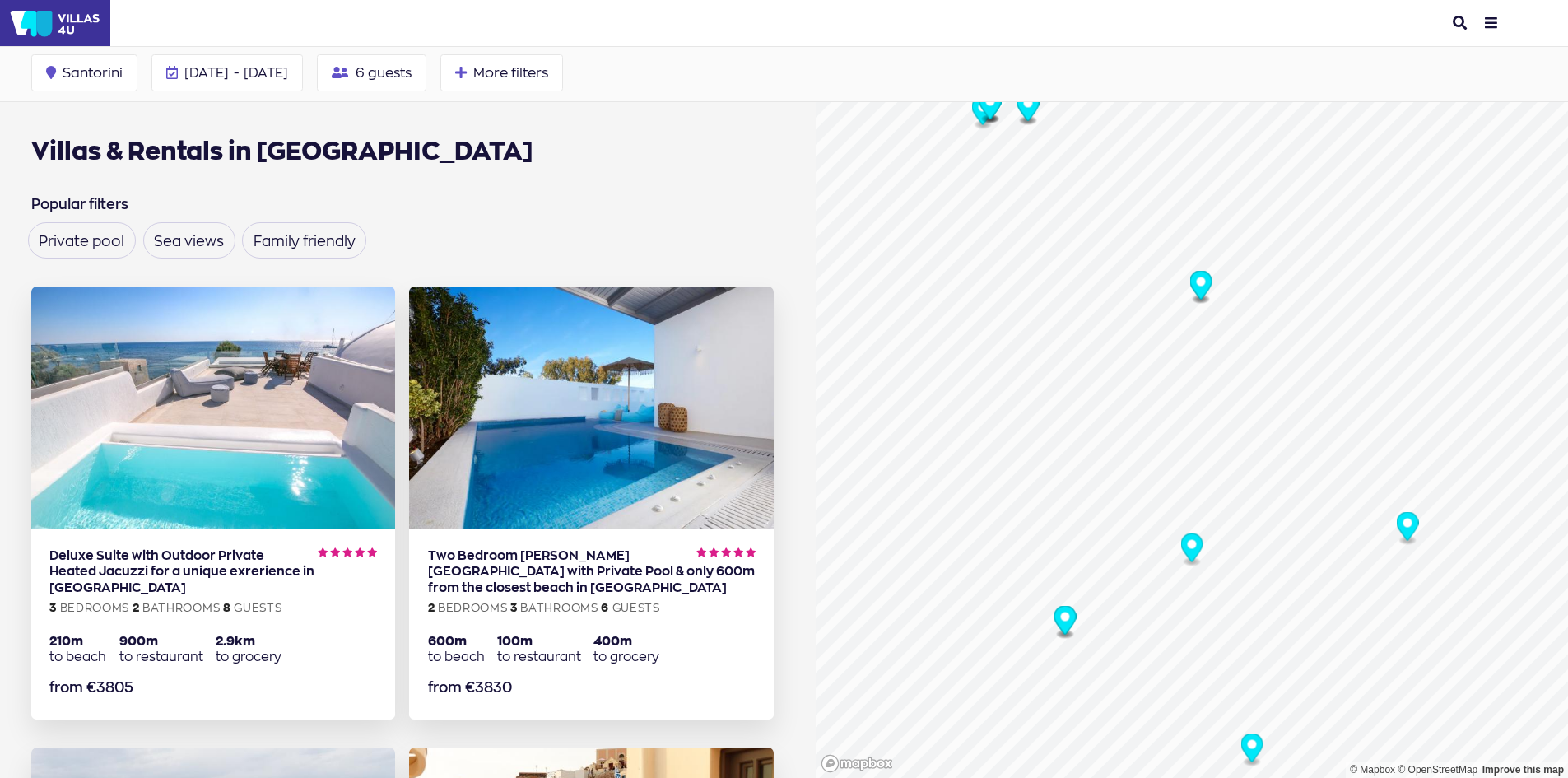
click at [1196, 281] on circle "Map marker" at bounding box center [1200, 282] width 9 height 9
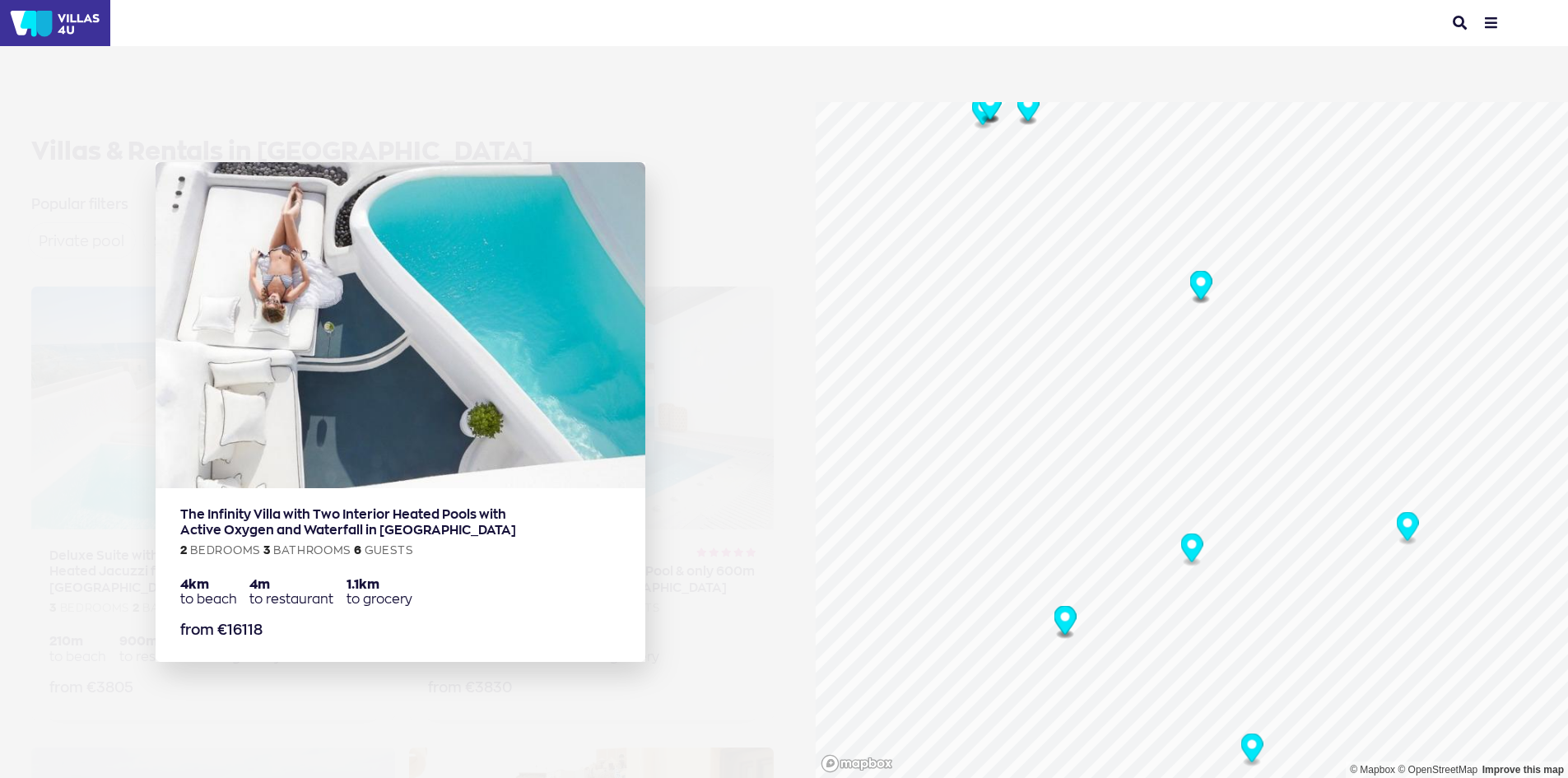
click at [1196, 285] on circle "Map marker" at bounding box center [1200, 282] width 9 height 9
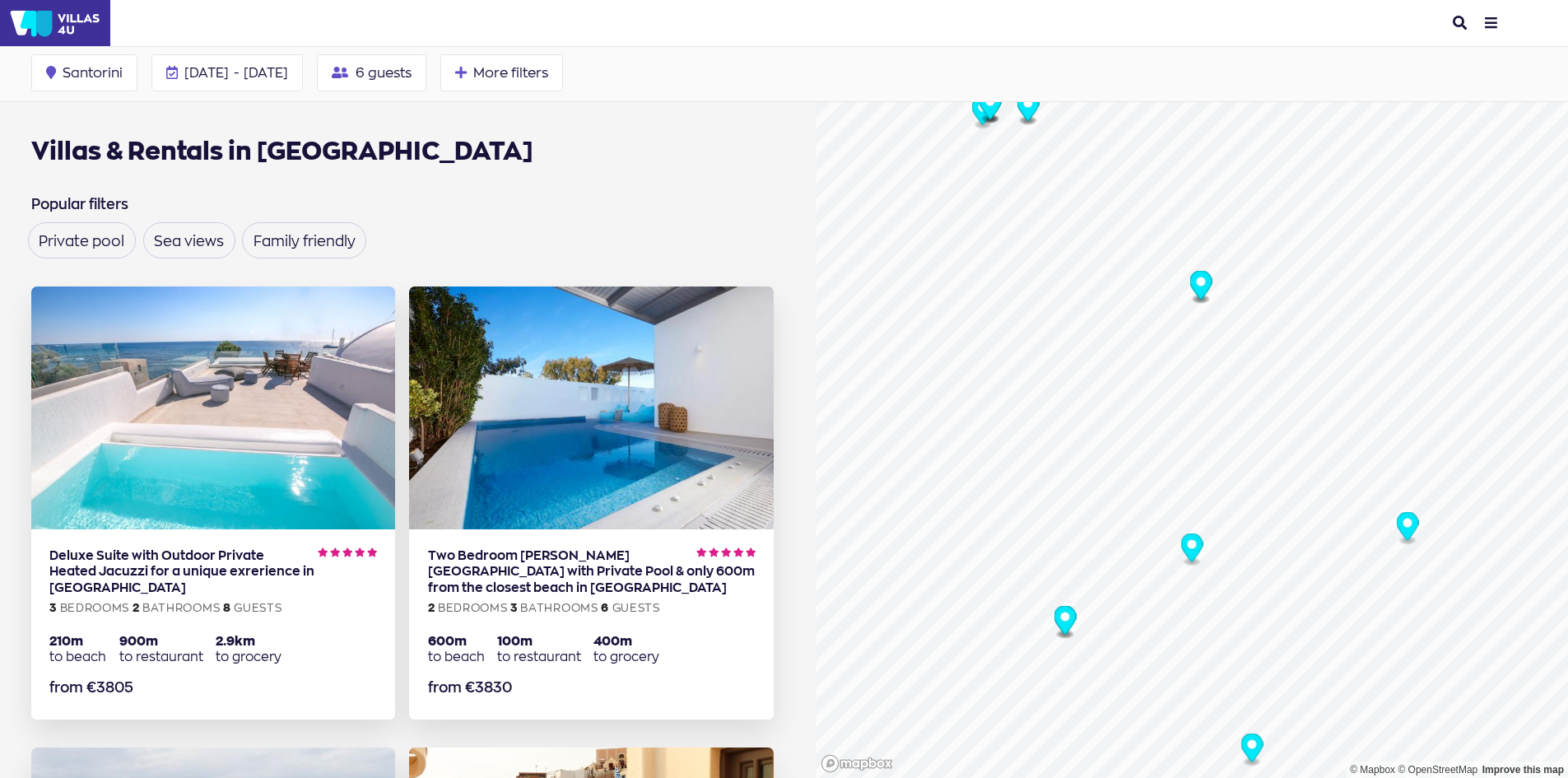
click at [1191, 546] on icon "Map marker" at bounding box center [1191, 548] width 22 height 28
click at [1195, 293] on icon "Map marker" at bounding box center [1200, 285] width 22 height 28
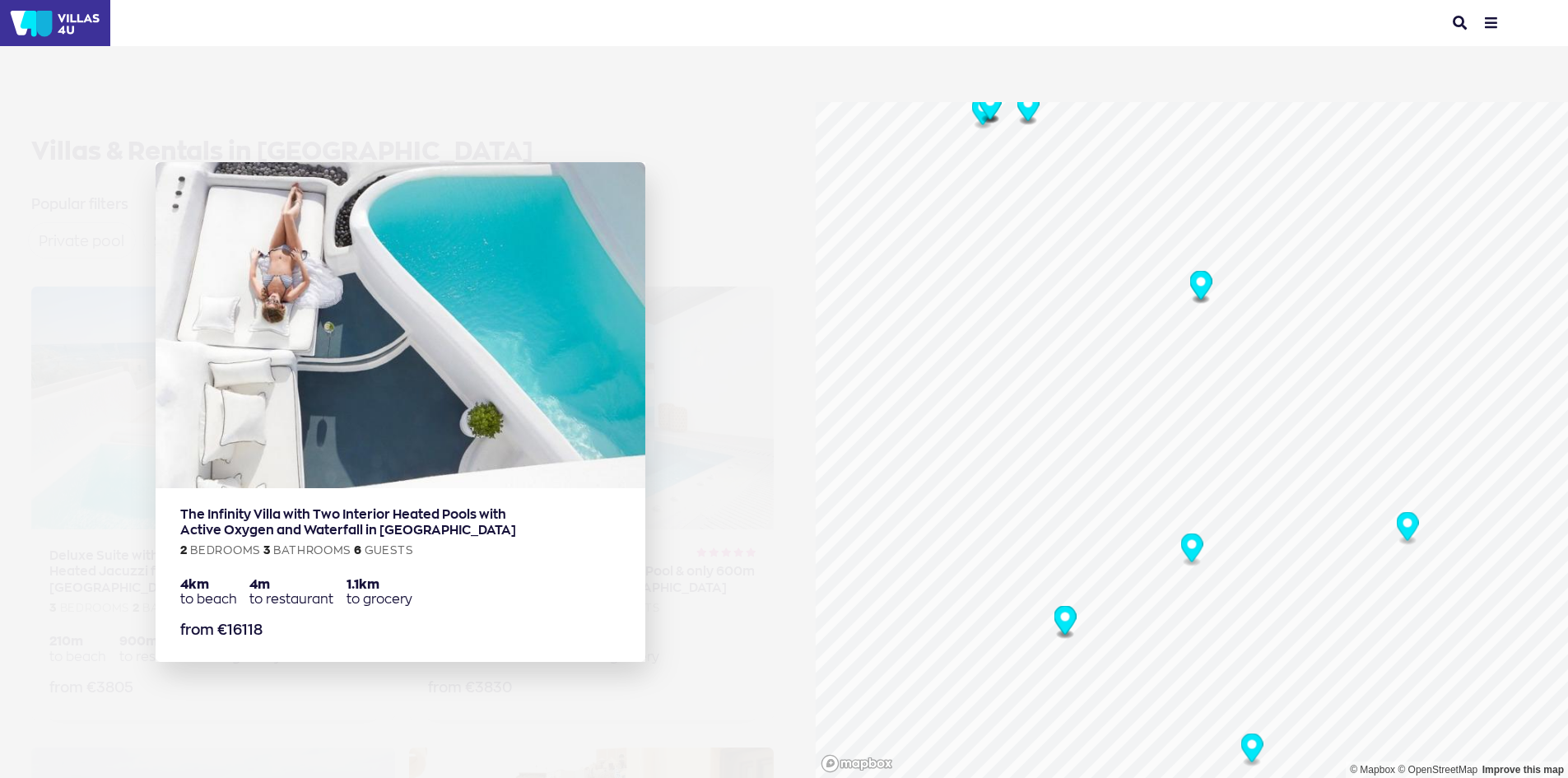
click at [1192, 292] on icon "Map marker" at bounding box center [1200, 285] width 22 height 28
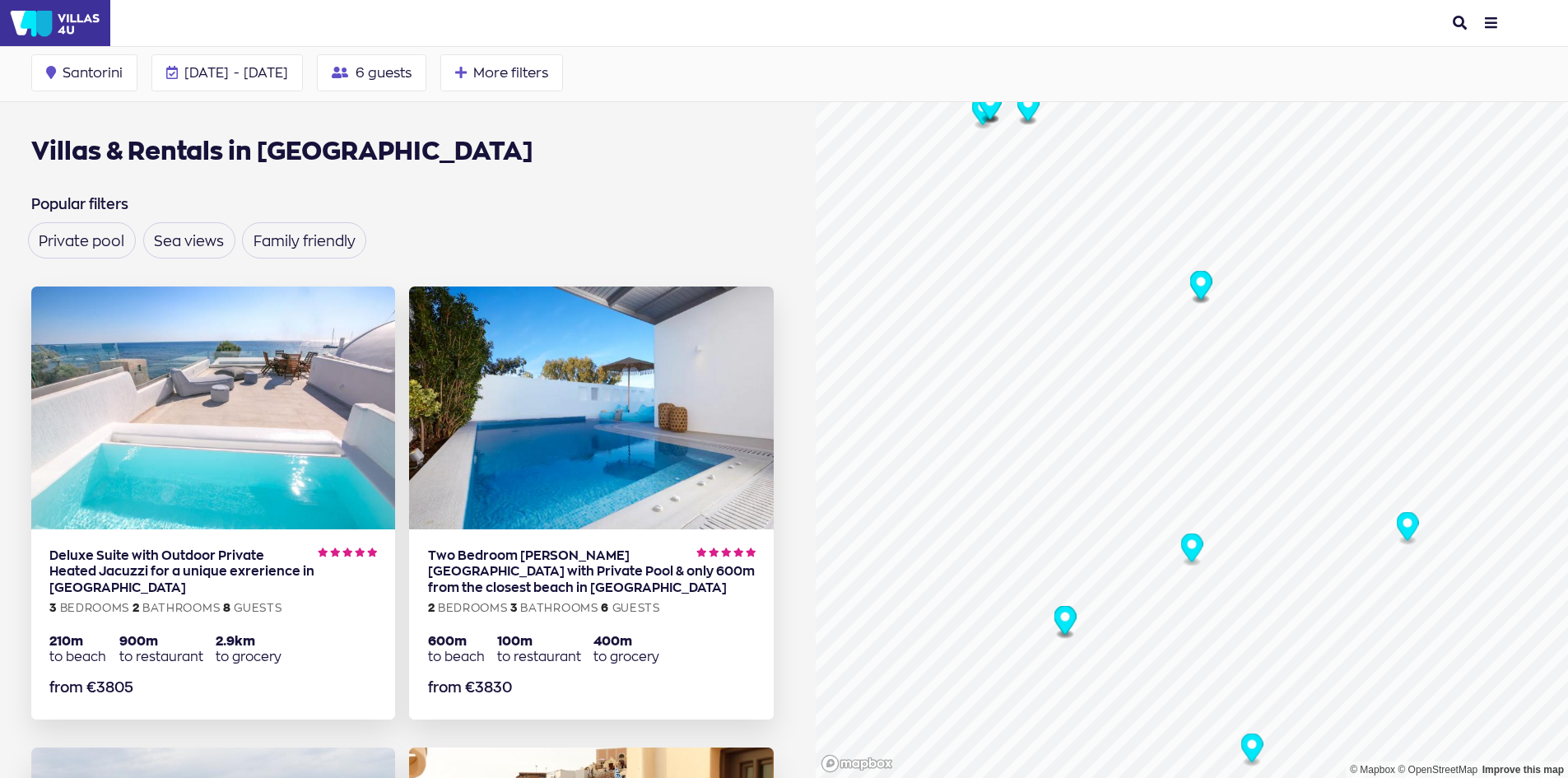
click at [1249, 740] on icon "Map marker" at bounding box center [1252, 748] width 22 height 28
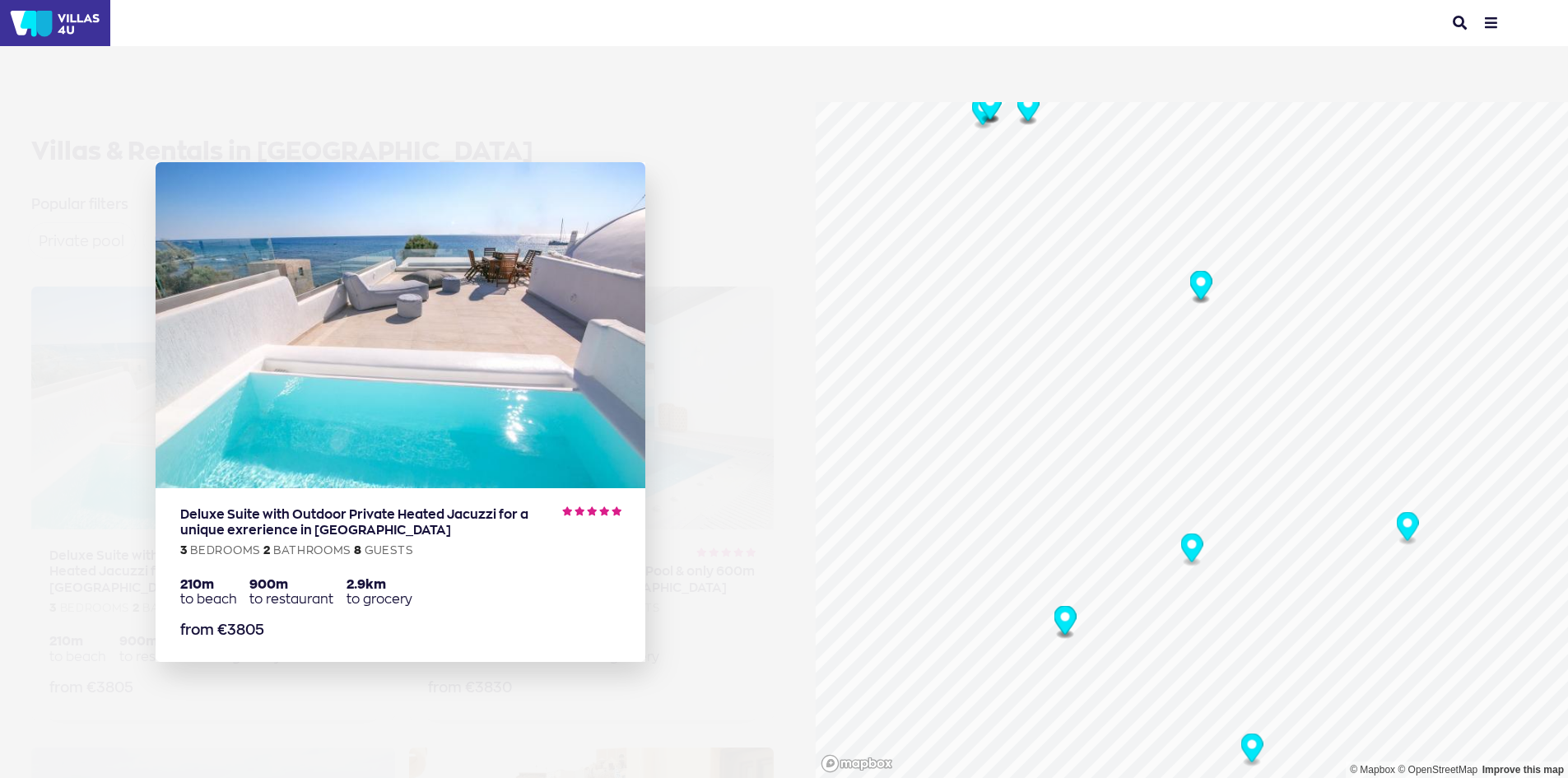
click at [1249, 740] on icon "Map marker" at bounding box center [1252, 748] width 22 height 28
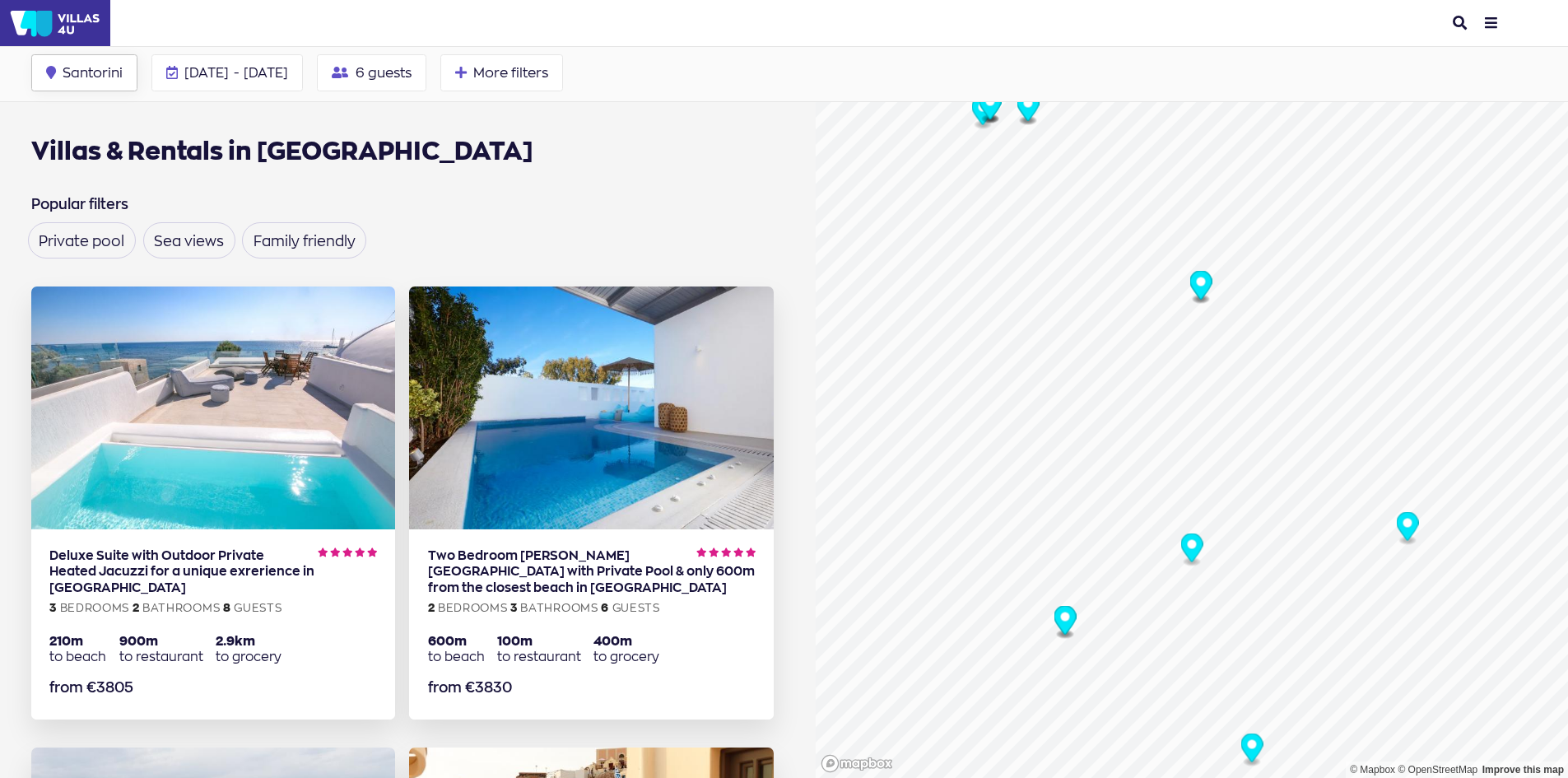
drag, startPoint x: 98, startPoint y: 66, endPoint x: 98, endPoint y: 82, distance: 16.0
click at [98, 72] on span "Santorini" at bounding box center [93, 72] width 60 height 13
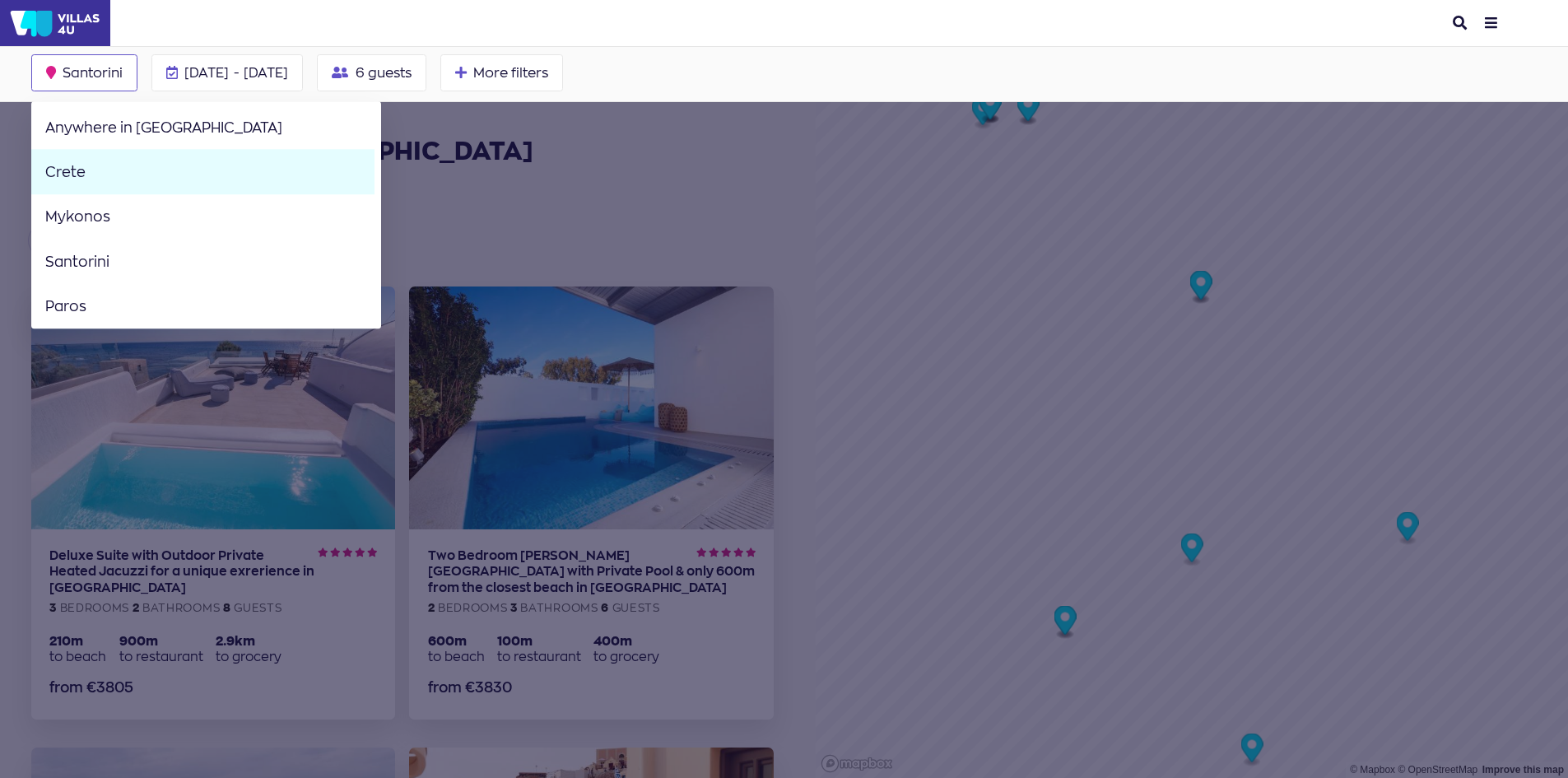
click at [101, 177] on link "Crete" at bounding box center [203, 173] width 343 height 45
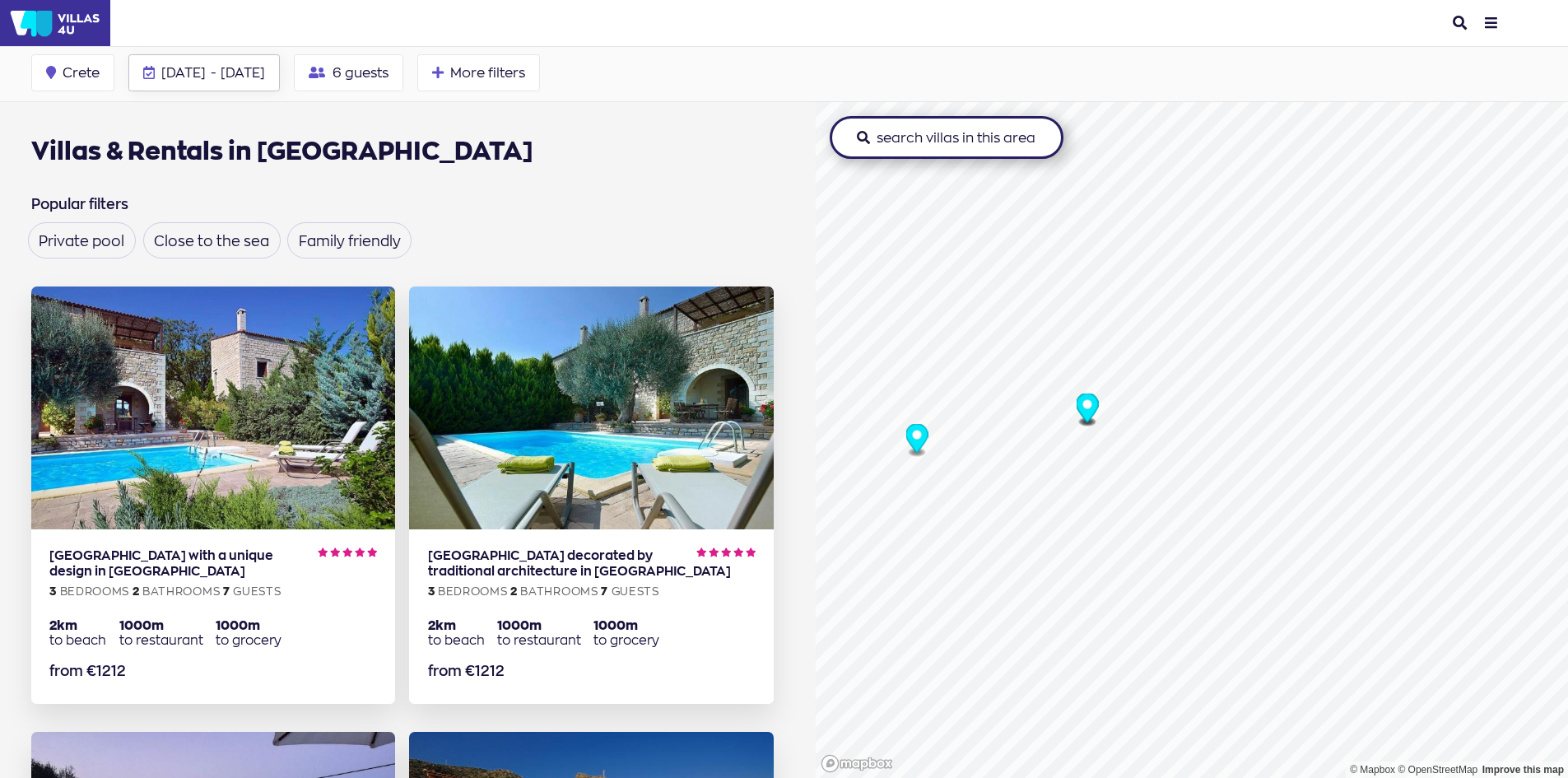
click at [265, 78] on span "[DATE]" at bounding box center [243, 72] width 45 height 16
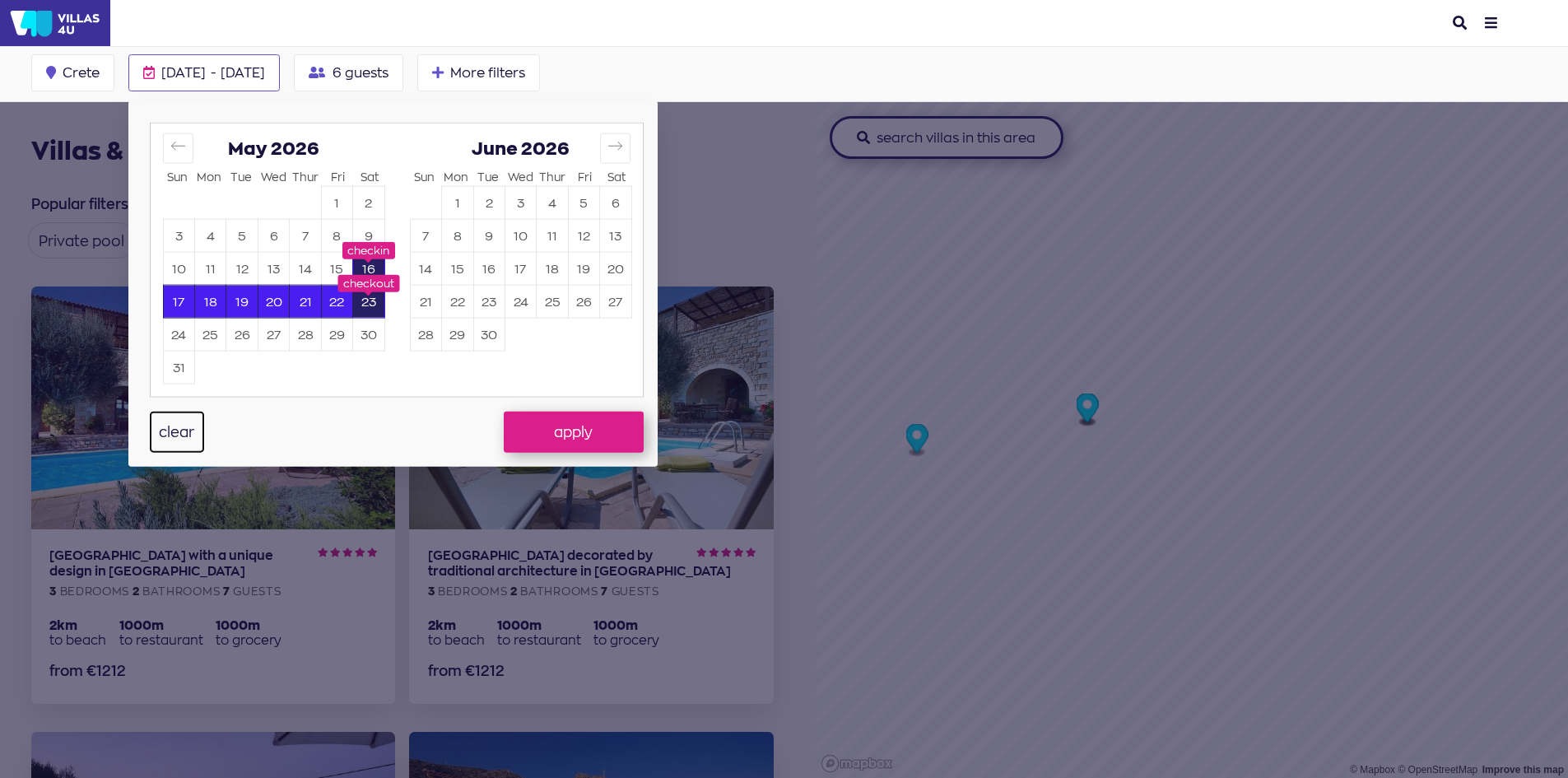
click at [164, 430] on button "clear" at bounding box center [177, 432] width 54 height 41
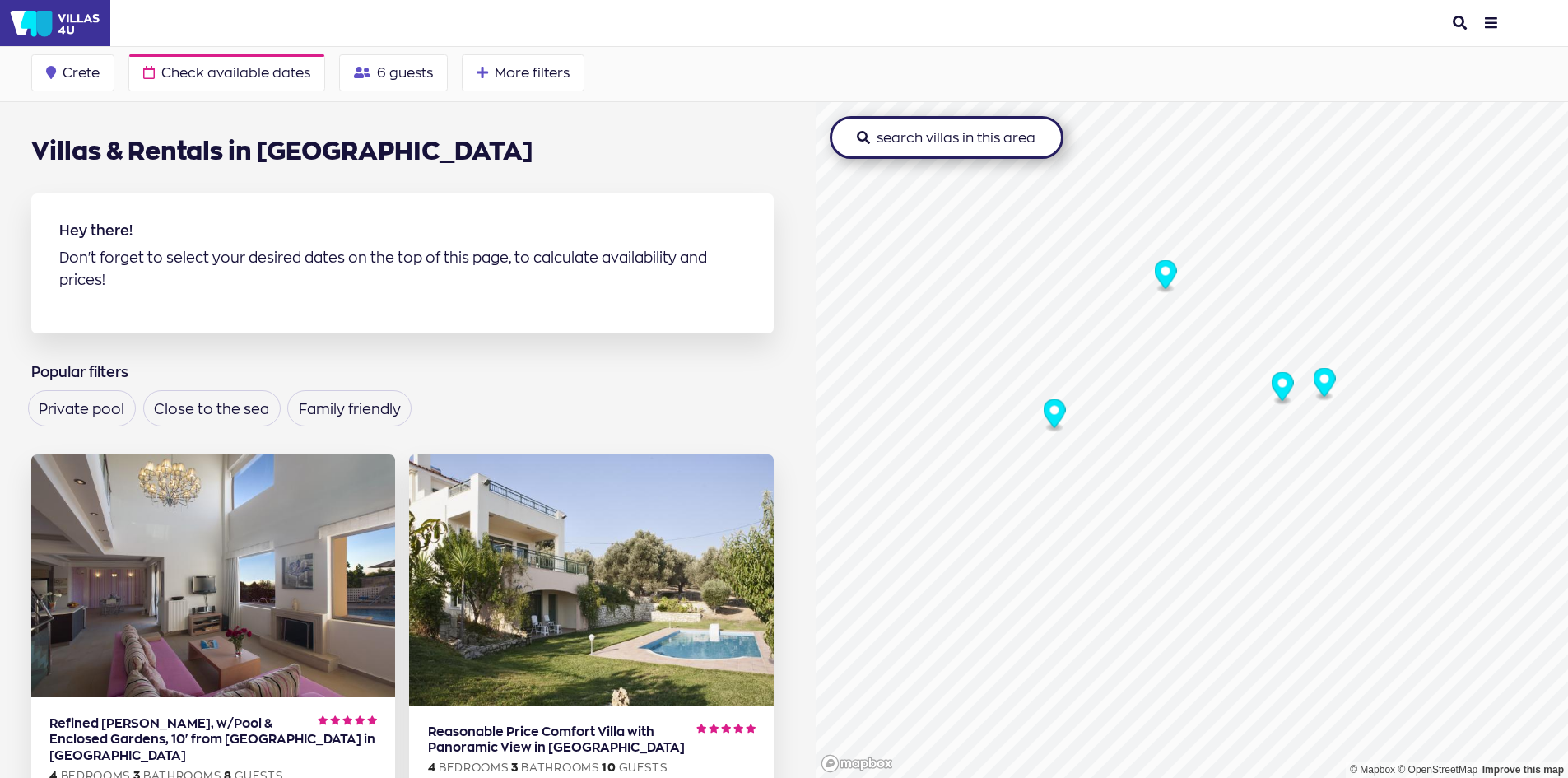
click at [1160, 273] on circle "Map marker" at bounding box center [1165, 271] width 9 height 9
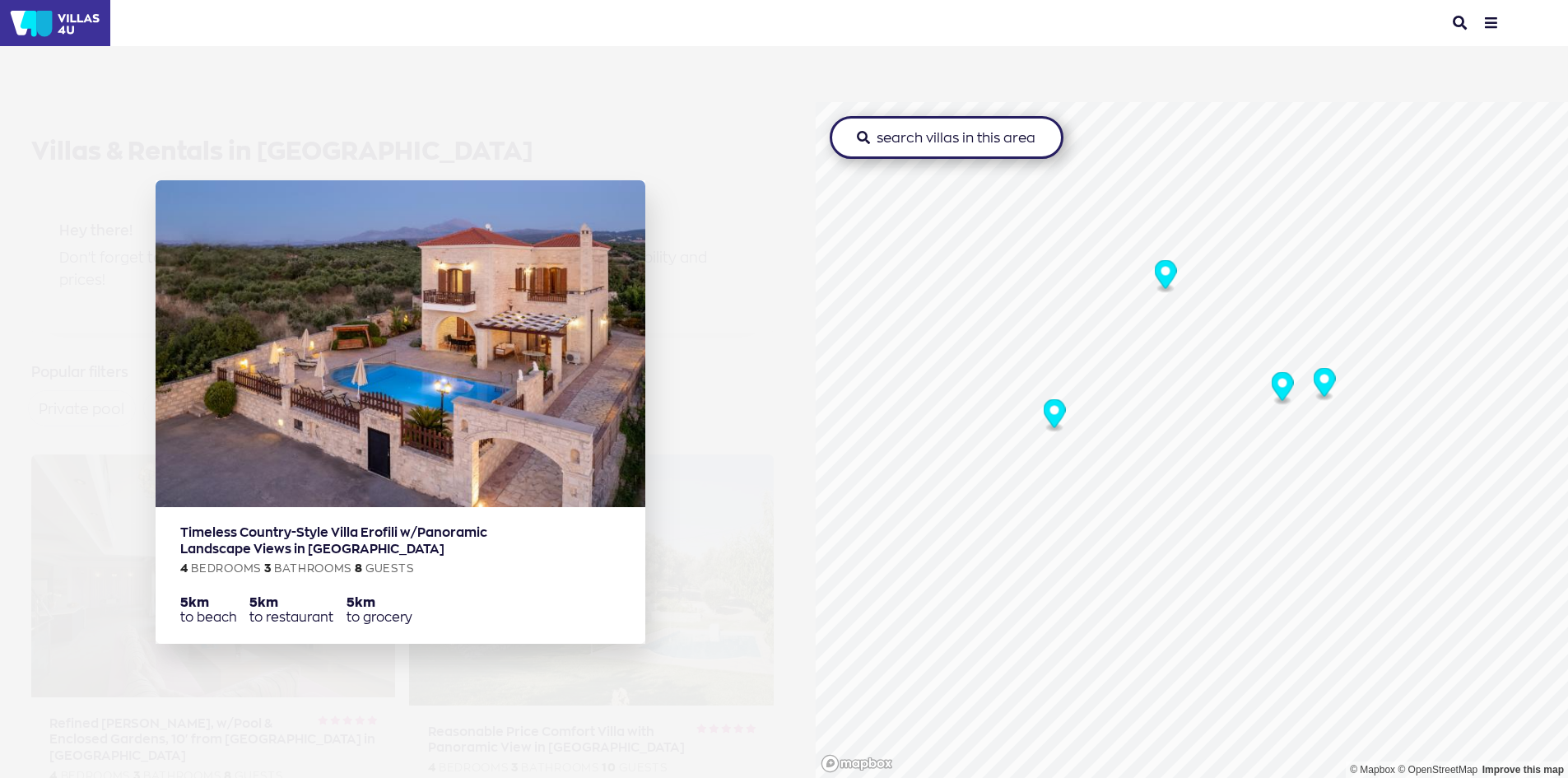
click at [1160, 273] on circle "Map marker" at bounding box center [1165, 271] width 9 height 9
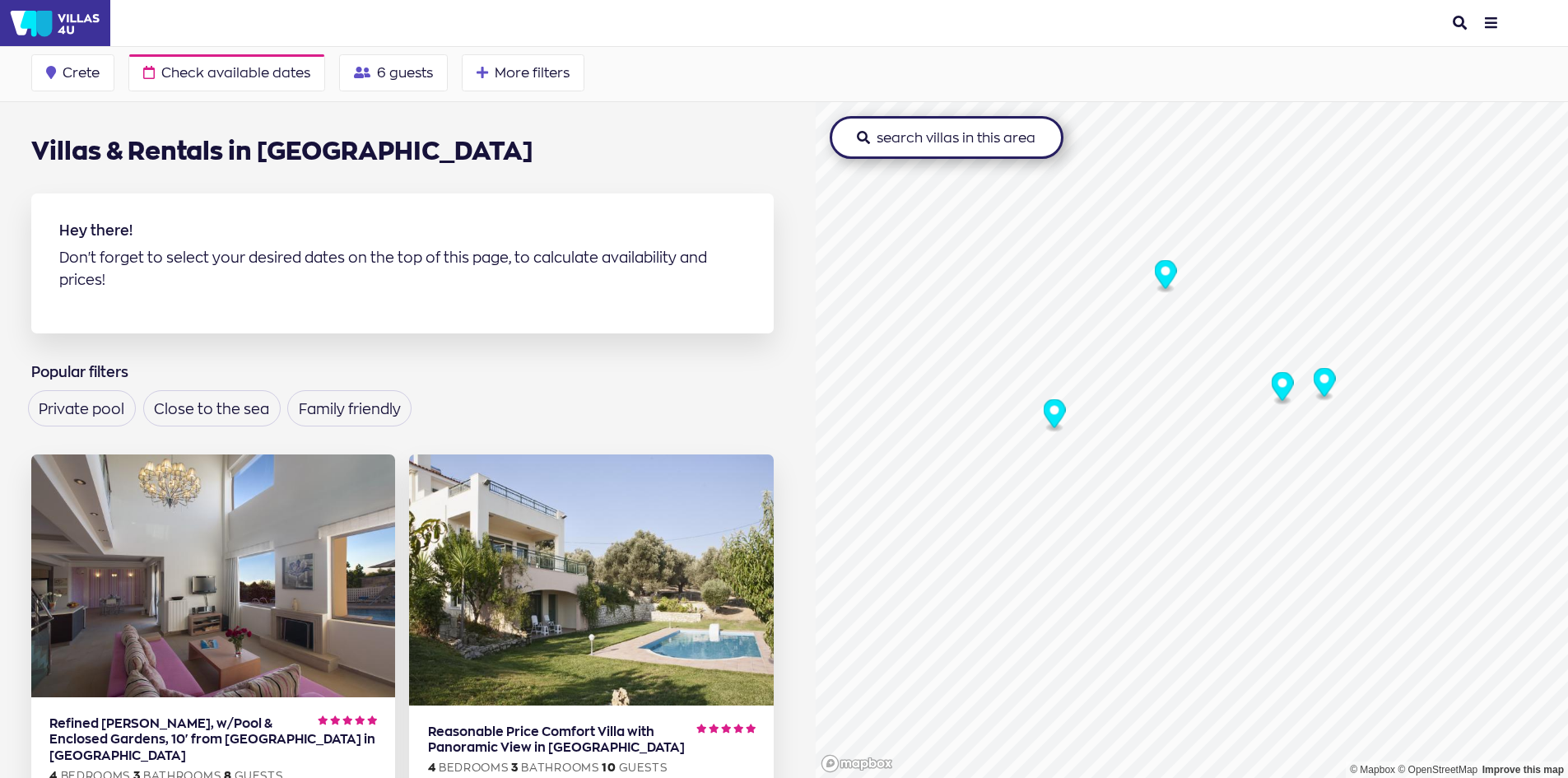
click at [1274, 389] on icon "Map marker" at bounding box center [1282, 386] width 22 height 28
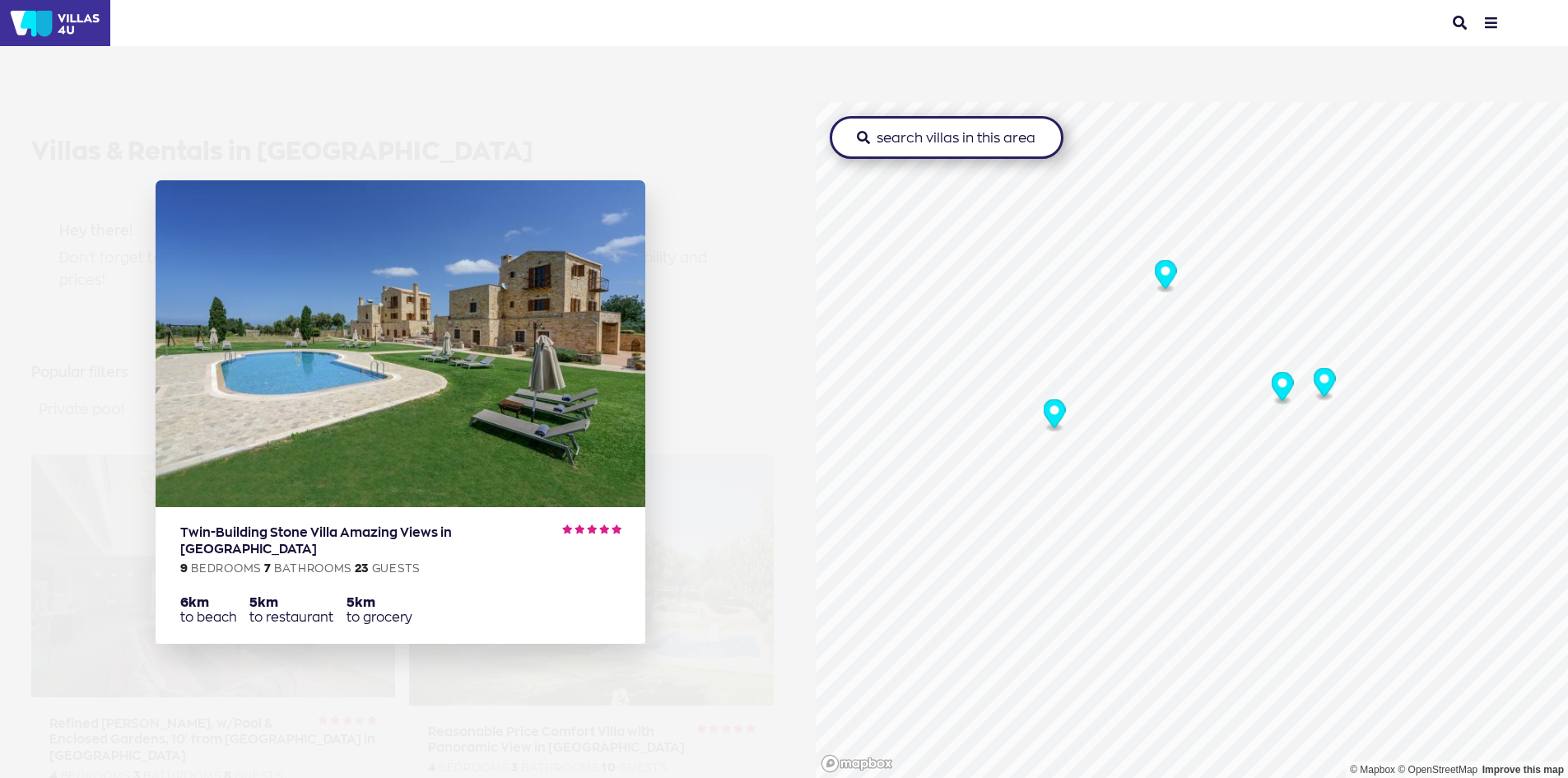
click at [1283, 389] on icon "Map marker" at bounding box center [1282, 386] width 22 height 28
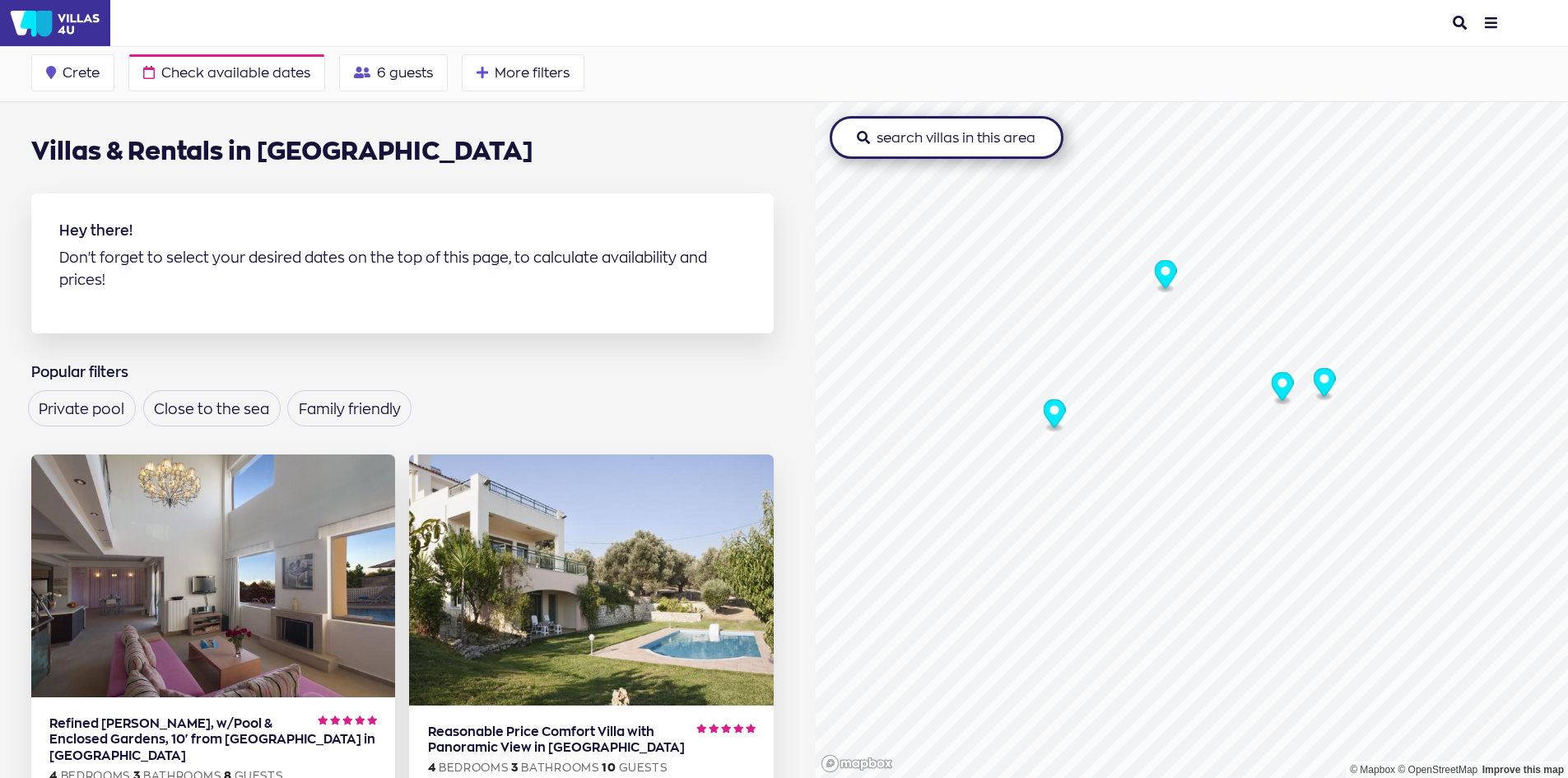
click at [1324, 381] on icon "Map marker" at bounding box center [1324, 382] width 22 height 28
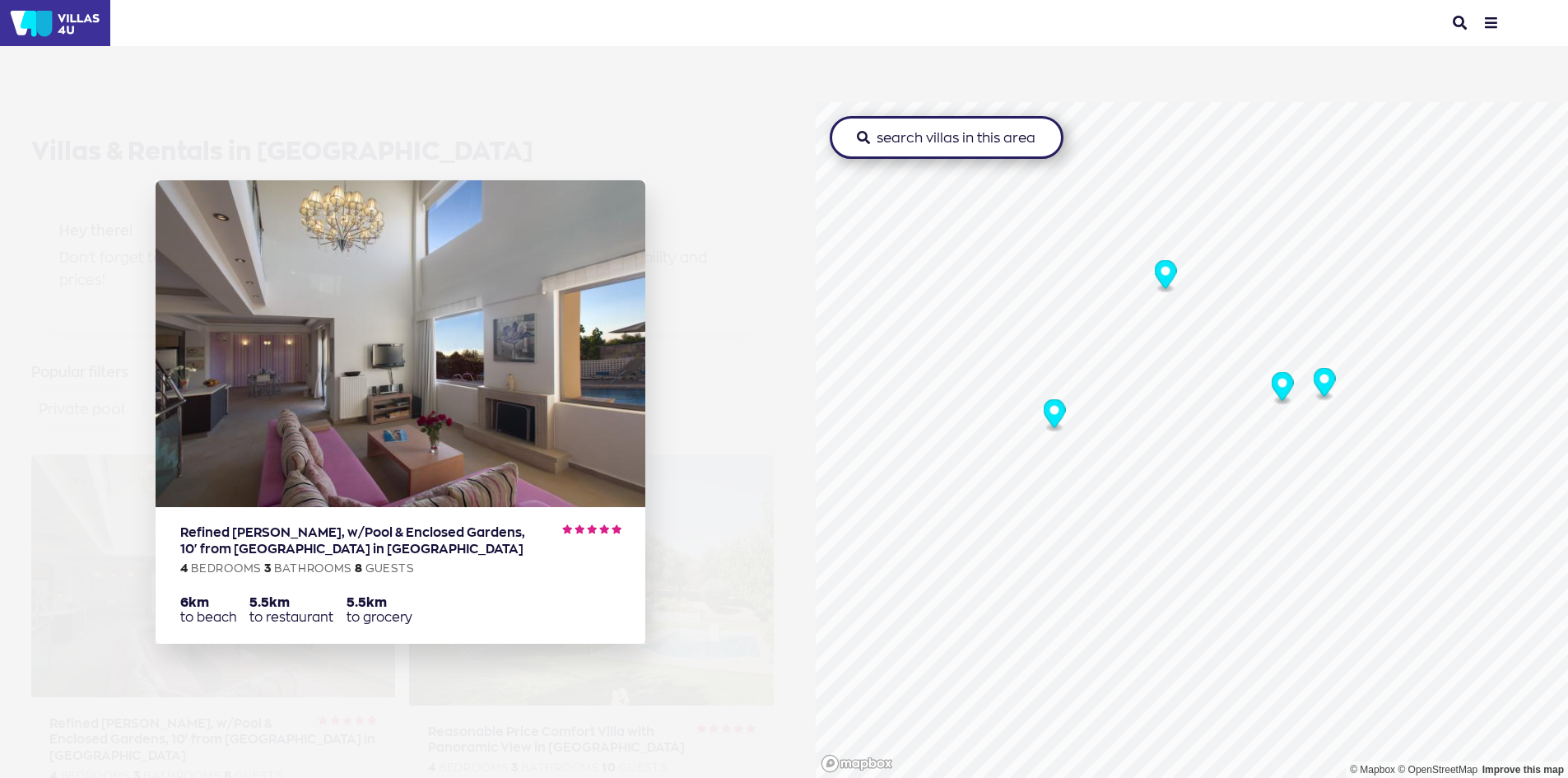
click at [1327, 381] on icon "Map marker" at bounding box center [1324, 382] width 22 height 28
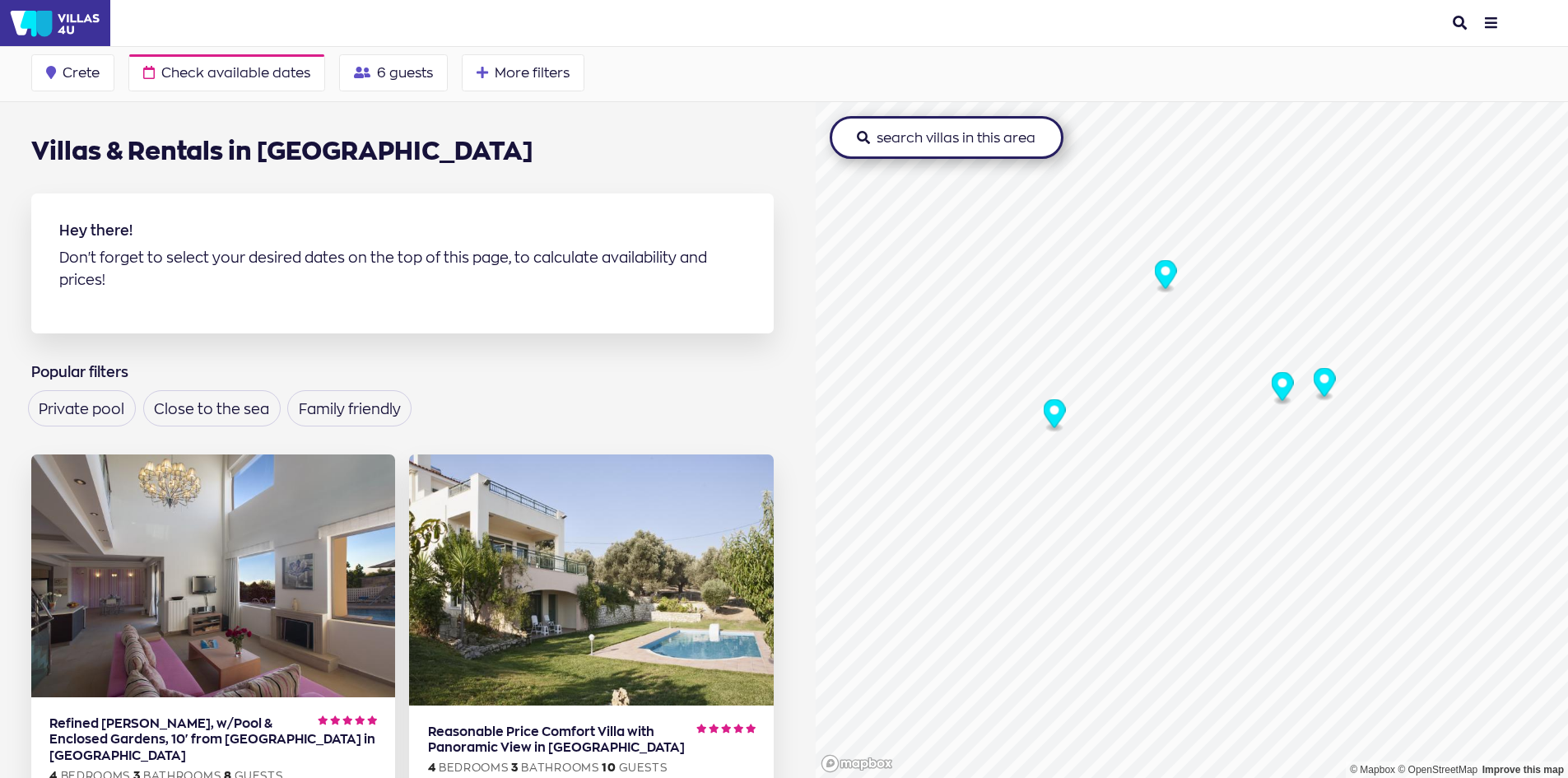
click at [1046, 417] on icon "Map marker" at bounding box center [1054, 413] width 22 height 28
